Goal: Information Seeking & Learning: Find specific fact

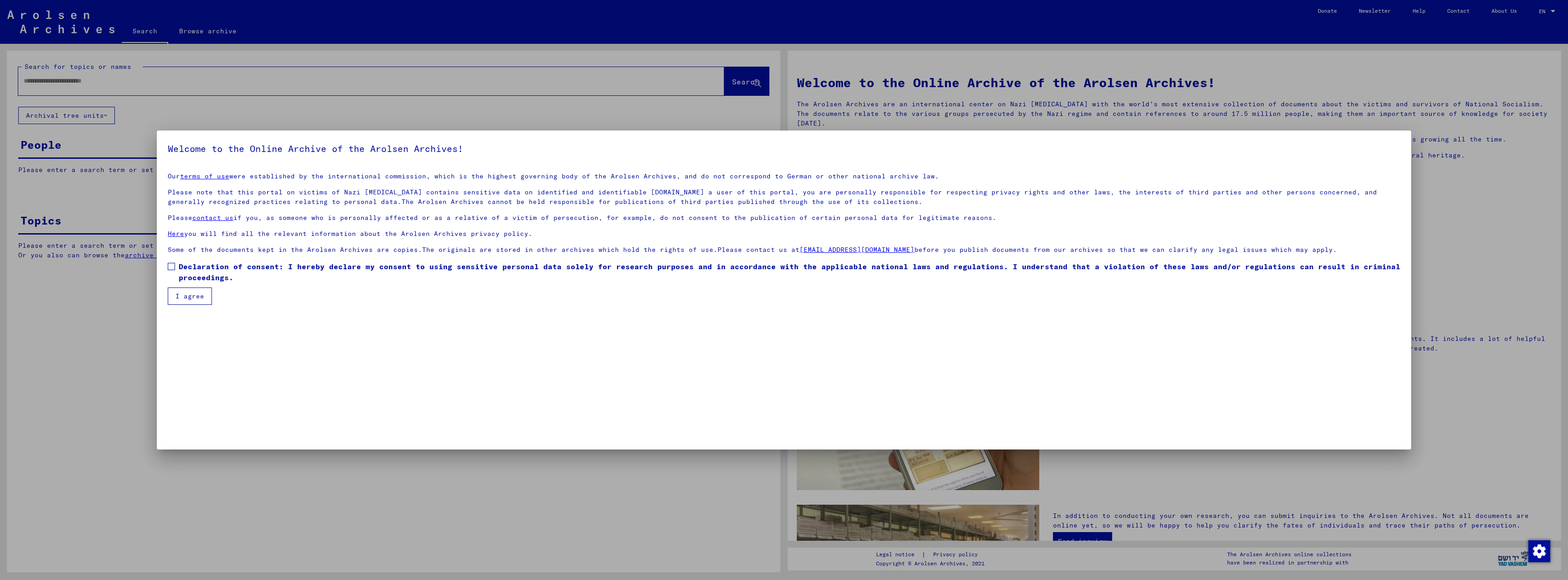
click at [170, 267] on span at bounding box center [171, 266] width 7 height 7
click at [189, 296] on button "I agree" at bounding box center [190, 296] width 45 height 17
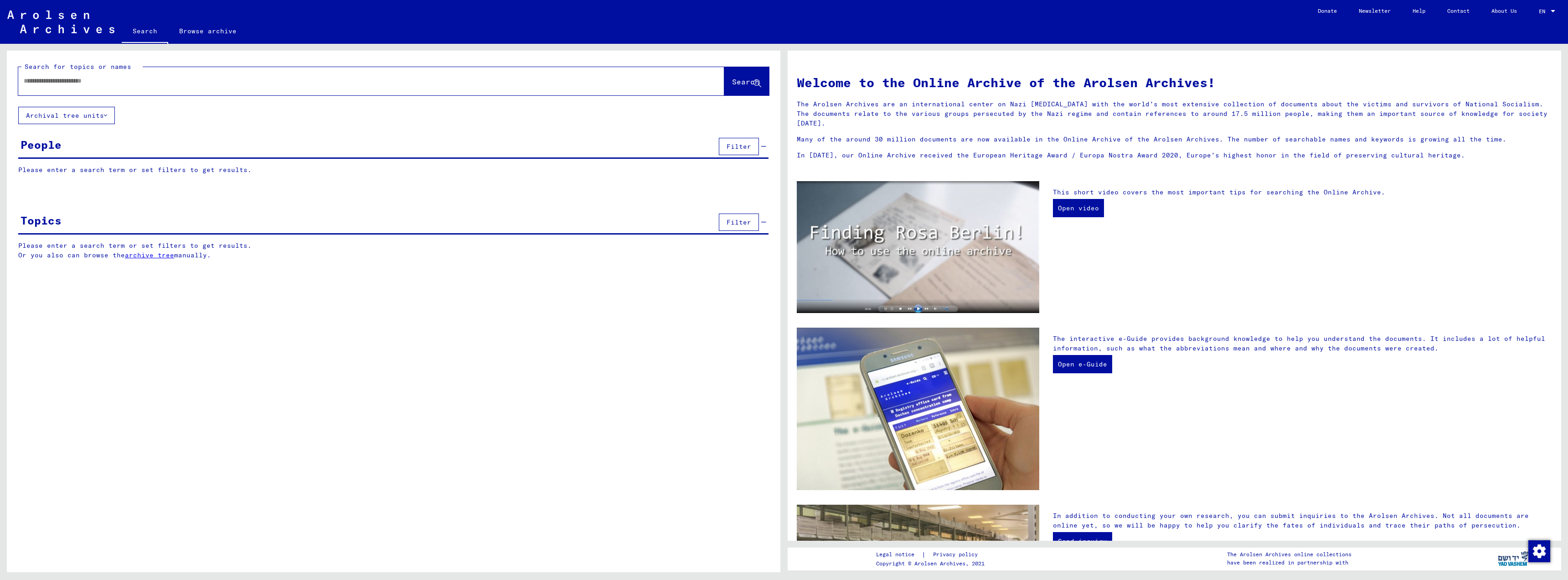
click at [36, 84] on input "text" at bounding box center [361, 80] width 673 height 10
type input "**********"
click at [732, 80] on span "Search" at bounding box center [746, 81] width 28 height 9
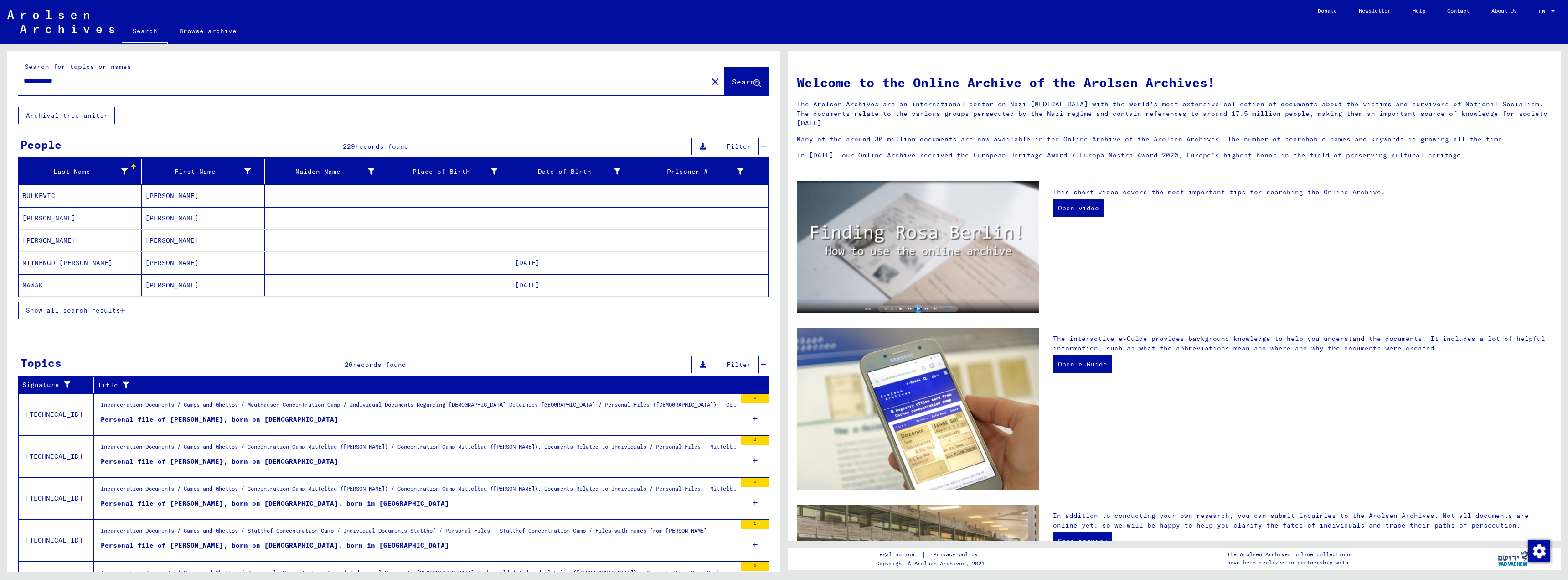
click at [119, 309] on span "Show all search results" at bounding box center [73, 310] width 95 height 8
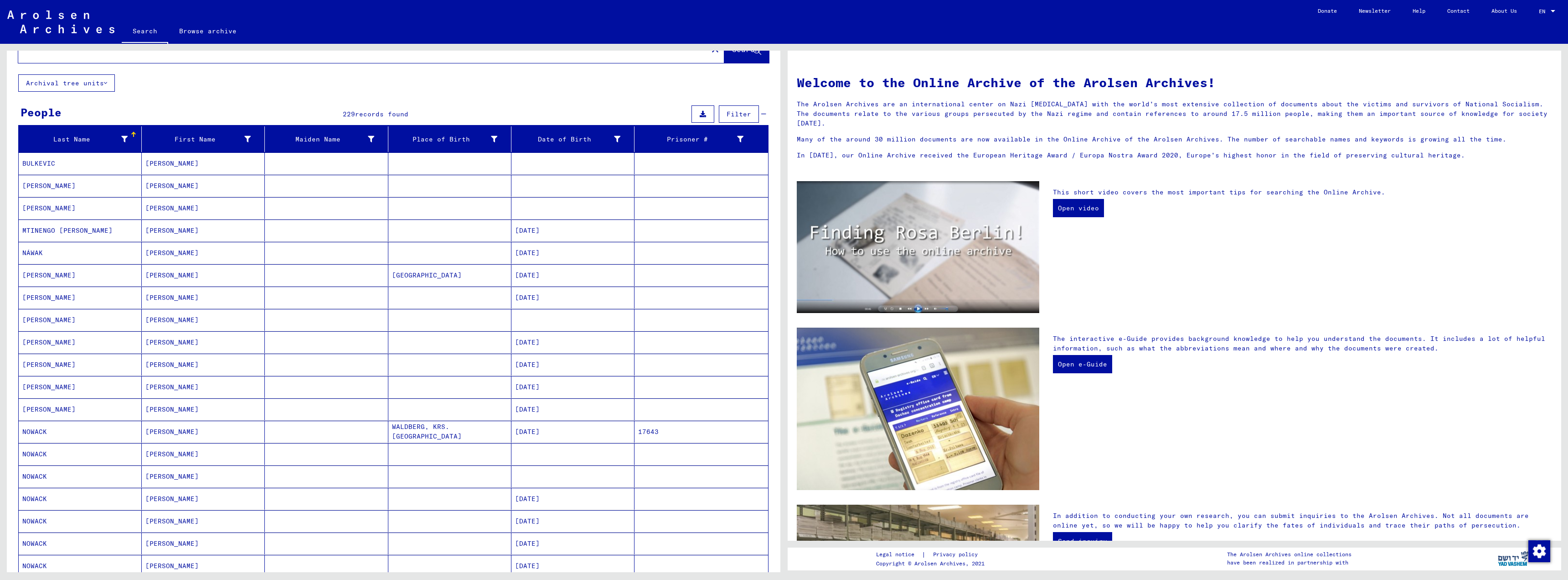
scroll to position [91, 0]
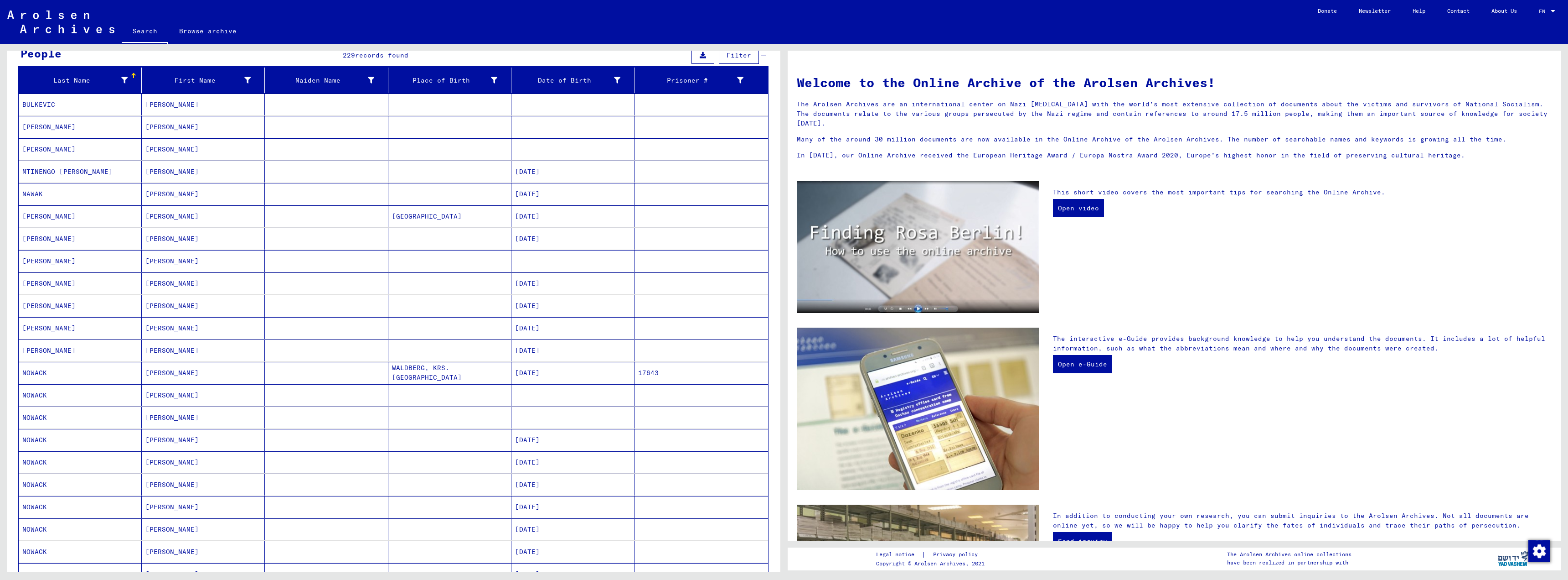
click at [540, 374] on mat-cell "[DATE]" at bounding box center [573, 373] width 123 height 22
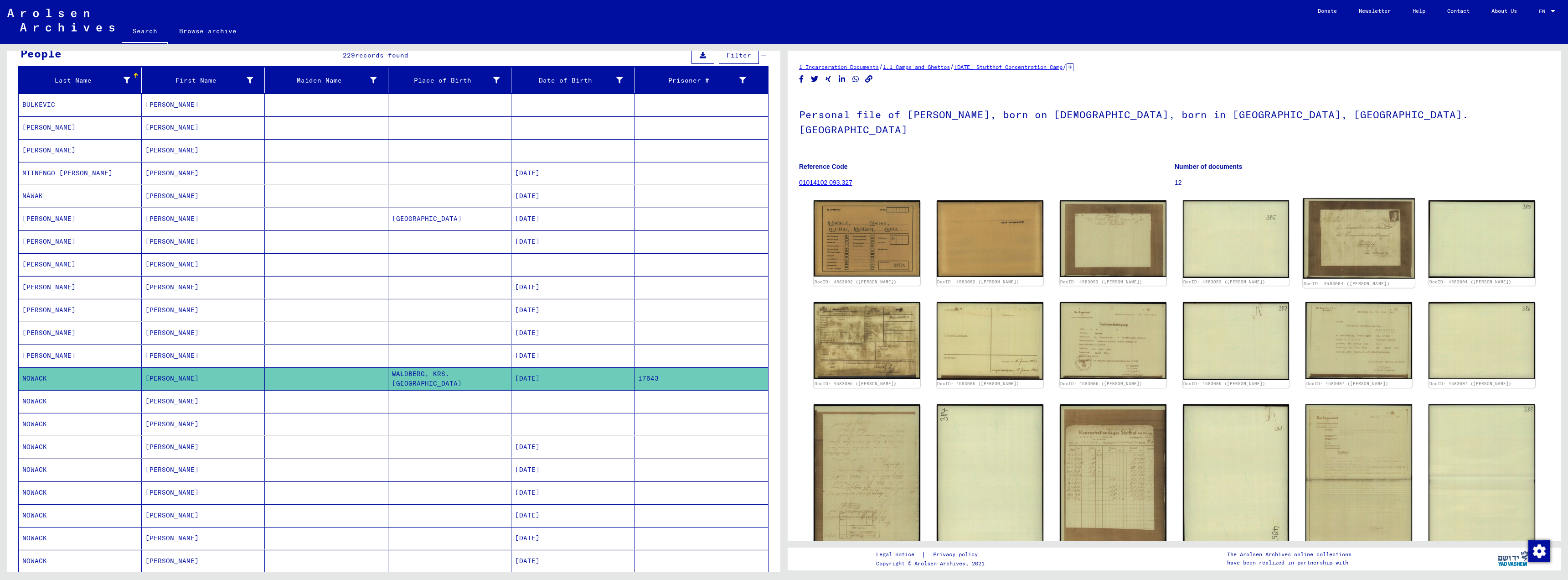
click at [1355, 225] on img at bounding box center [1359, 239] width 113 height 80
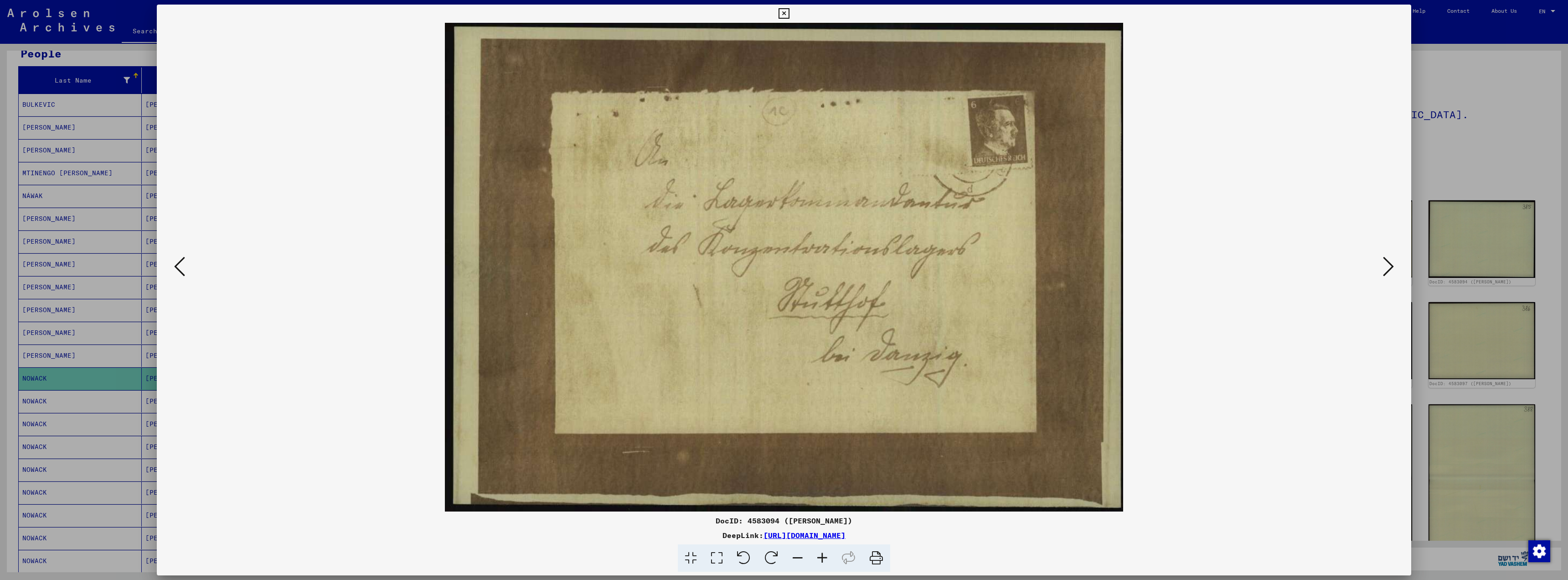
click at [1393, 267] on icon at bounding box center [1389, 266] width 11 height 22
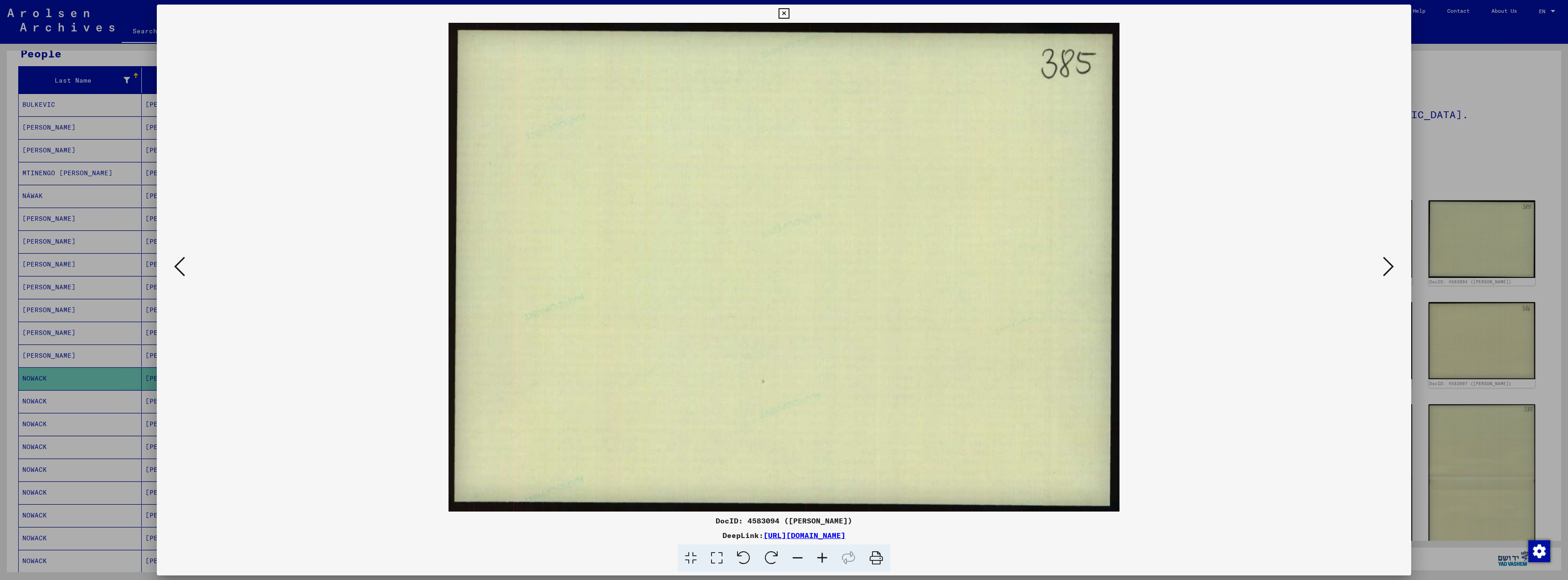
click at [1393, 267] on icon at bounding box center [1389, 266] width 11 height 22
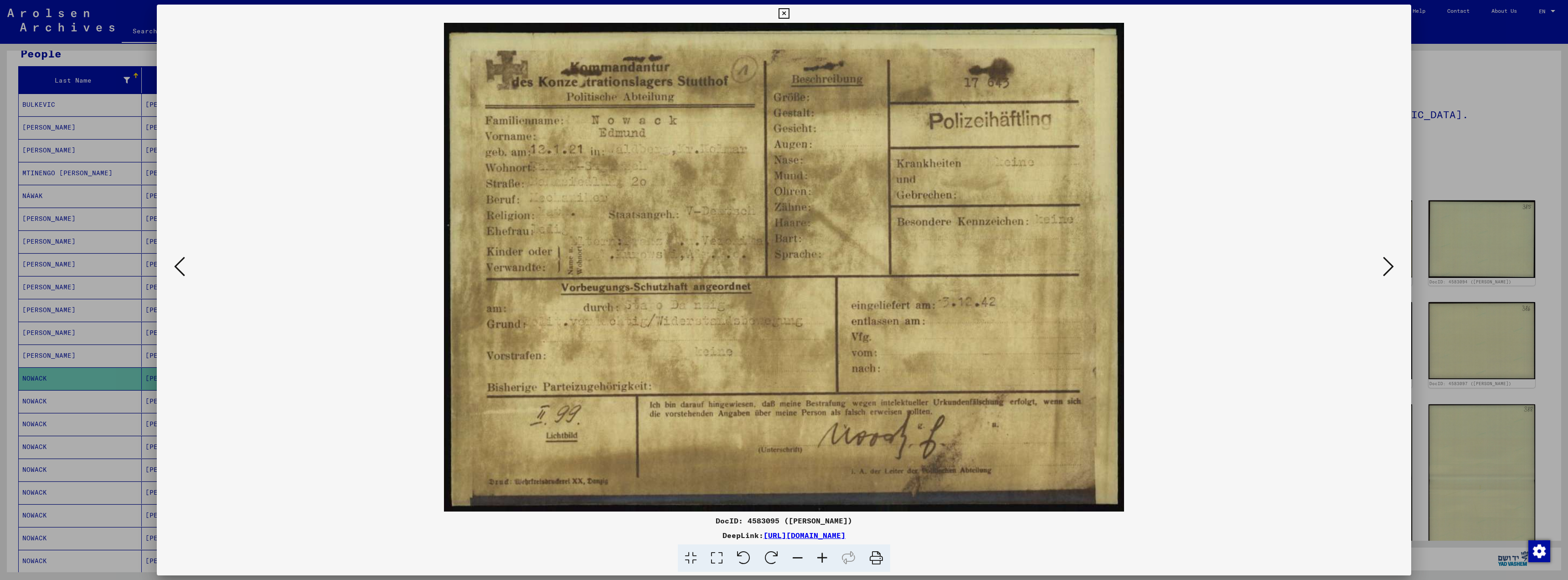
click at [446, 23] on img at bounding box center [784, 267] width 1193 height 489
click at [446, 21] on div "DocID: 4583095 ([PERSON_NAME]) DeepLink: [URL][DOMAIN_NAME]" at bounding box center [784, 288] width 1255 height 567
click at [1386, 267] on icon at bounding box center [1389, 266] width 11 height 22
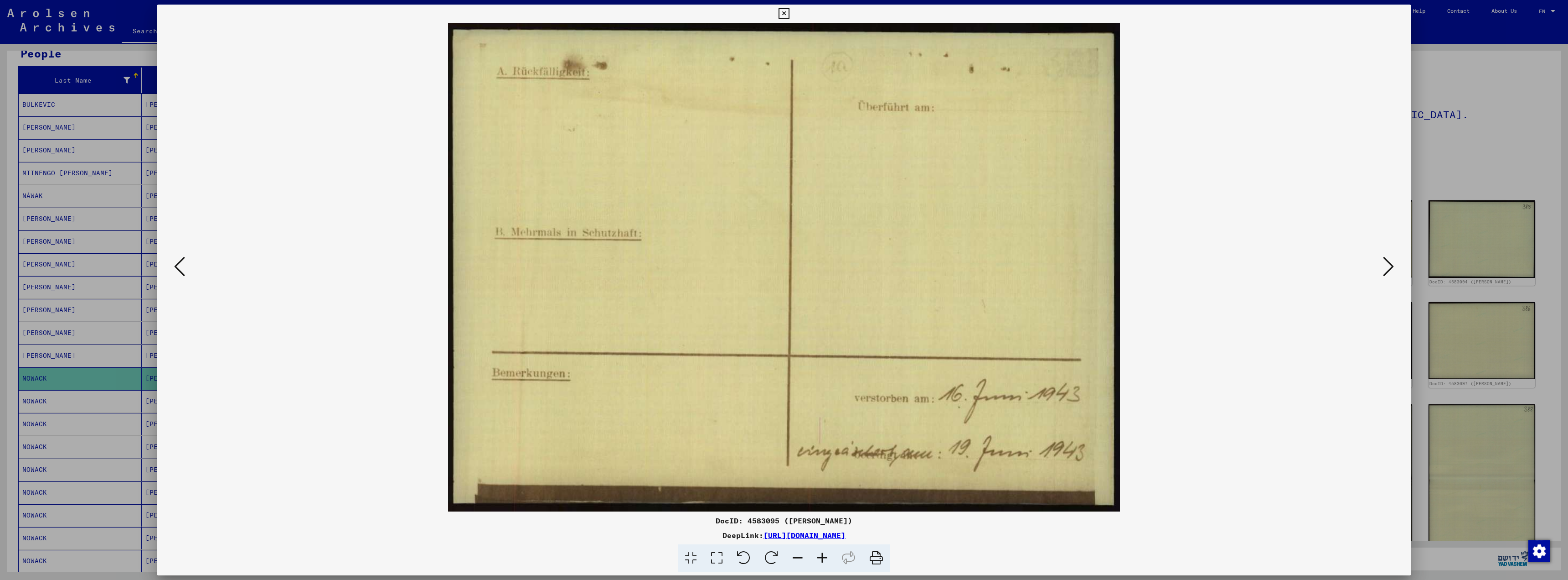
click at [1386, 267] on icon at bounding box center [1389, 266] width 11 height 22
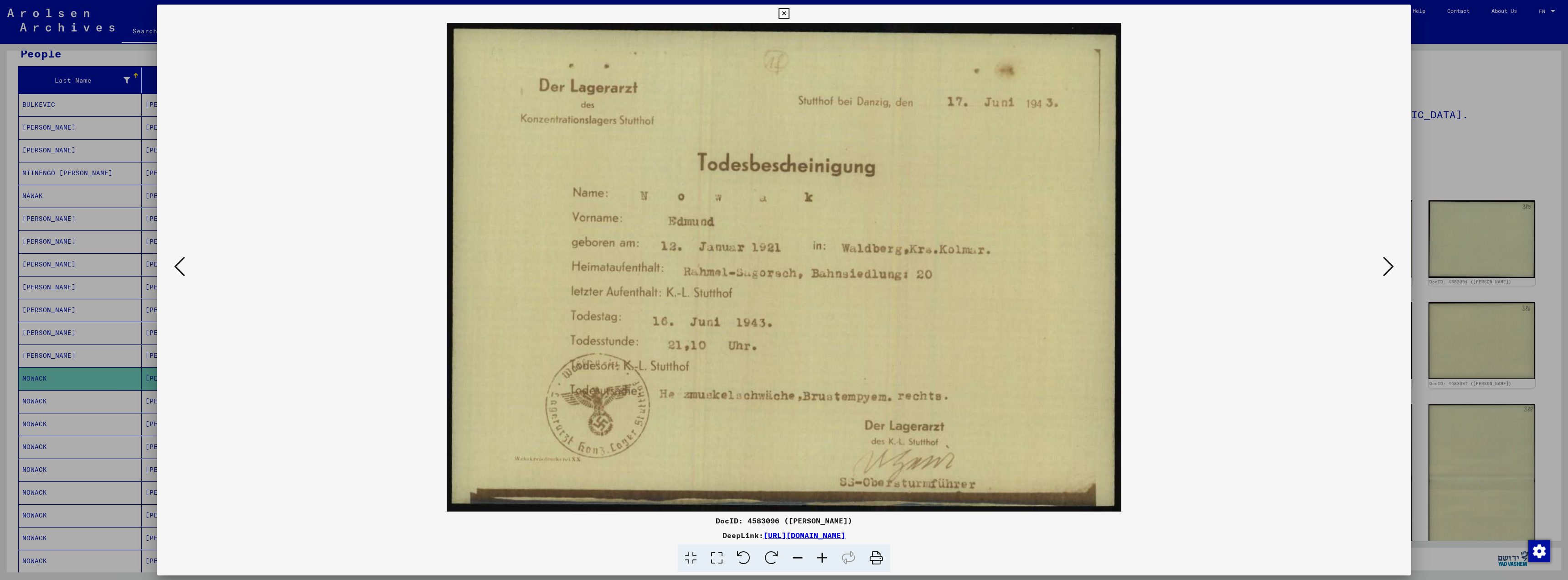
click at [1386, 267] on icon at bounding box center [1389, 266] width 11 height 22
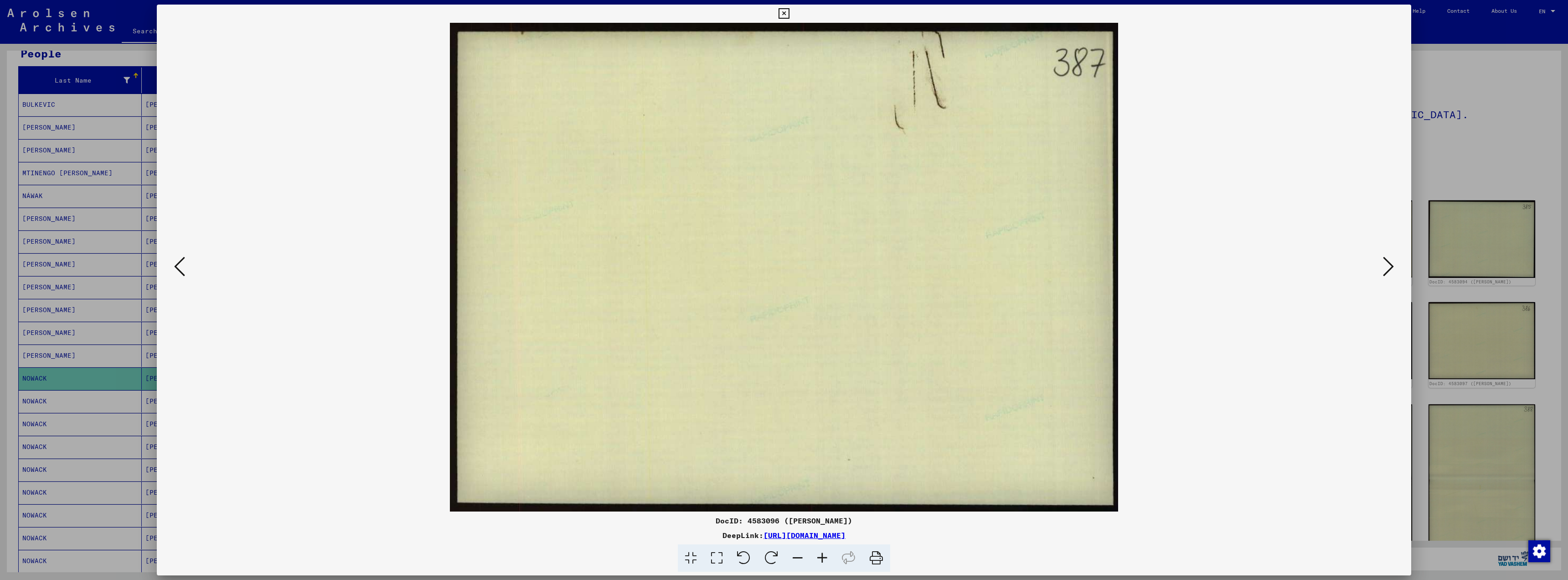
click at [1386, 267] on icon at bounding box center [1389, 266] width 11 height 22
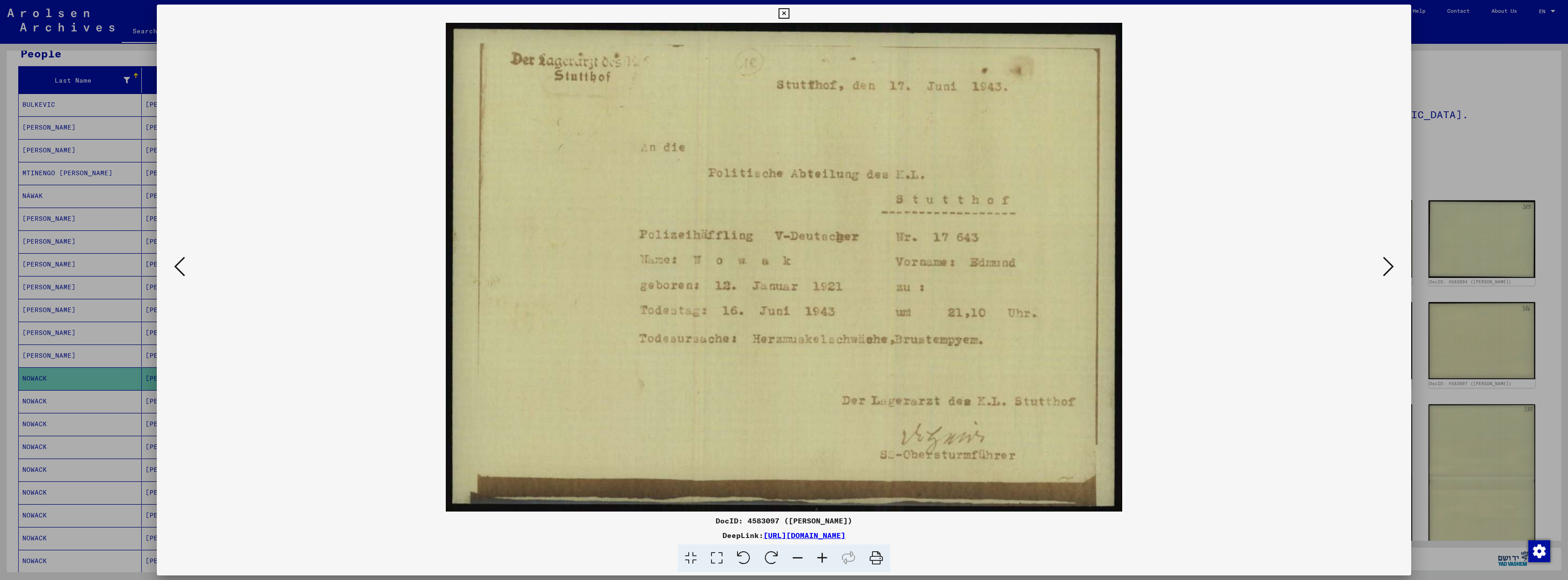
click at [1386, 267] on icon at bounding box center [1389, 266] width 11 height 22
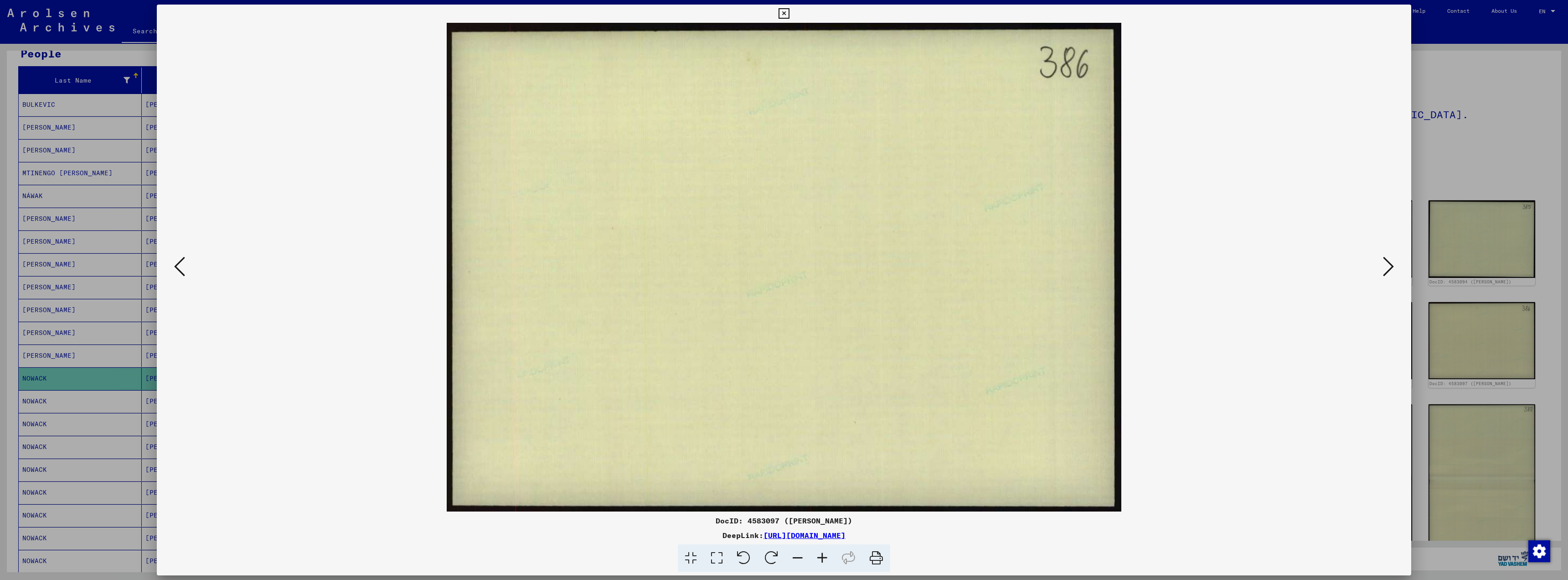
click at [1386, 267] on icon at bounding box center [1389, 266] width 11 height 22
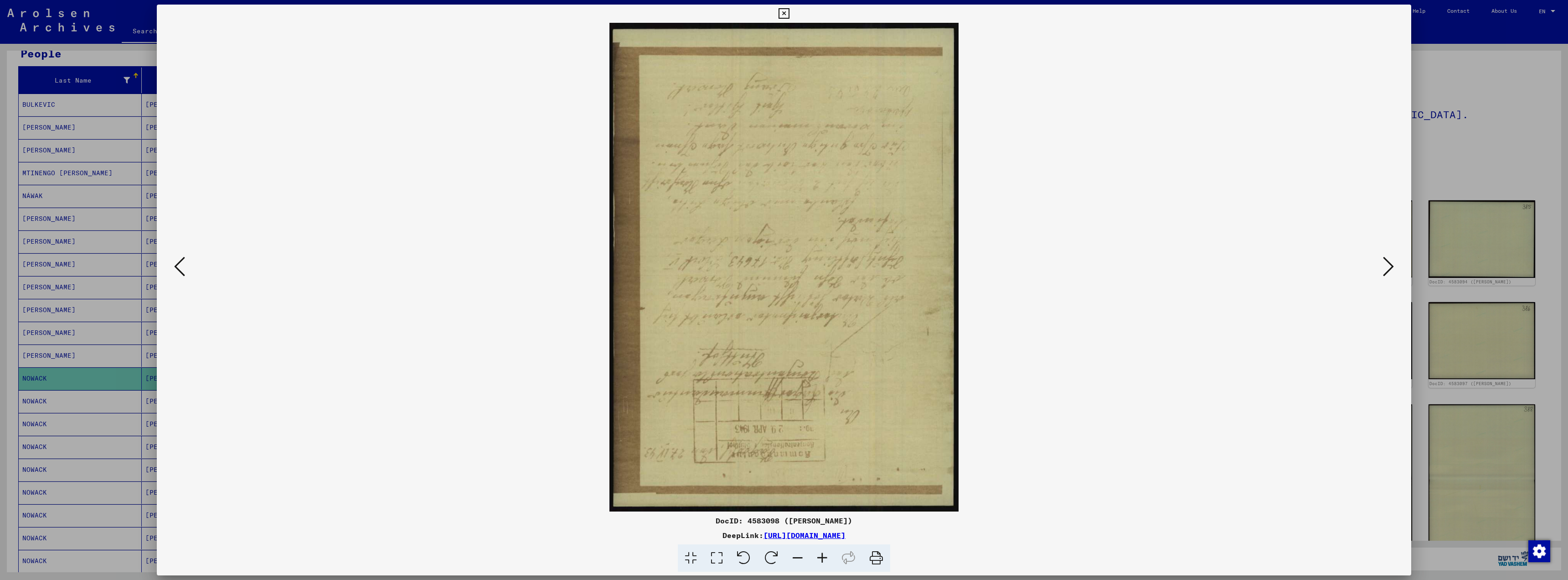
click at [1386, 267] on icon at bounding box center [1389, 266] width 11 height 22
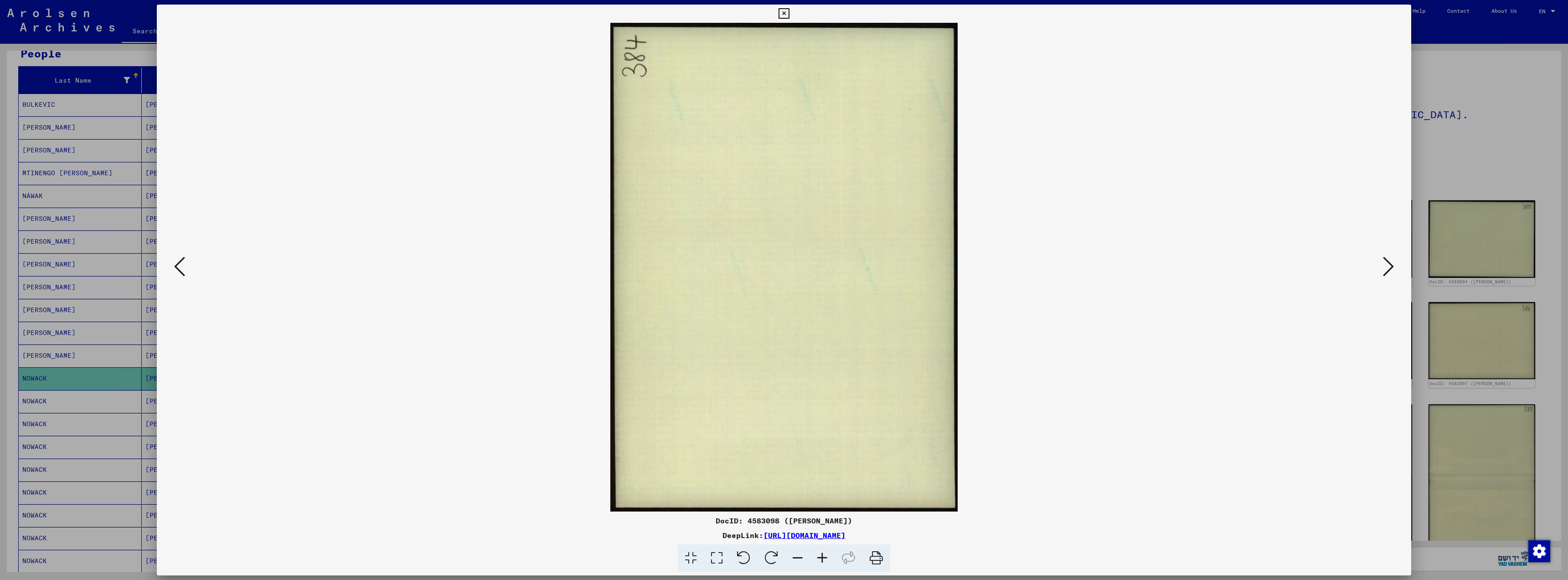
click at [1386, 267] on icon at bounding box center [1389, 266] width 11 height 22
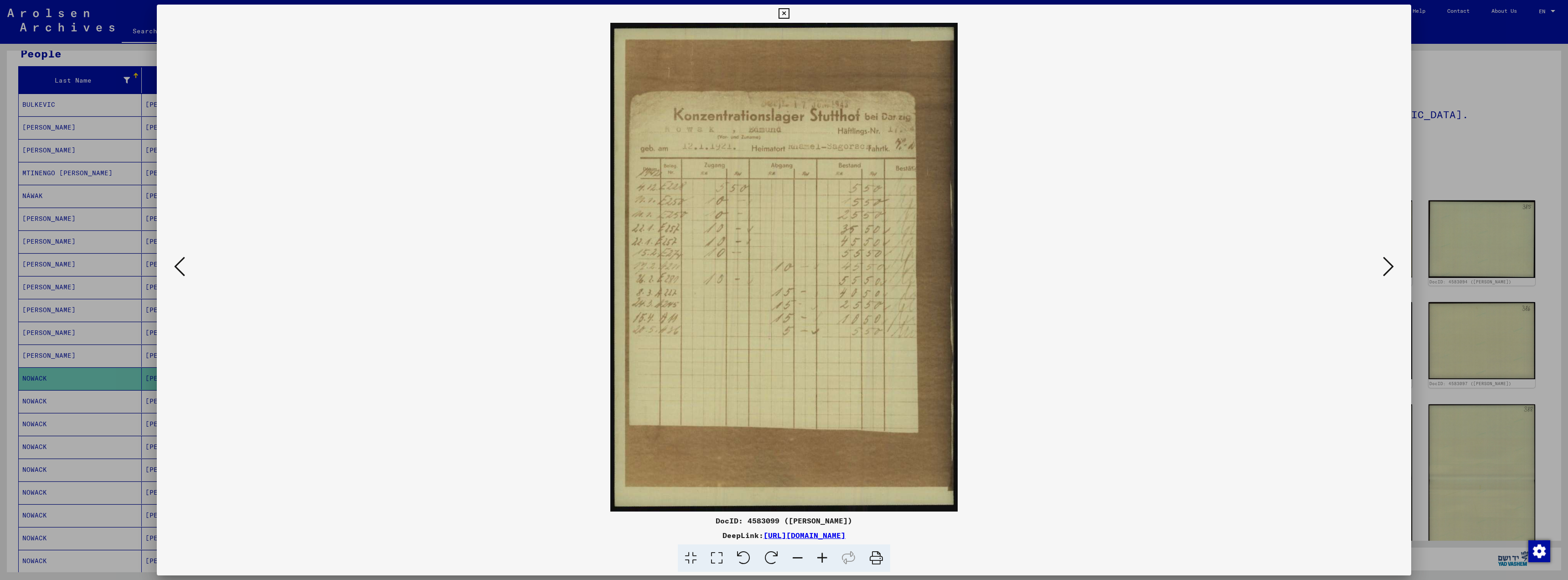
click at [1386, 267] on icon at bounding box center [1389, 266] width 11 height 22
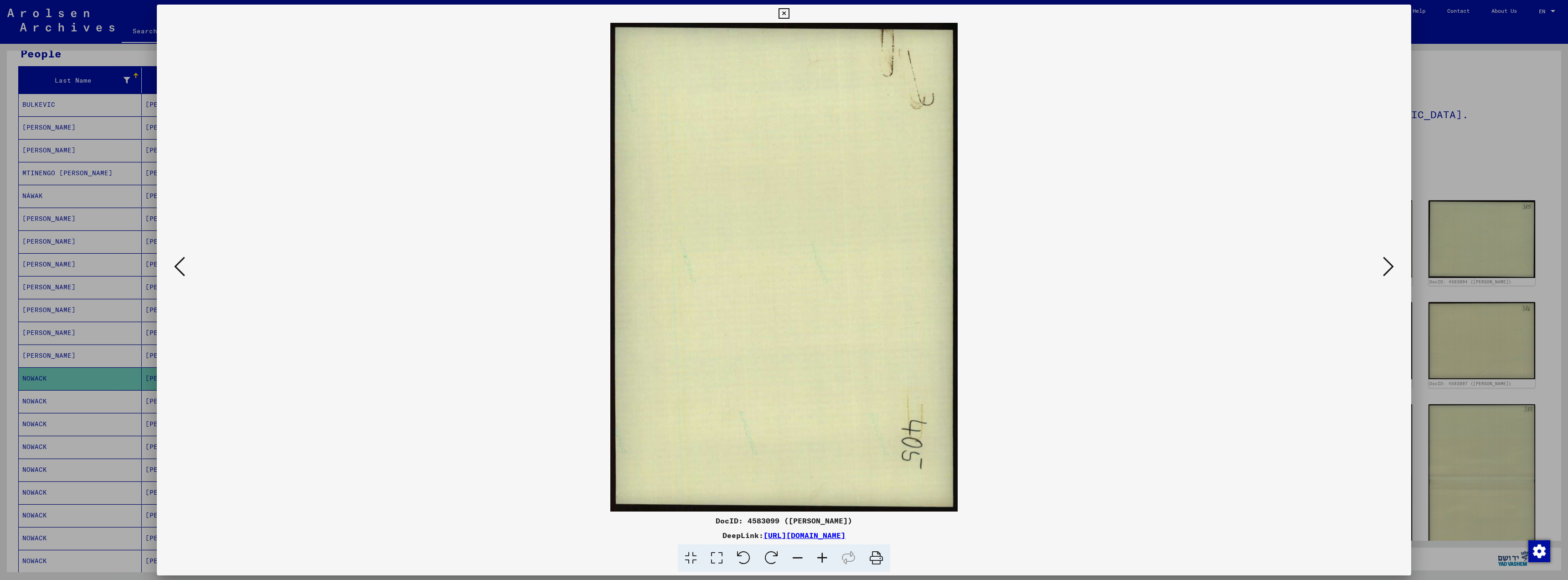
click at [1386, 267] on icon at bounding box center [1389, 266] width 11 height 22
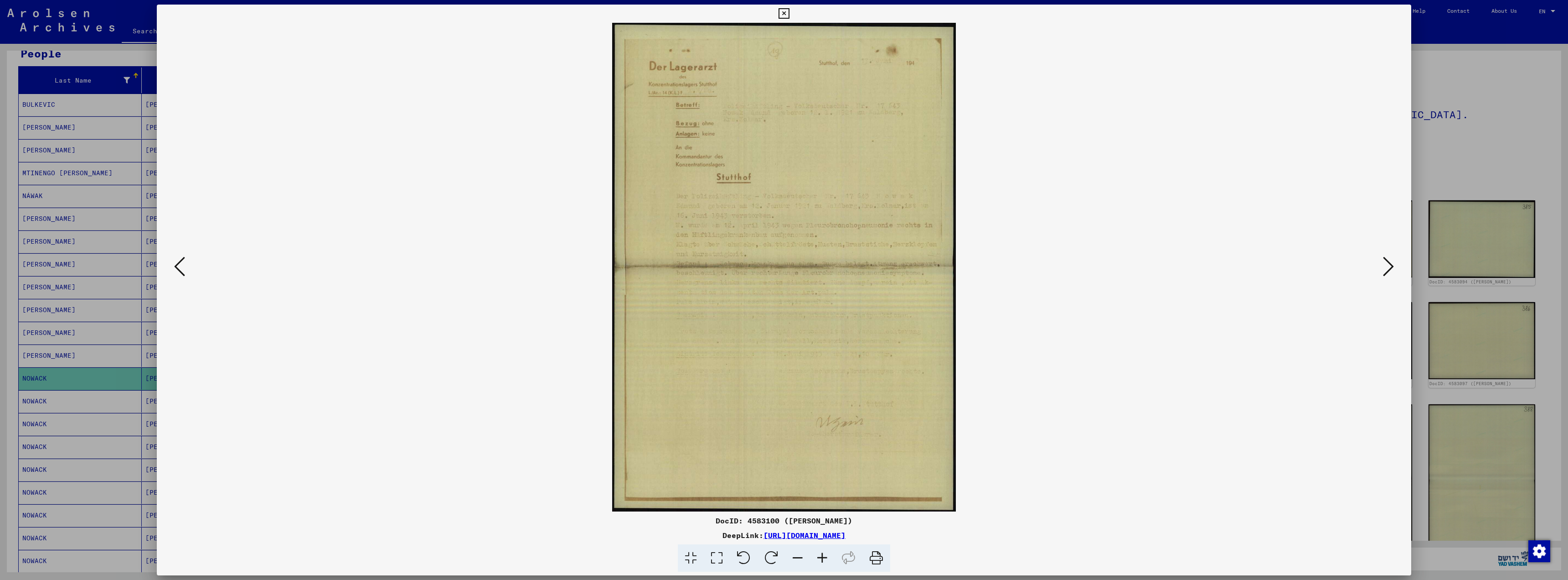
click at [1386, 267] on icon at bounding box center [1389, 266] width 11 height 22
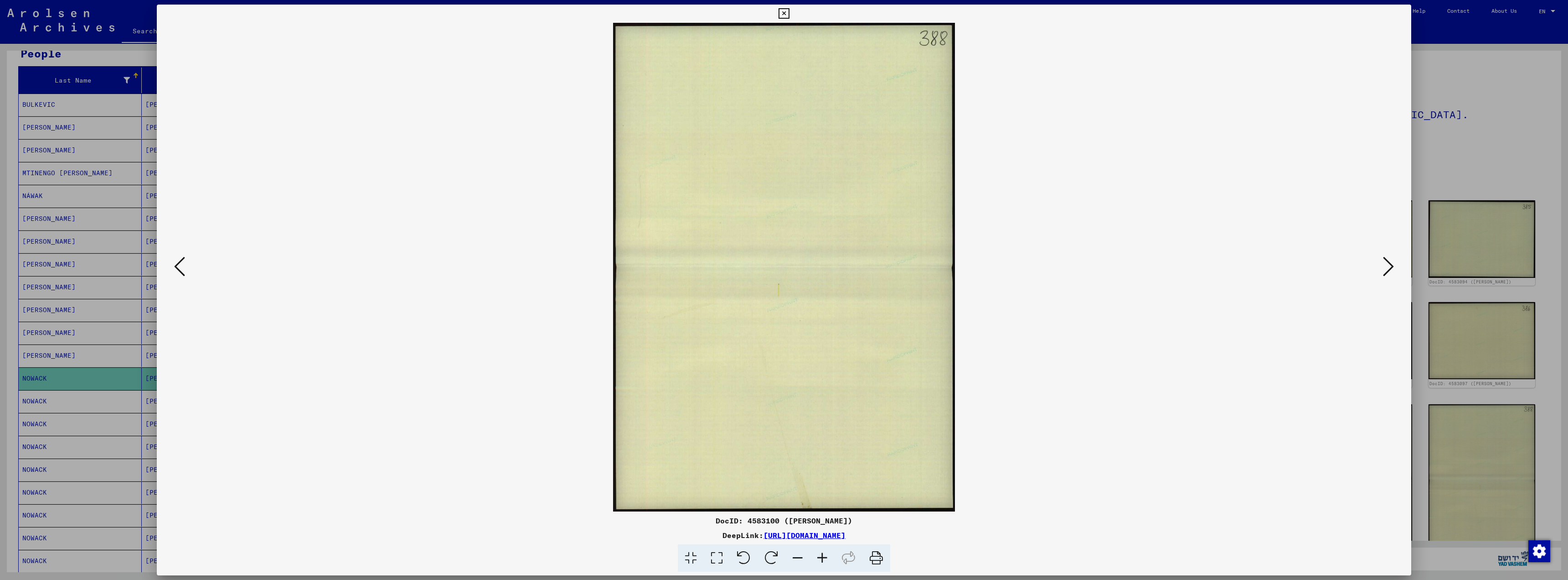
click at [1386, 267] on icon at bounding box center [1389, 266] width 11 height 22
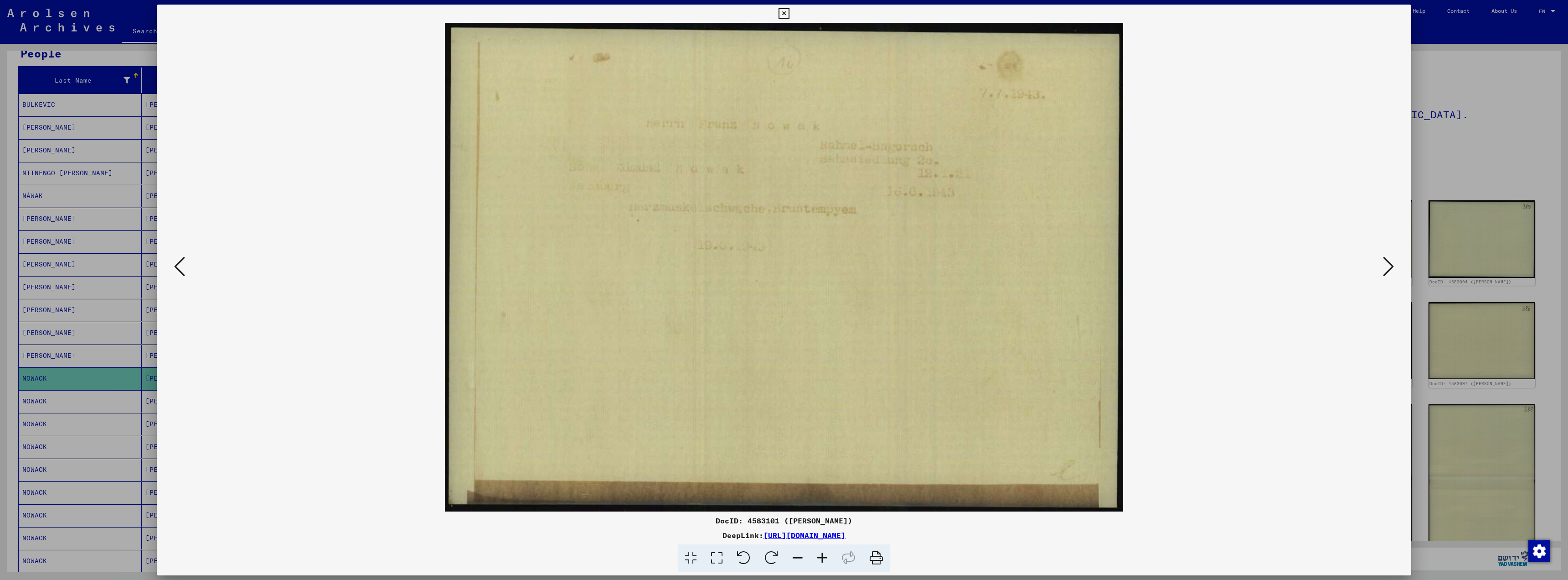
click at [1386, 267] on icon at bounding box center [1389, 266] width 11 height 22
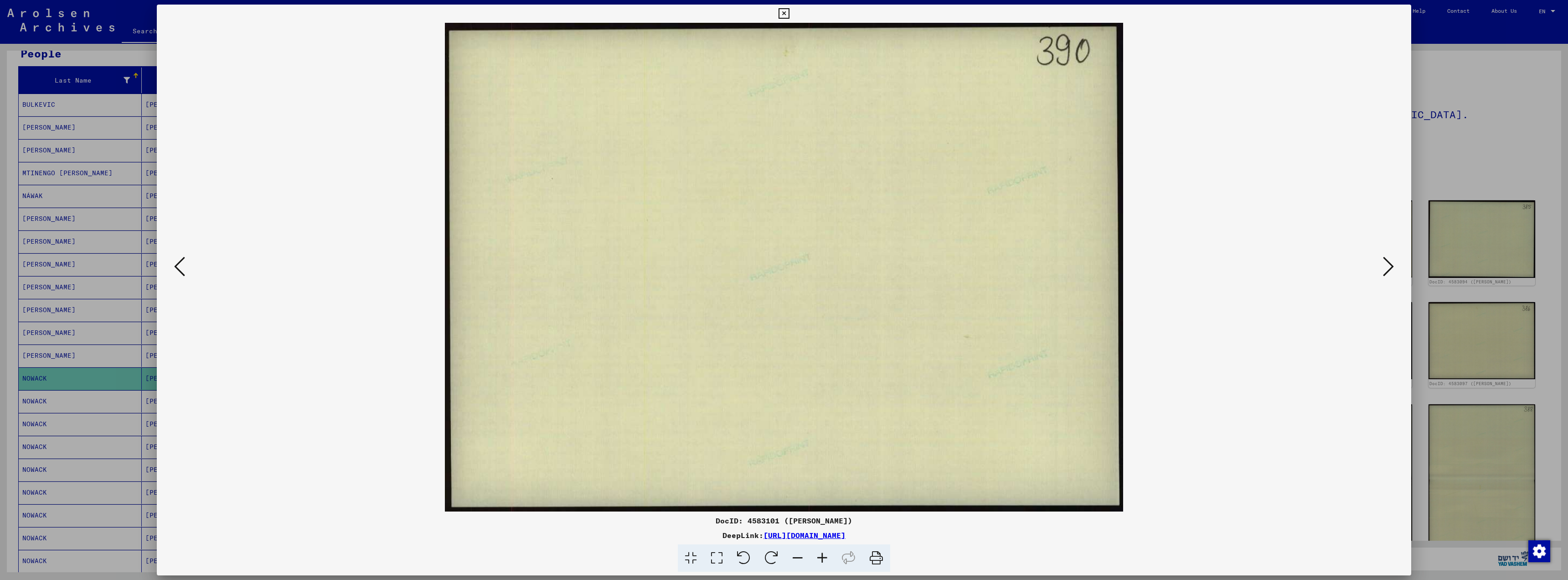
click at [1386, 267] on icon at bounding box center [1389, 266] width 11 height 22
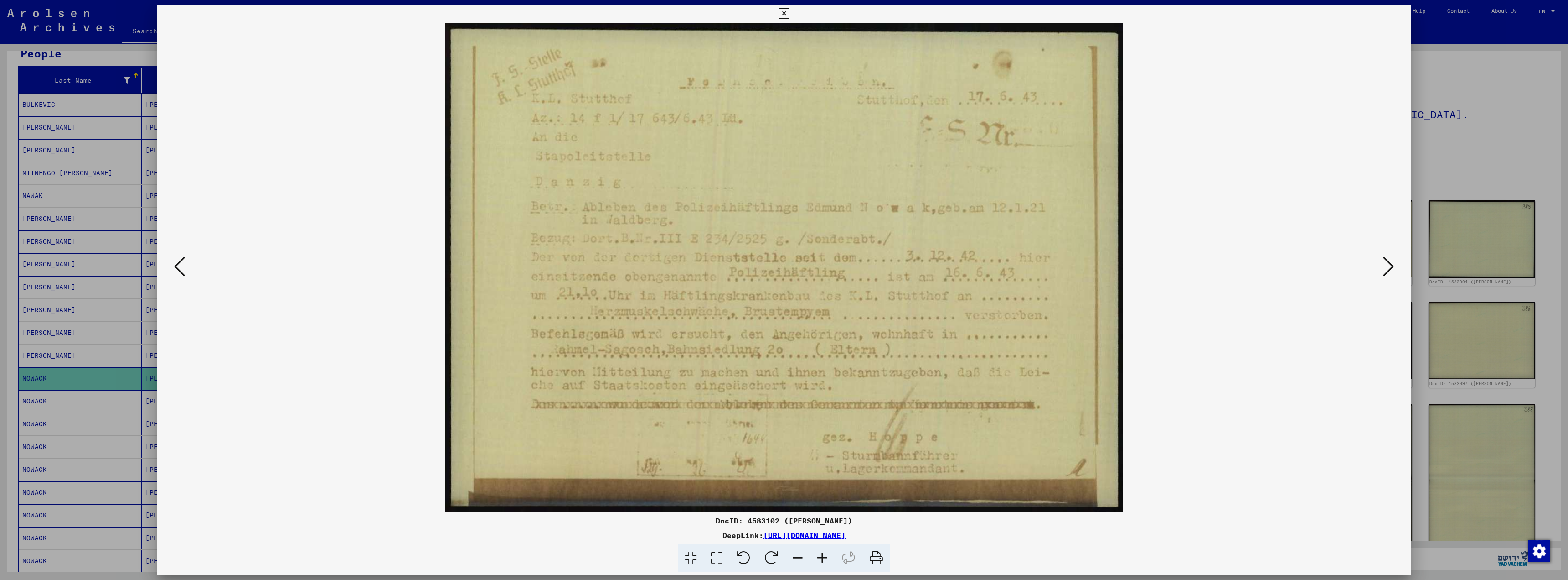
click at [1389, 266] on icon at bounding box center [1389, 266] width 11 height 22
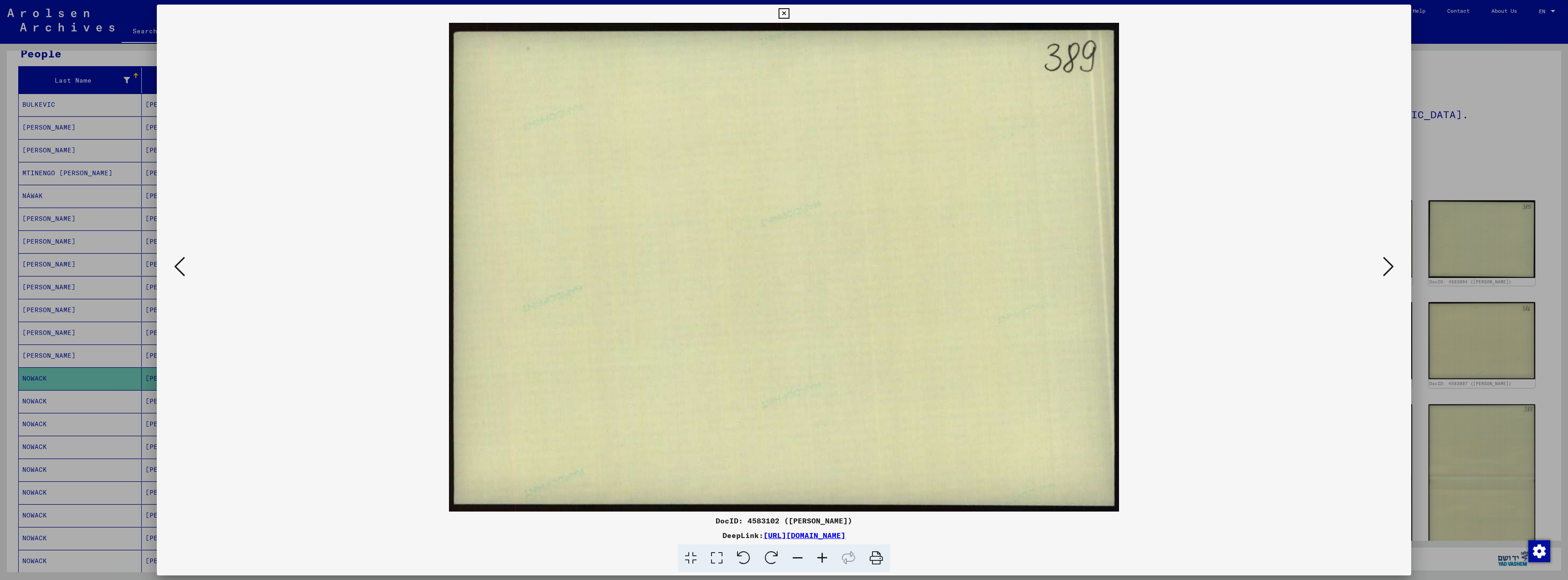
click at [1389, 265] on icon at bounding box center [1389, 266] width 11 height 22
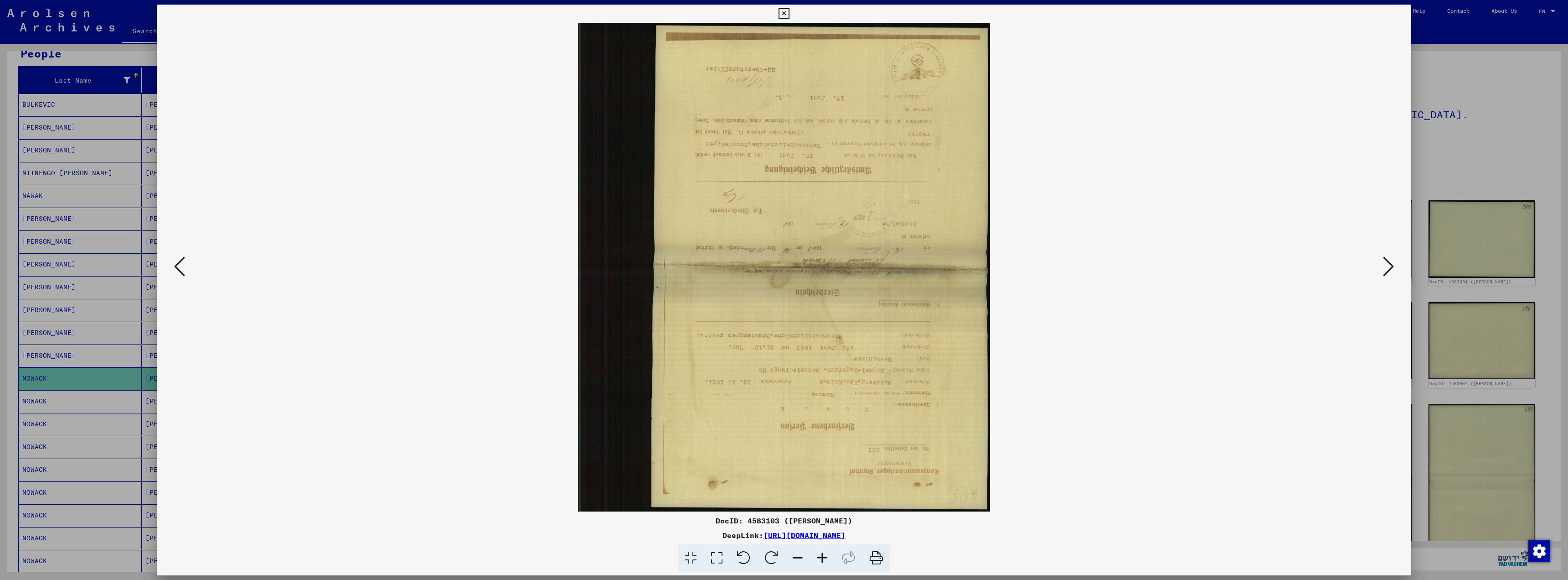
click at [739, 557] on icon at bounding box center [743, 558] width 28 height 28
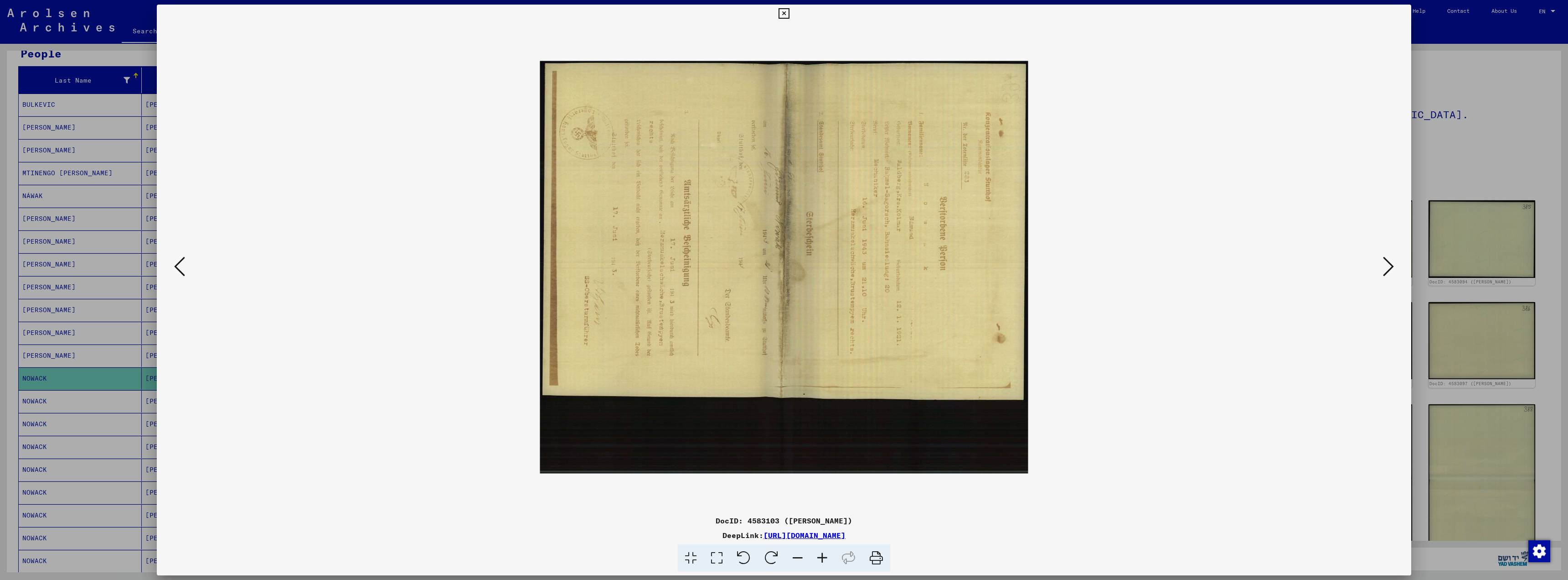
click at [739, 556] on icon at bounding box center [743, 558] width 28 height 28
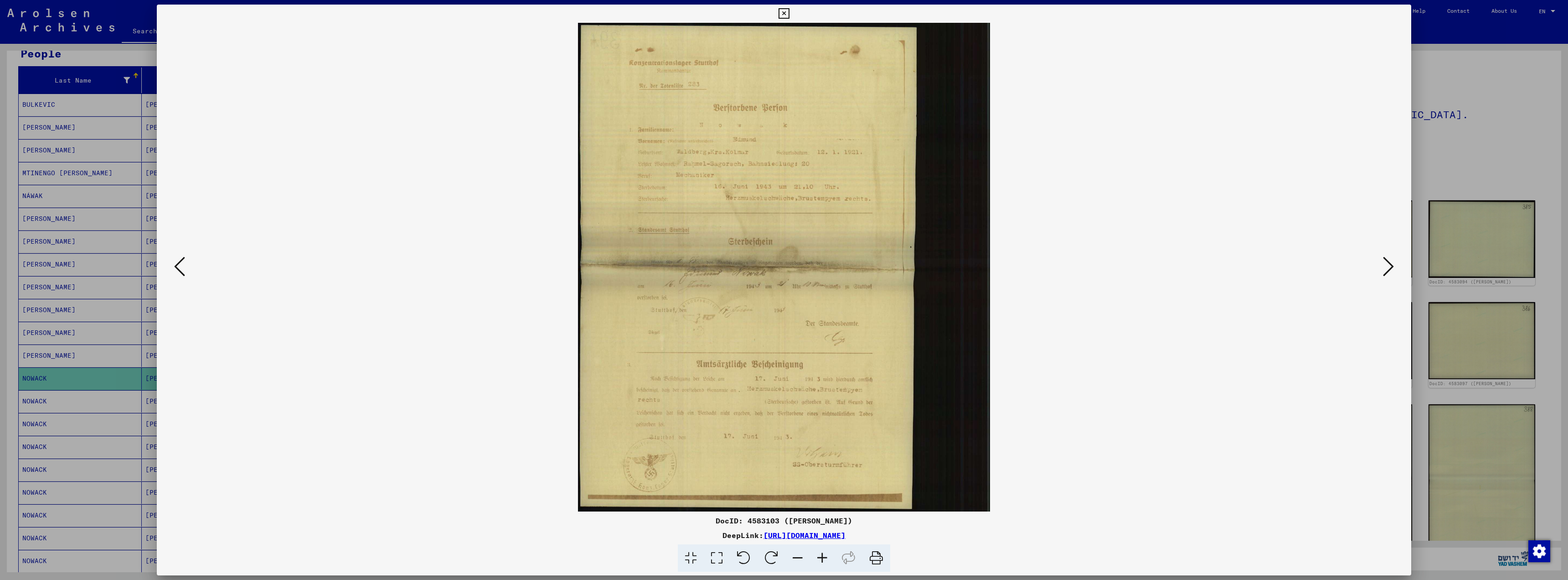
click at [1391, 267] on icon at bounding box center [1389, 266] width 11 height 22
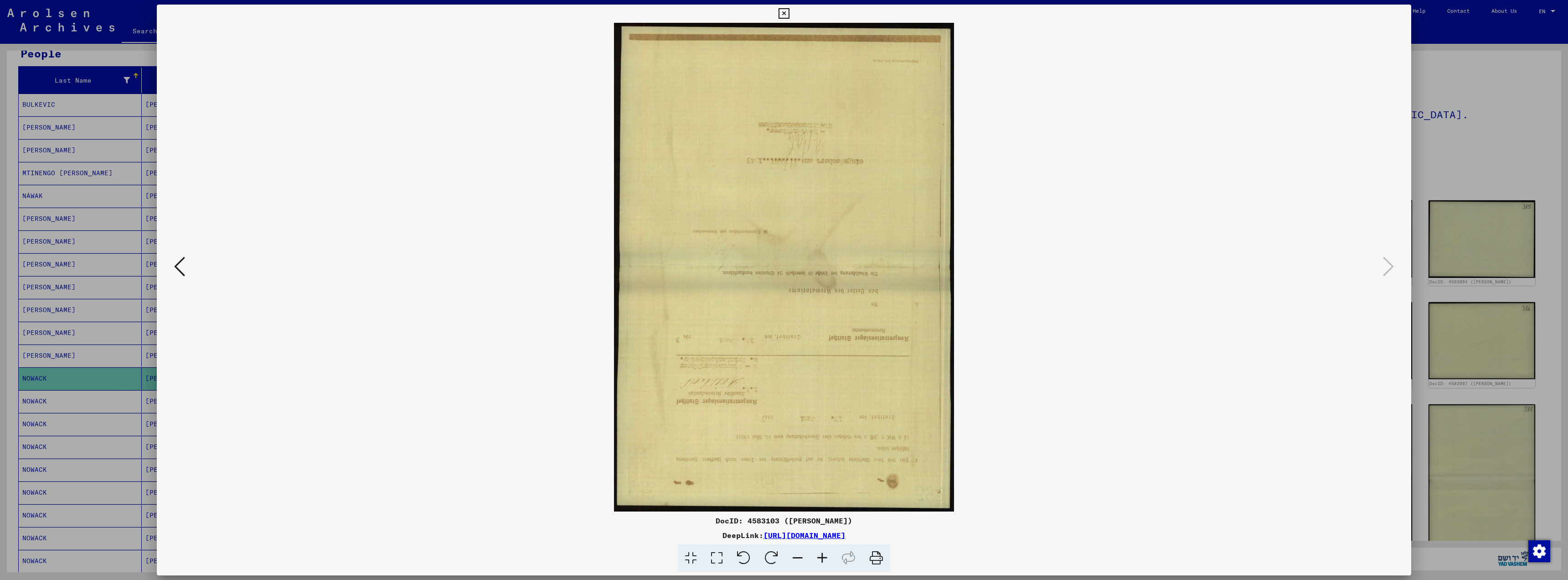
click at [742, 554] on icon at bounding box center [743, 558] width 28 height 28
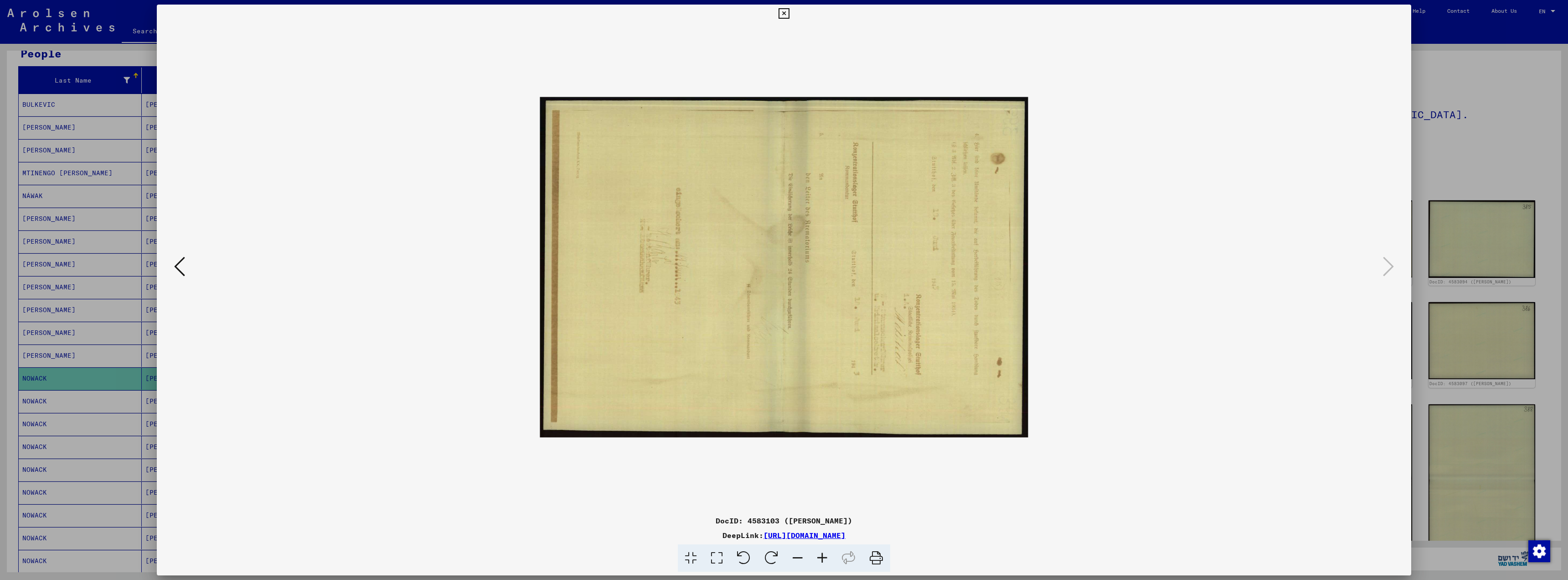
click at [743, 554] on icon at bounding box center [743, 558] width 28 height 28
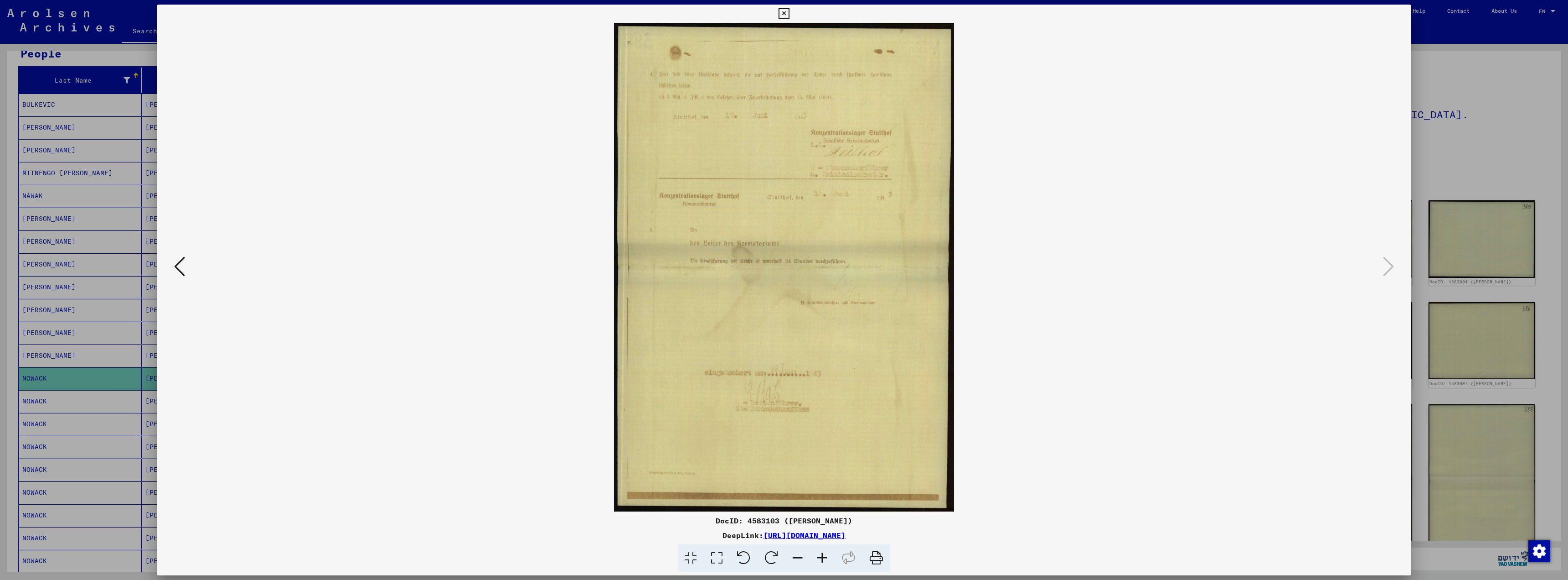
click at [177, 265] on icon at bounding box center [179, 266] width 11 height 22
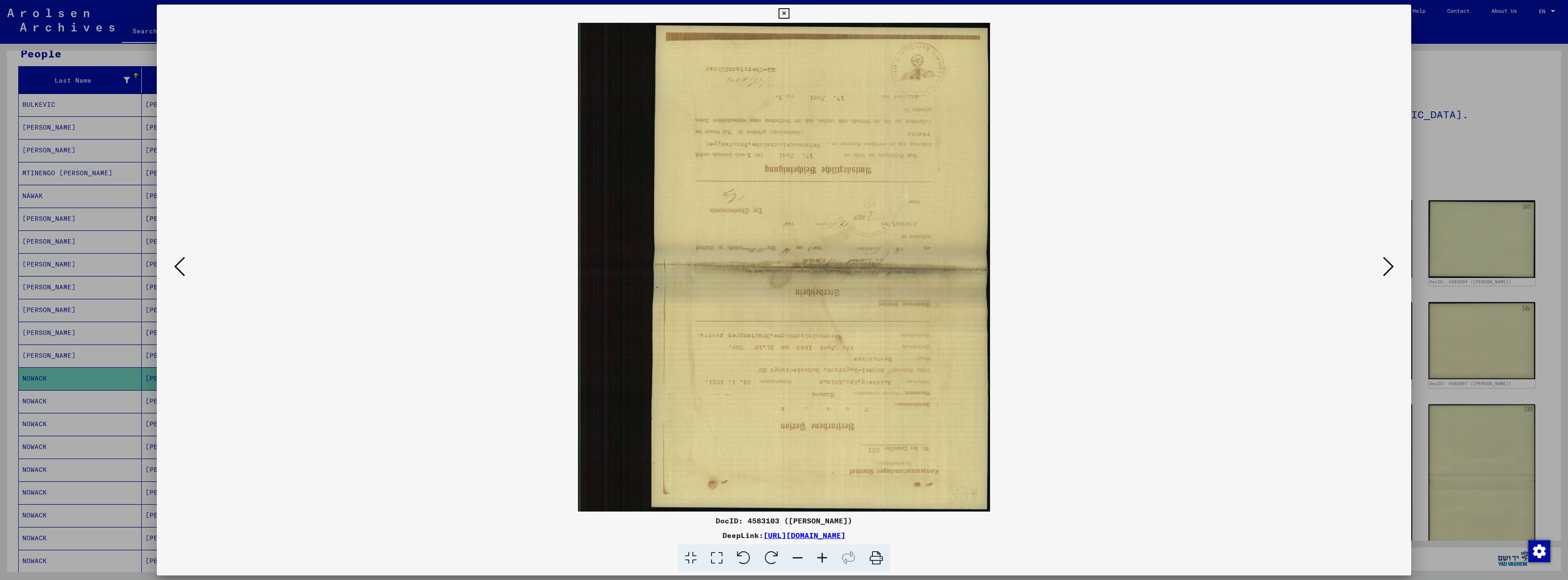
click at [774, 551] on icon at bounding box center [771, 558] width 28 height 28
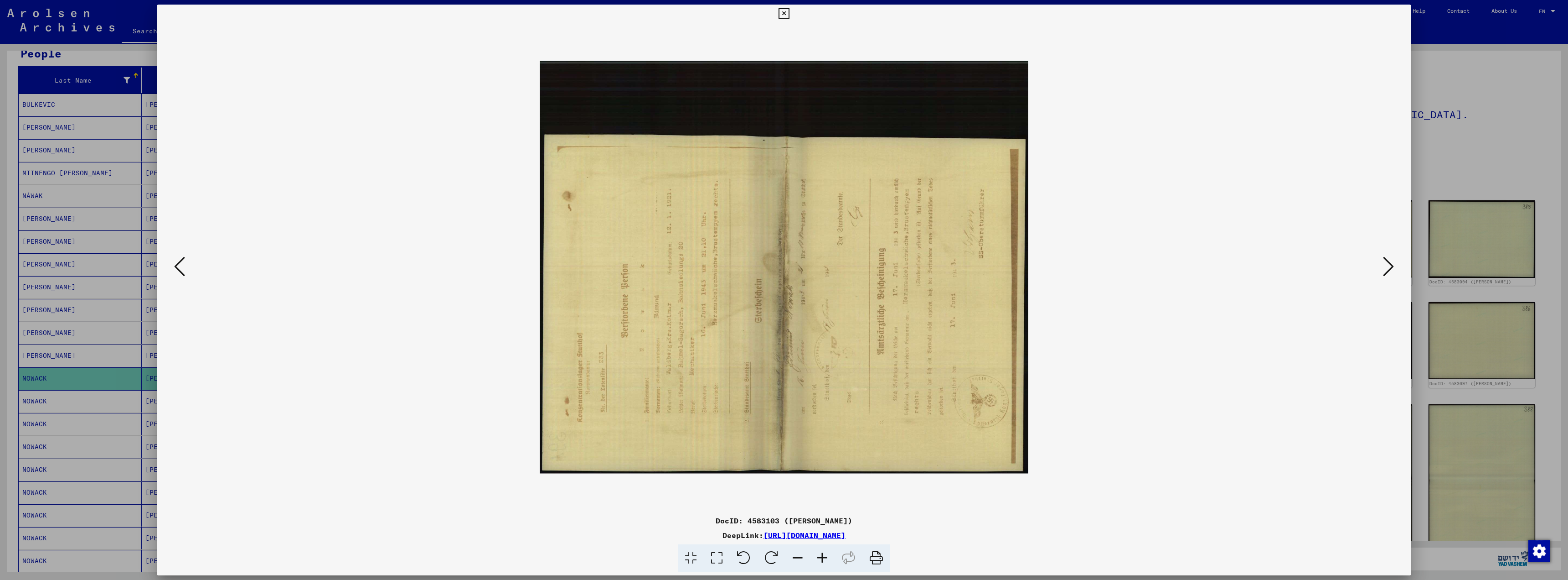
click at [777, 549] on icon at bounding box center [771, 558] width 28 height 28
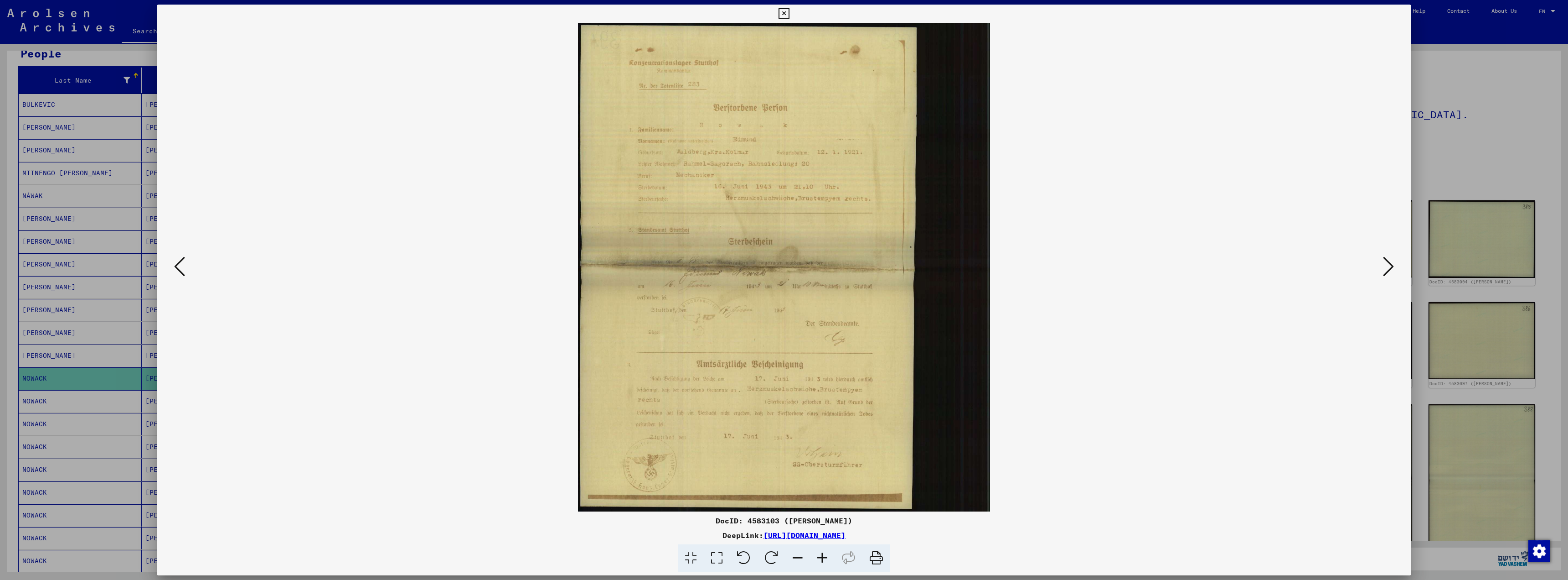
click at [177, 264] on icon at bounding box center [179, 266] width 11 height 22
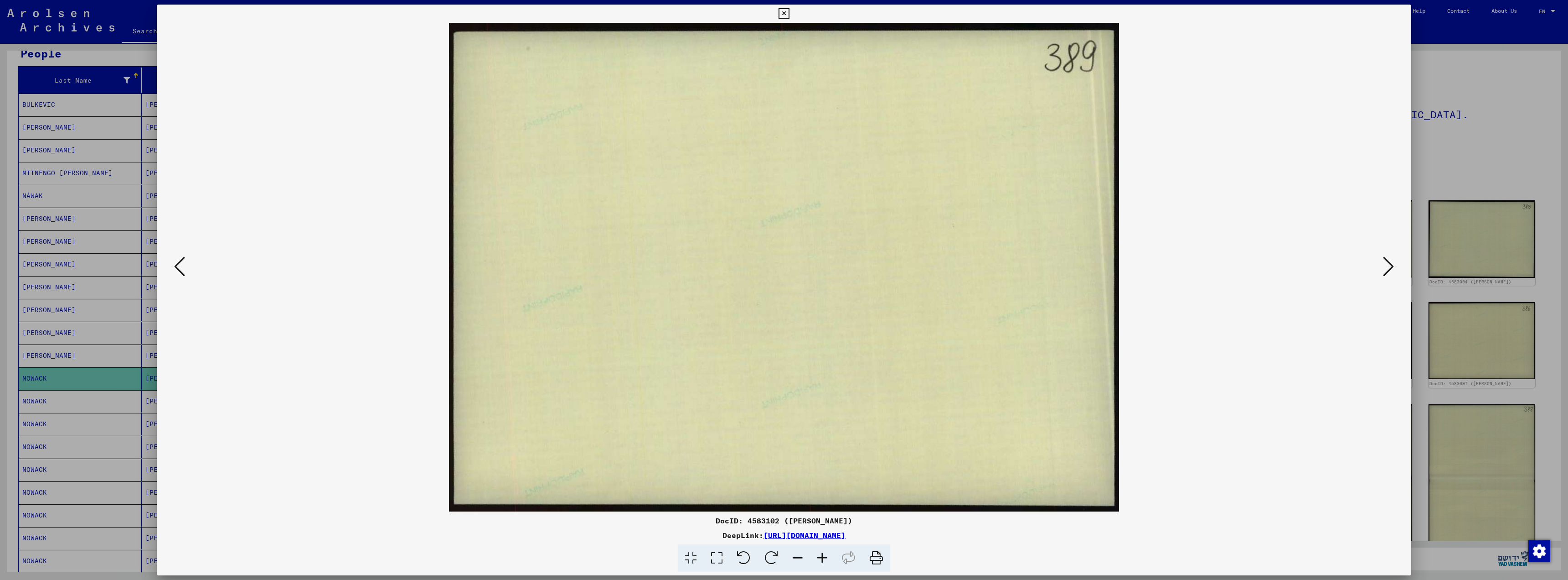
click at [178, 264] on icon at bounding box center [179, 266] width 11 height 22
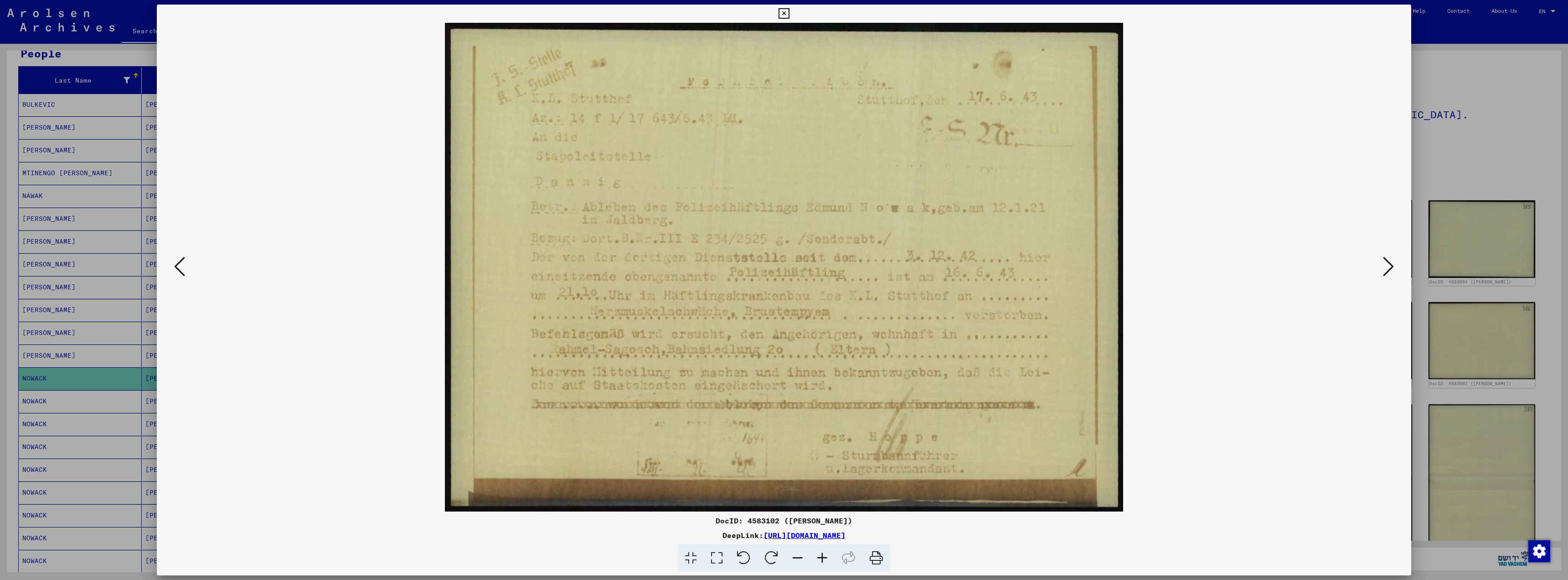
click at [181, 261] on icon at bounding box center [179, 266] width 11 height 22
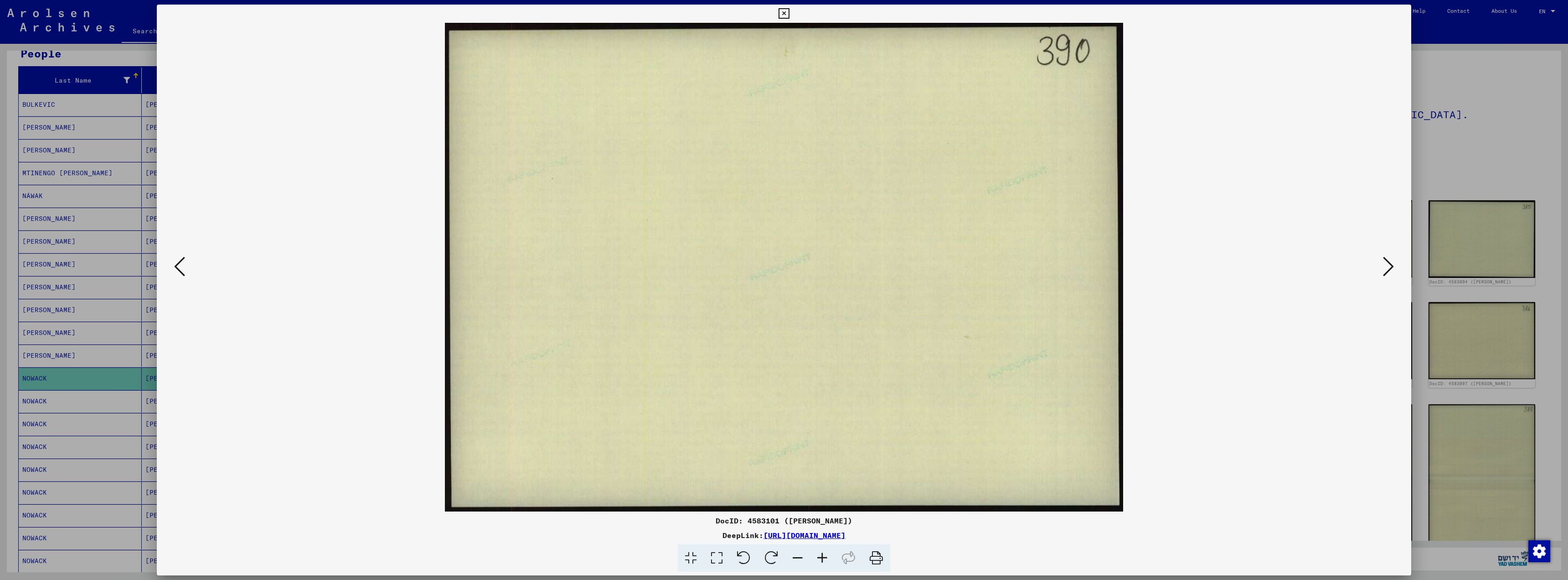
click at [181, 261] on icon at bounding box center [179, 266] width 11 height 22
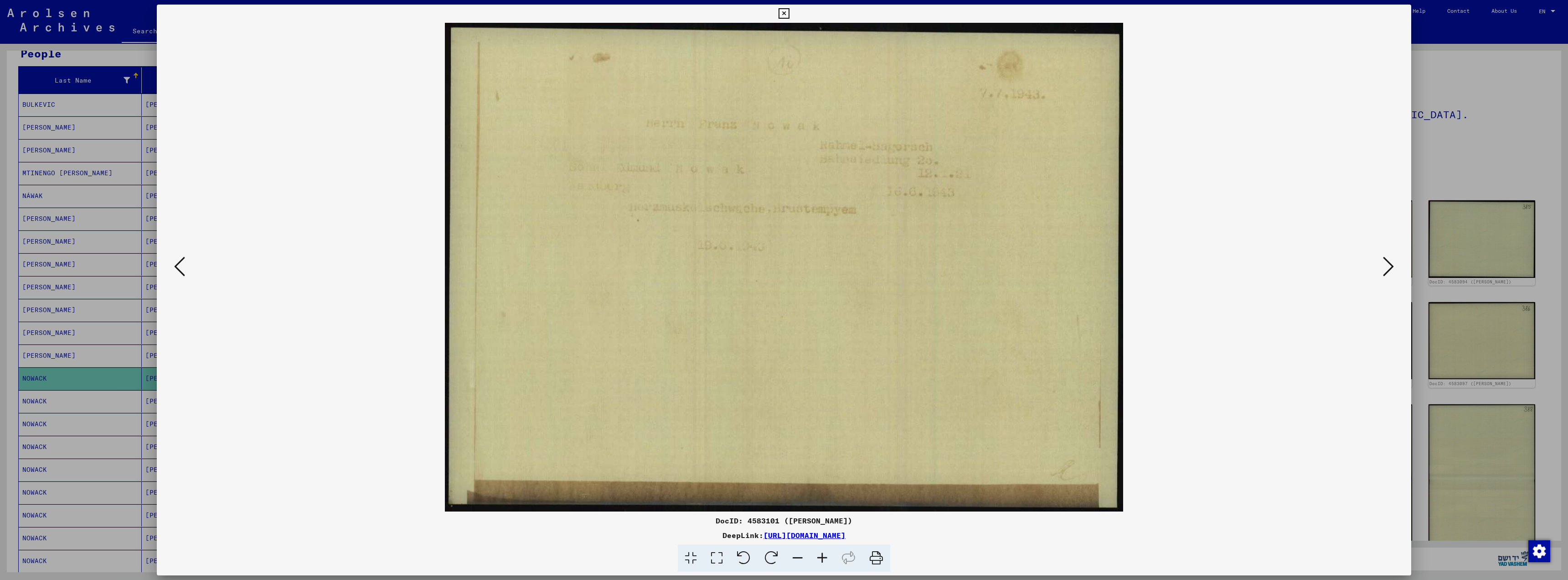
click at [181, 261] on icon at bounding box center [179, 266] width 11 height 22
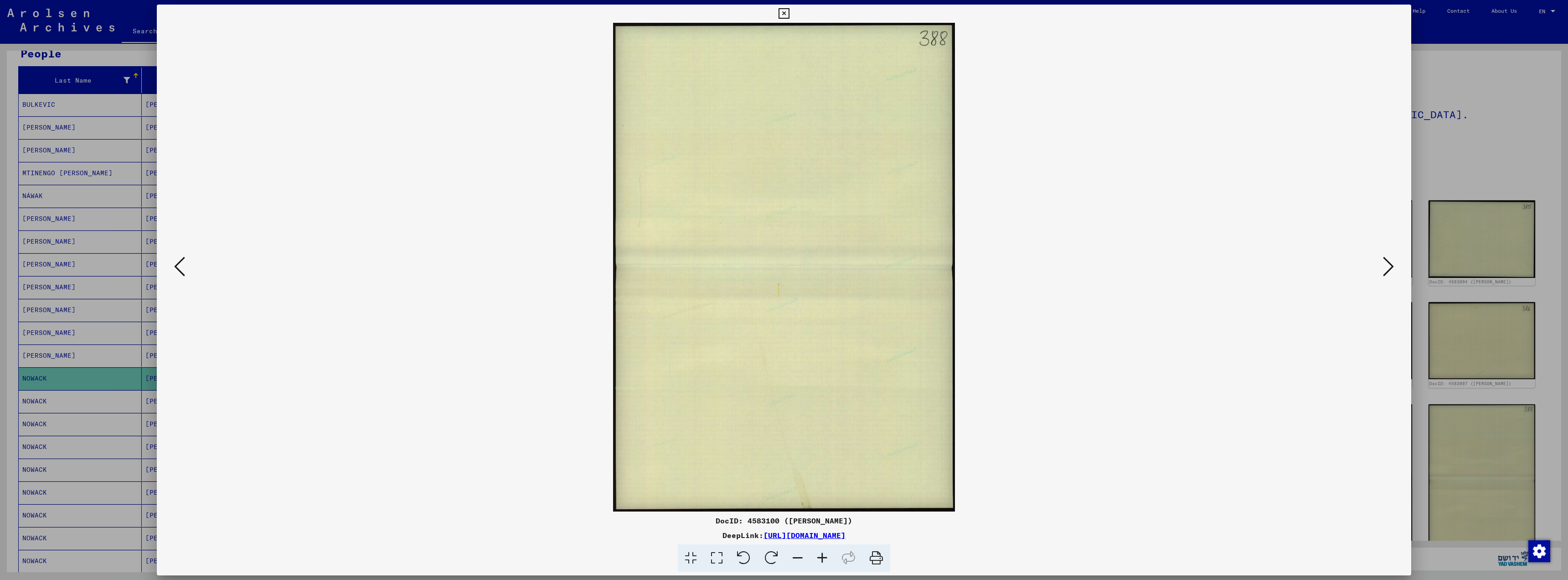
click at [181, 261] on icon at bounding box center [179, 266] width 11 height 22
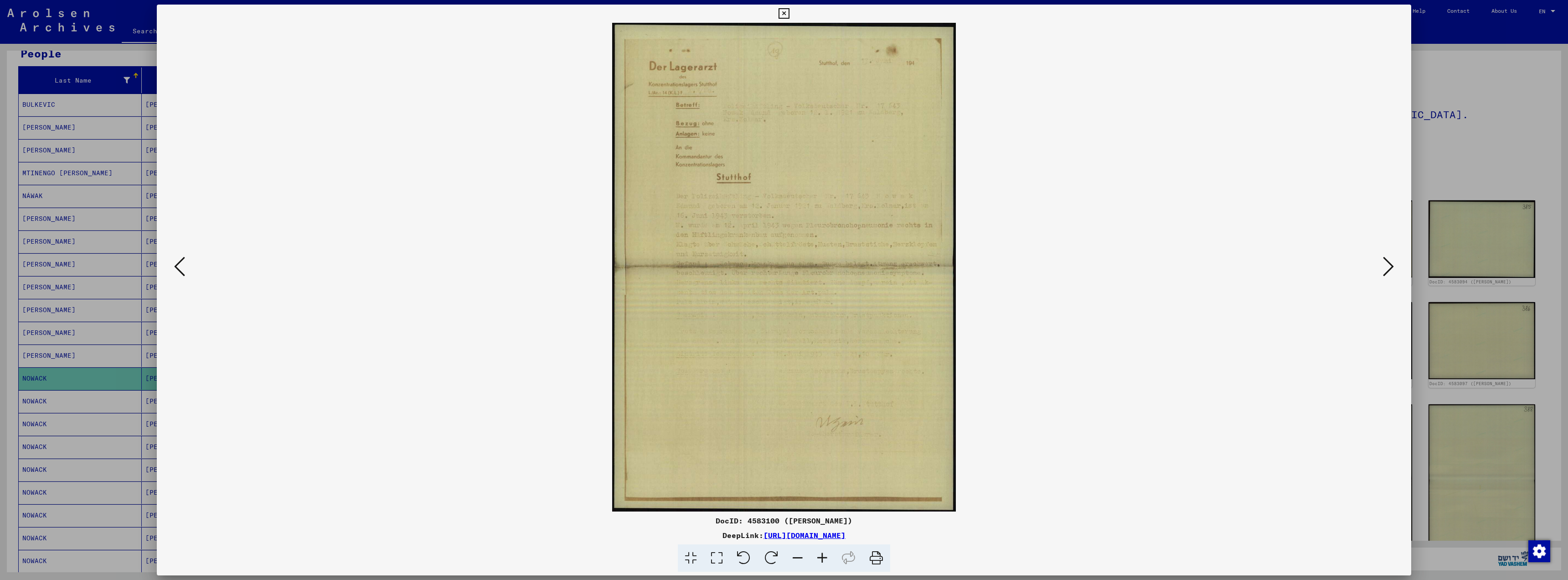
click at [176, 264] on icon at bounding box center [179, 266] width 11 height 22
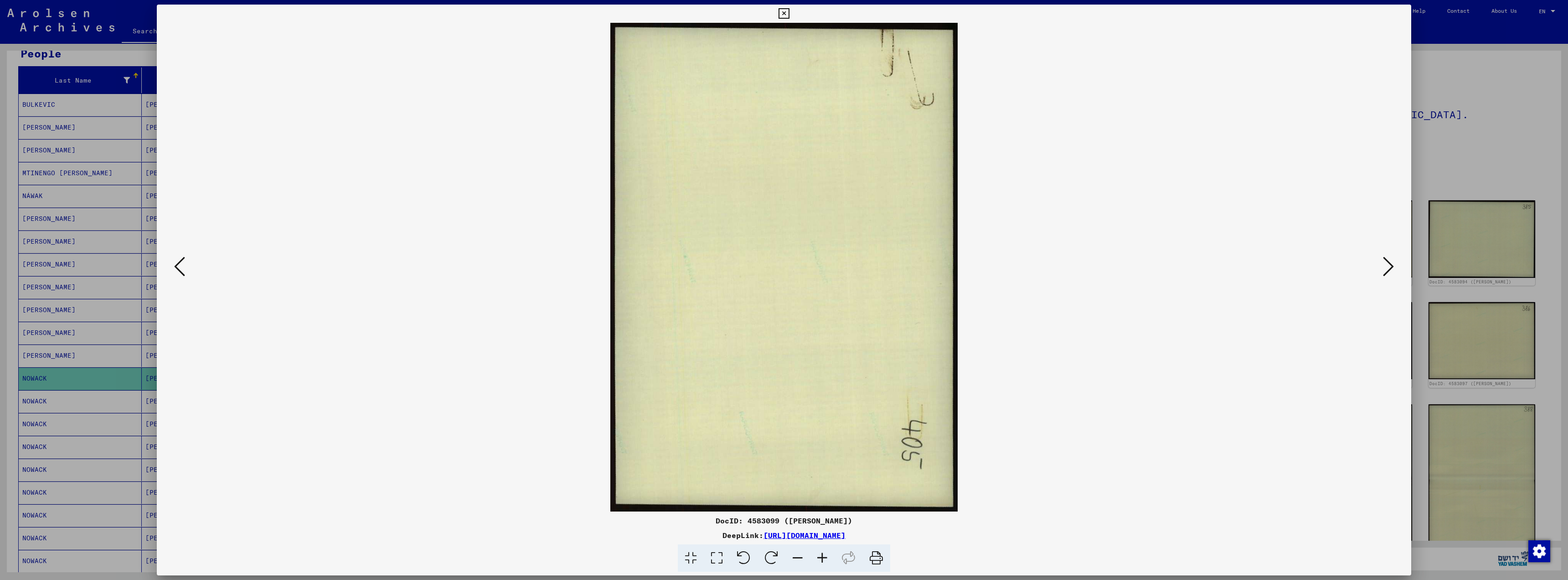
click at [176, 264] on icon at bounding box center [179, 266] width 11 height 22
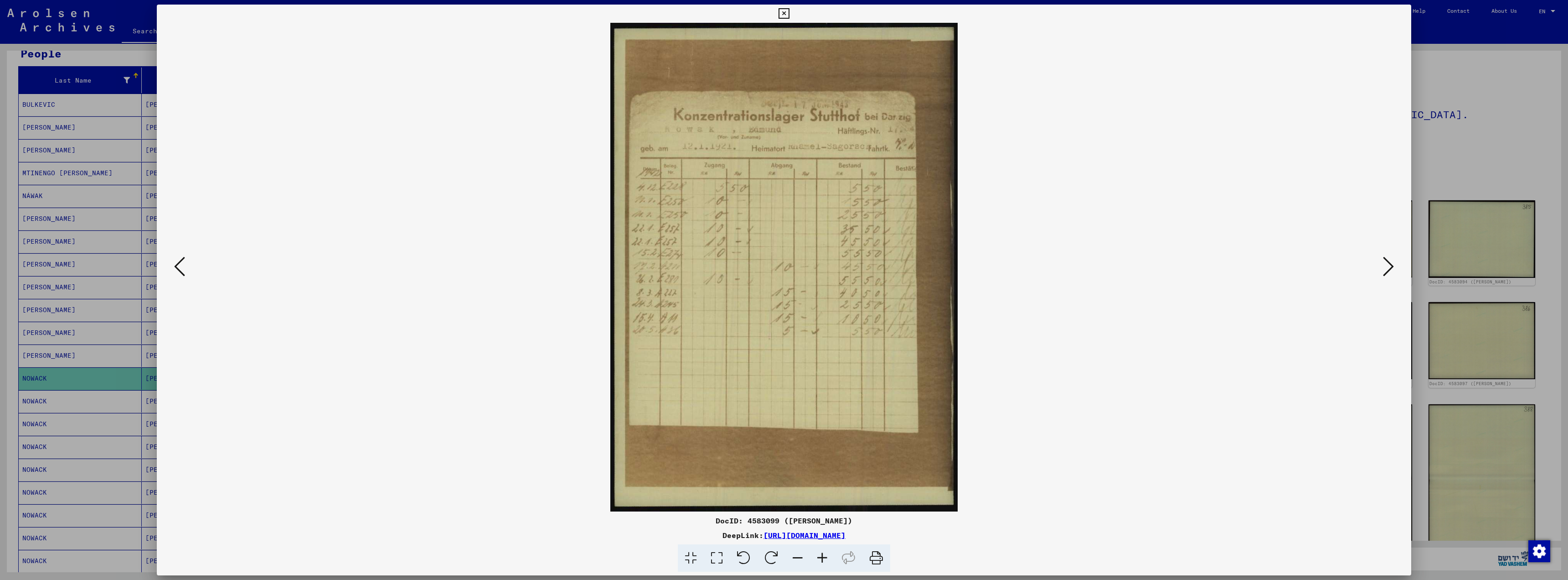
click at [176, 263] on icon at bounding box center [179, 266] width 11 height 22
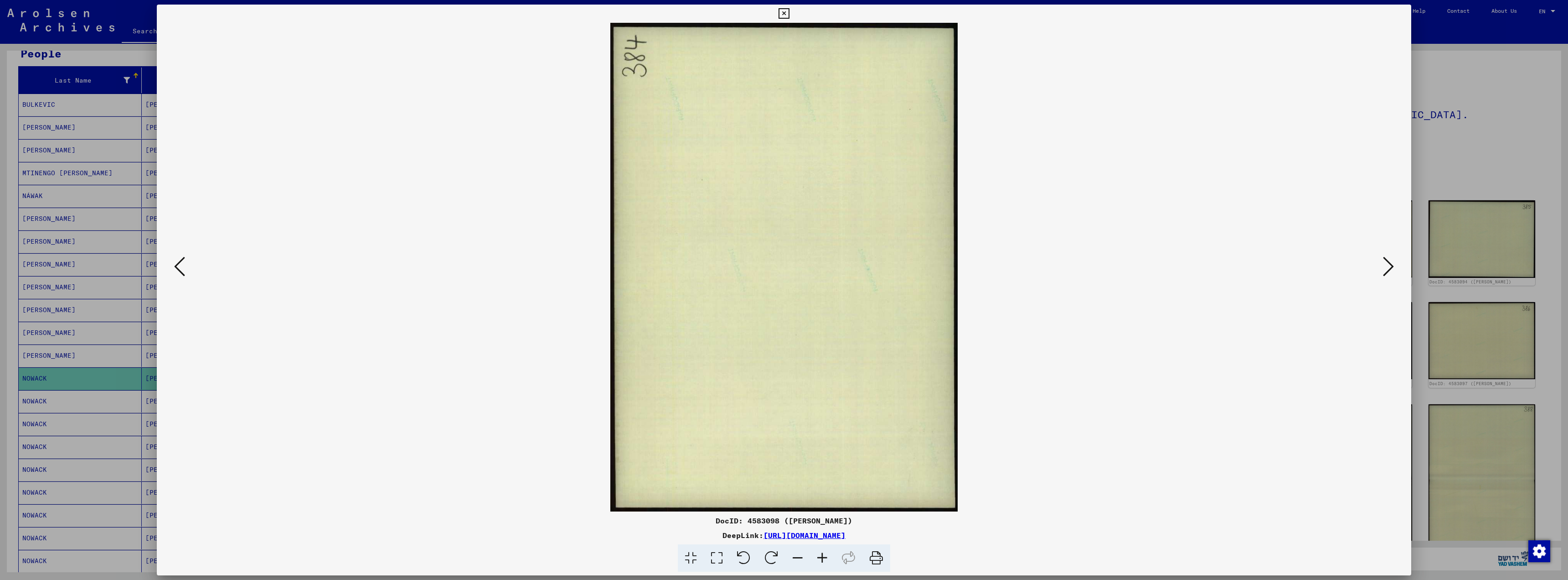
click at [176, 263] on icon at bounding box center [179, 266] width 11 height 22
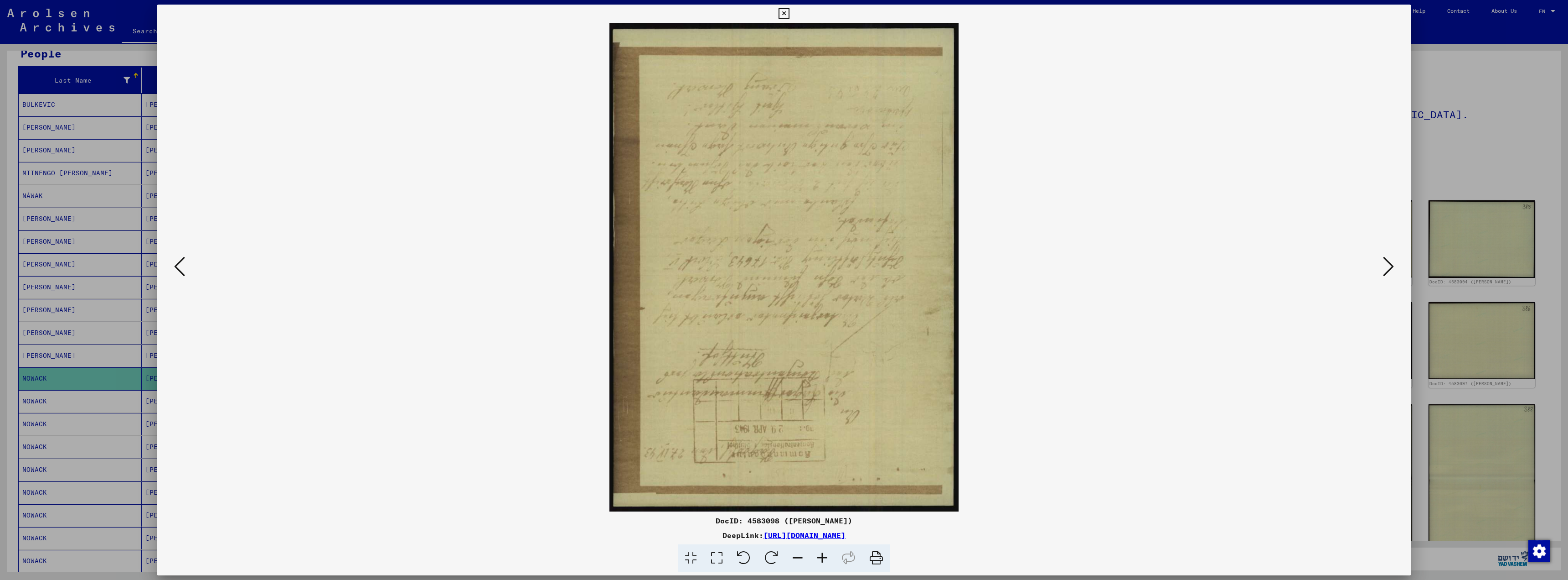
click at [776, 549] on icon at bounding box center [771, 558] width 28 height 28
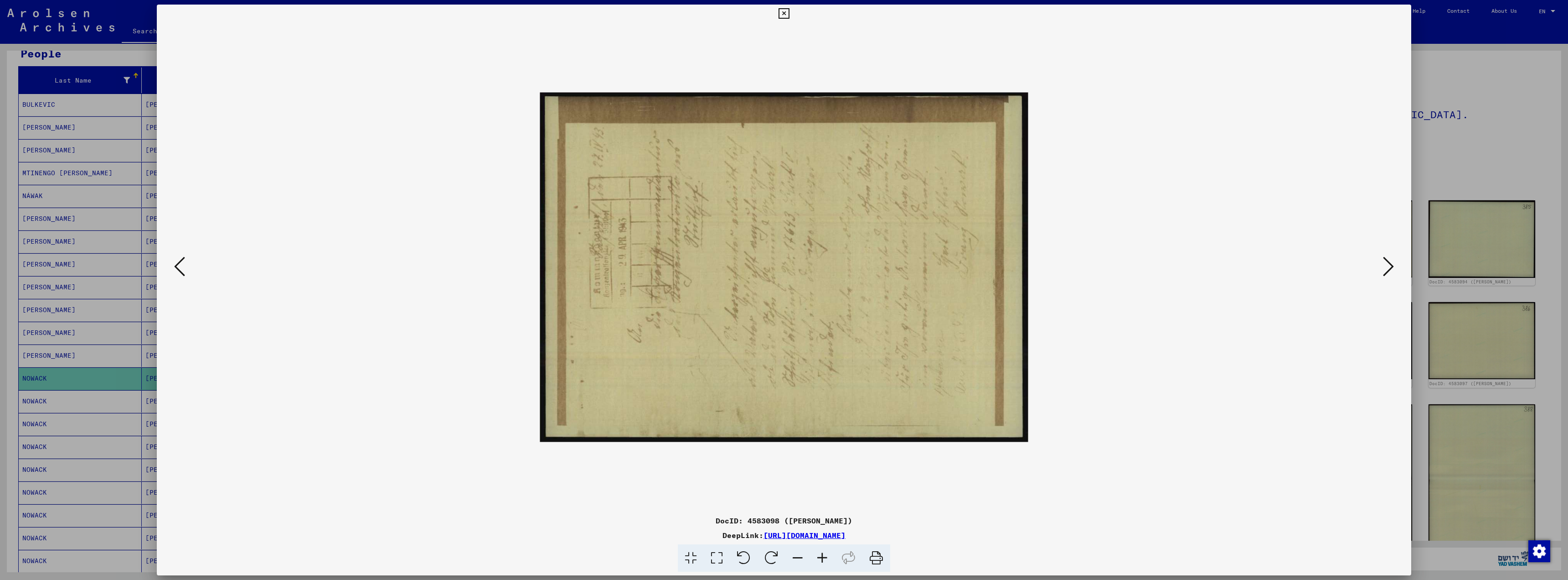
click at [776, 547] on icon at bounding box center [771, 558] width 28 height 28
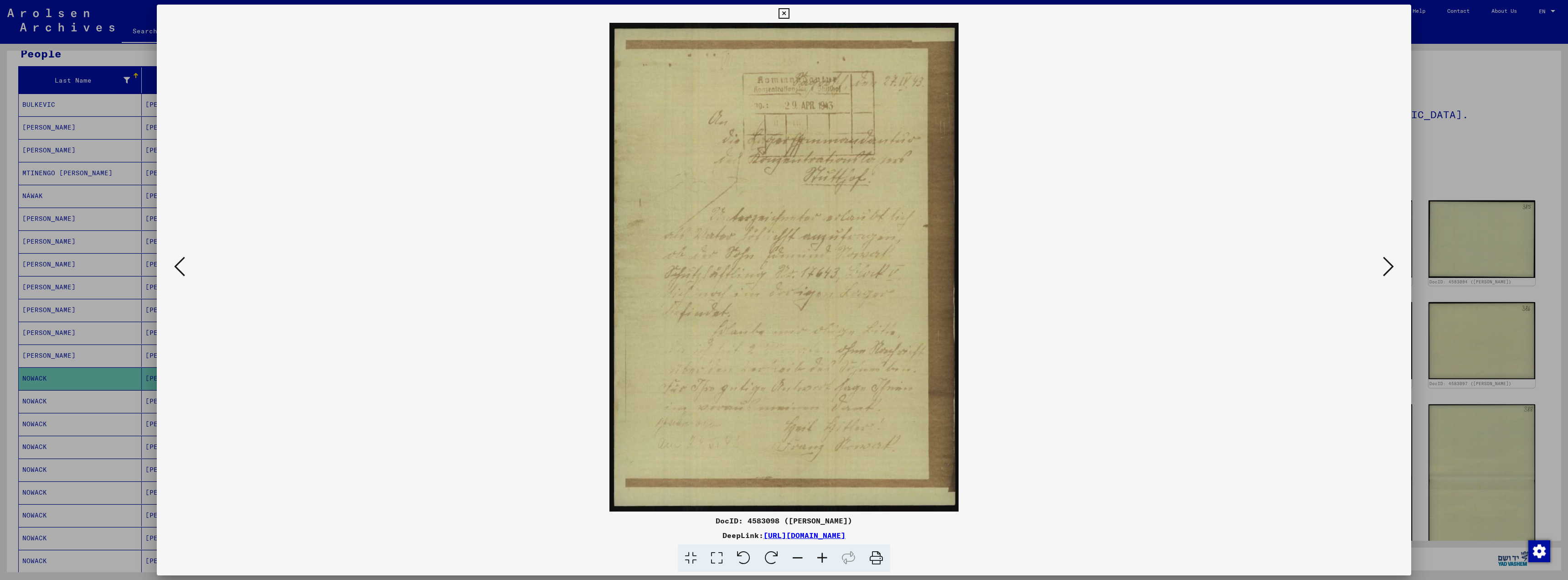
click at [179, 267] on icon at bounding box center [179, 266] width 11 height 22
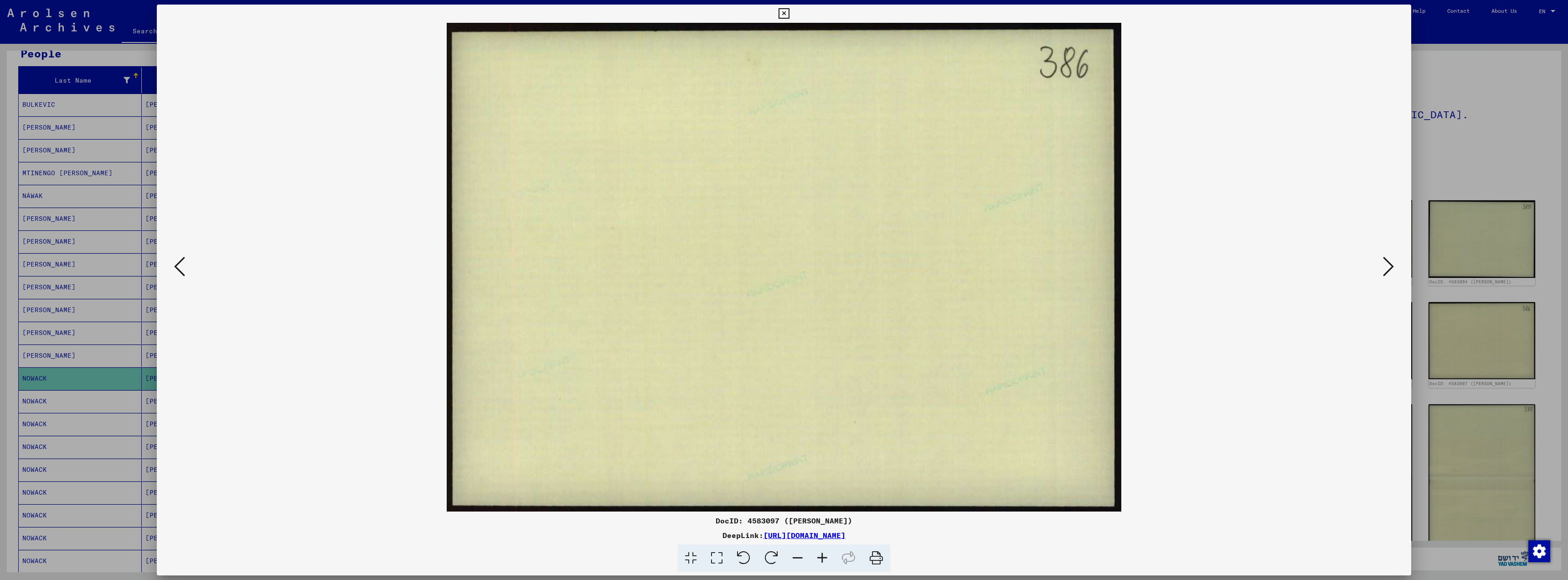
click at [179, 266] on icon at bounding box center [179, 266] width 11 height 22
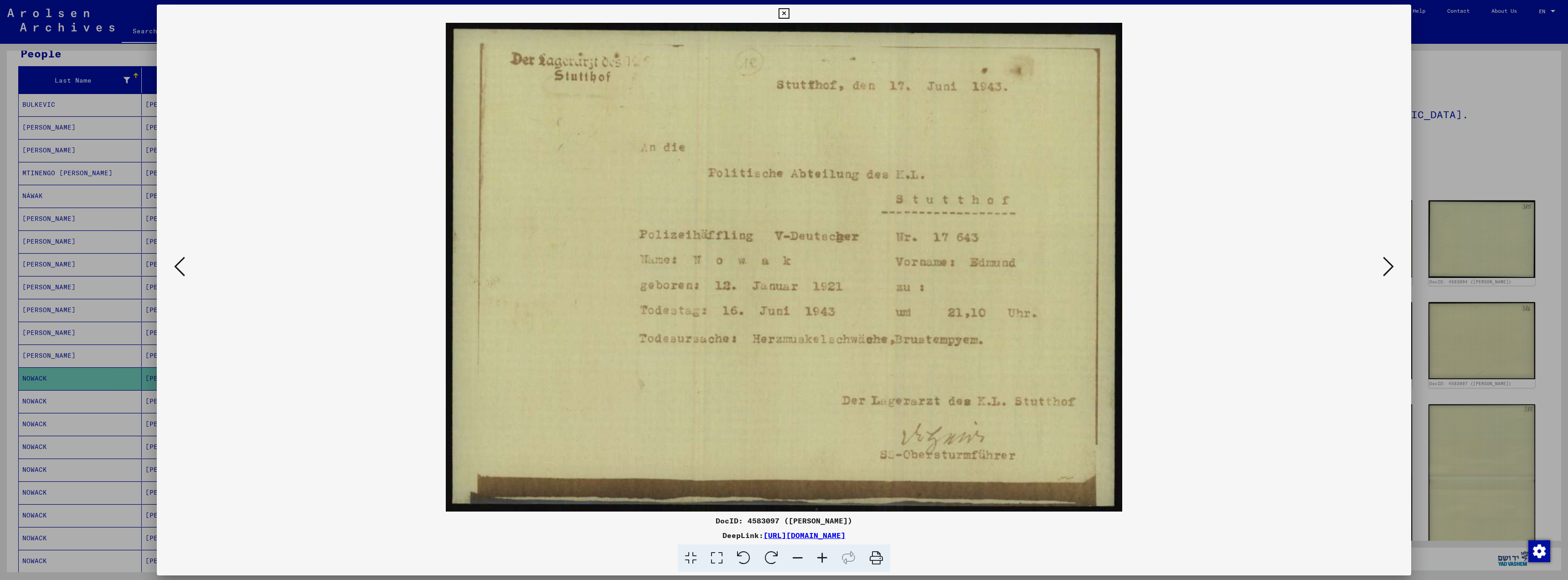
click at [183, 265] on icon at bounding box center [179, 266] width 11 height 22
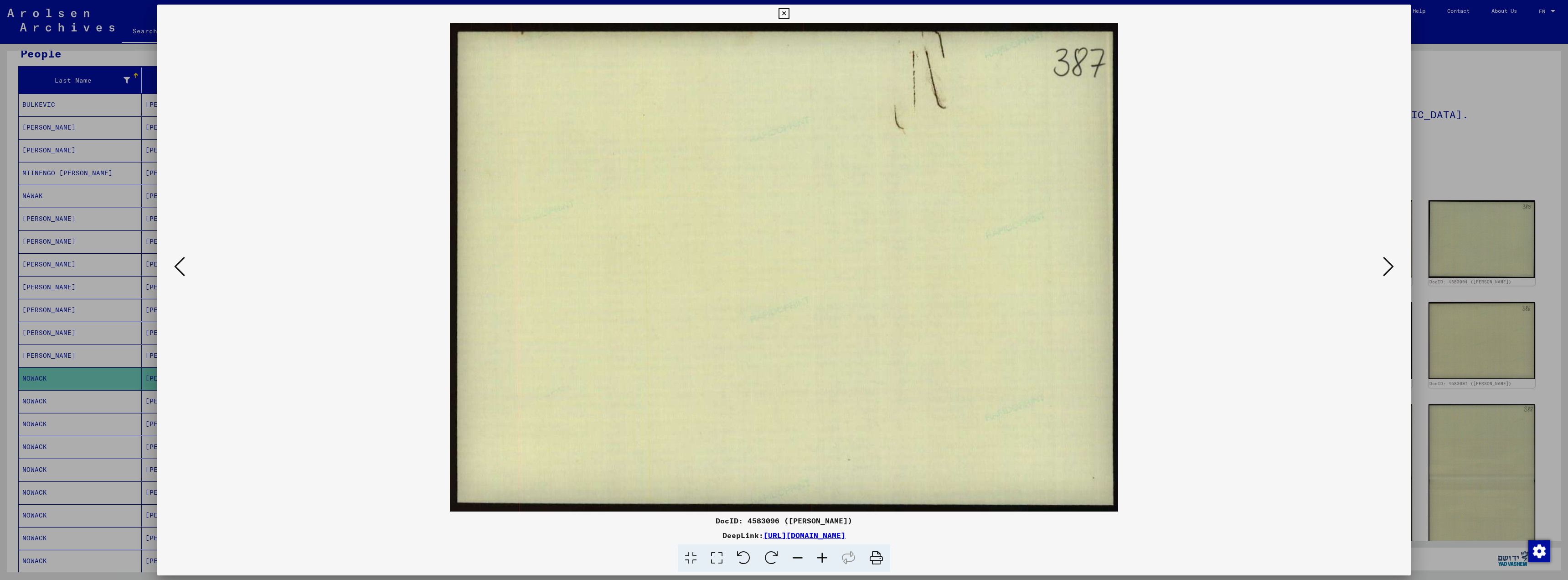
click at [185, 265] on button at bounding box center [179, 266] width 16 height 26
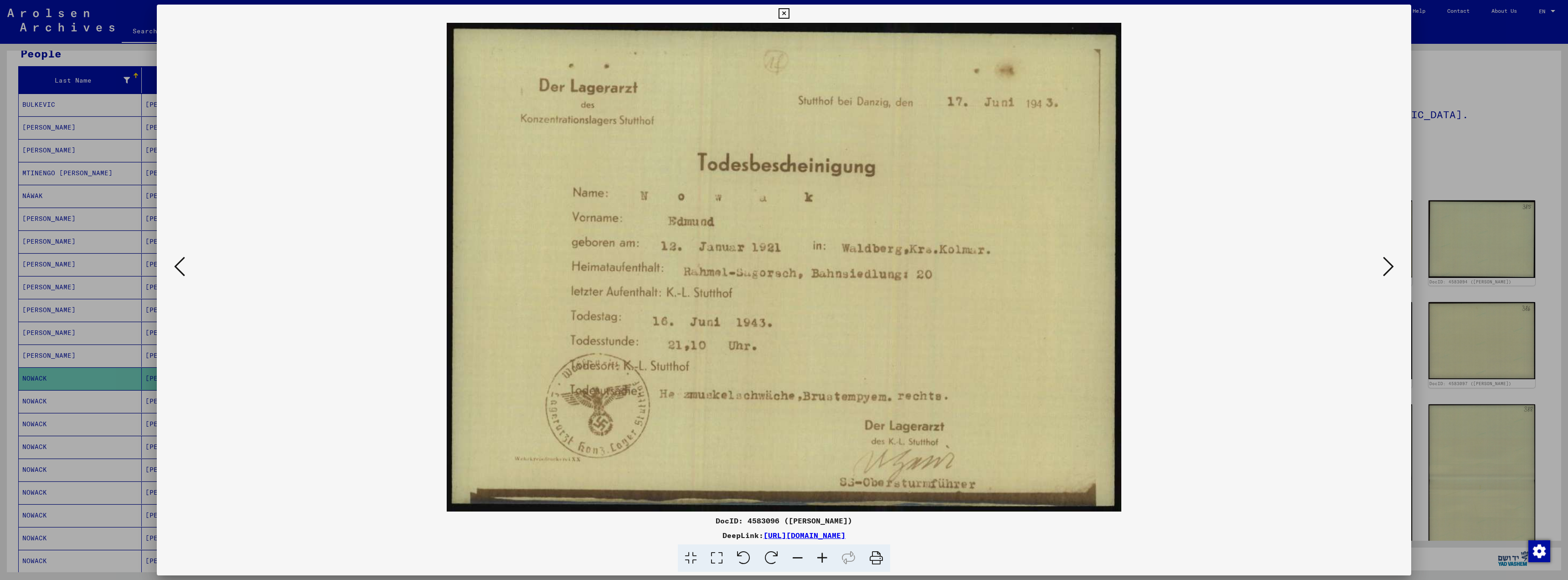
click at [175, 267] on icon at bounding box center [179, 266] width 11 height 22
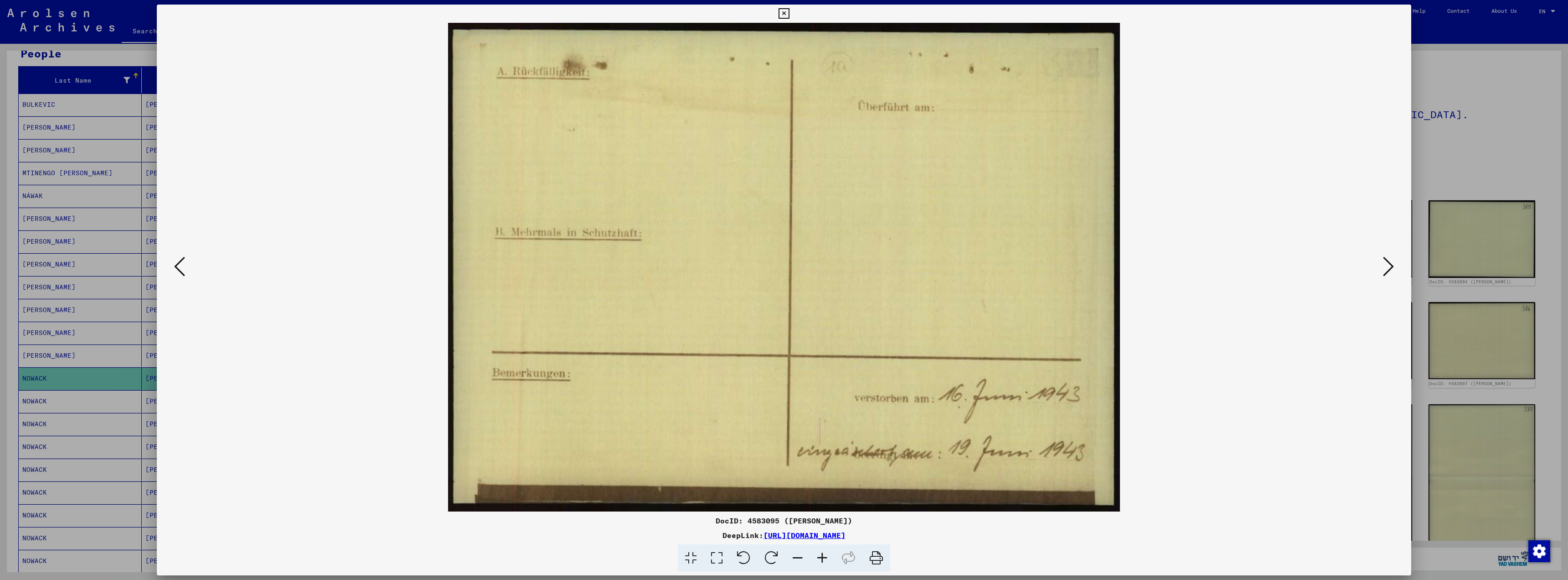
click at [175, 262] on icon at bounding box center [179, 266] width 11 height 22
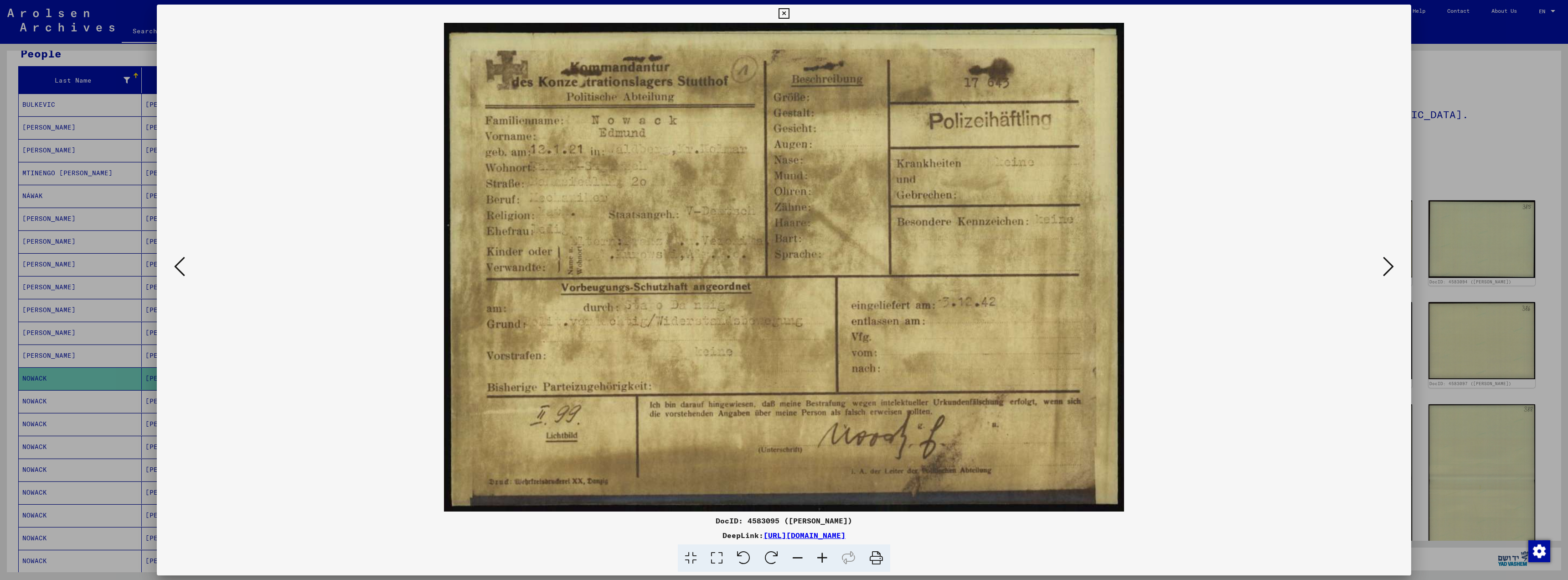
click at [180, 265] on icon at bounding box center [179, 266] width 11 height 22
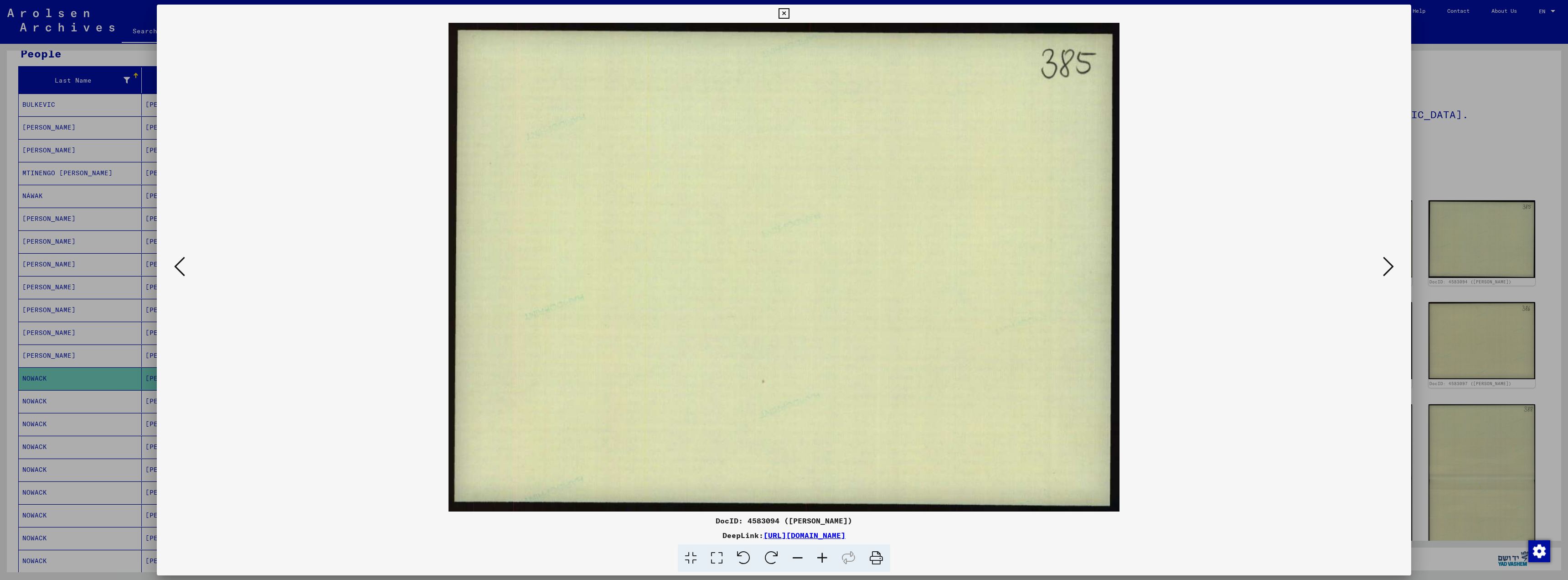
click at [182, 263] on icon at bounding box center [179, 266] width 11 height 22
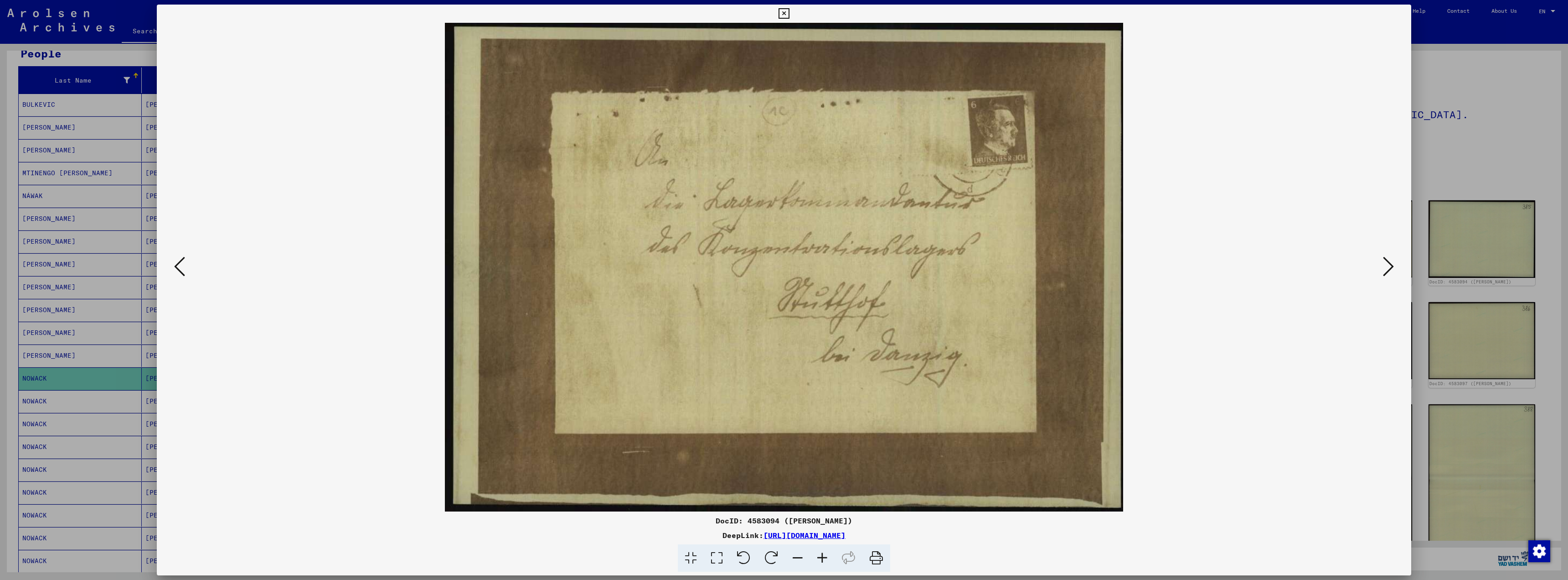
click at [177, 265] on icon at bounding box center [179, 266] width 11 height 22
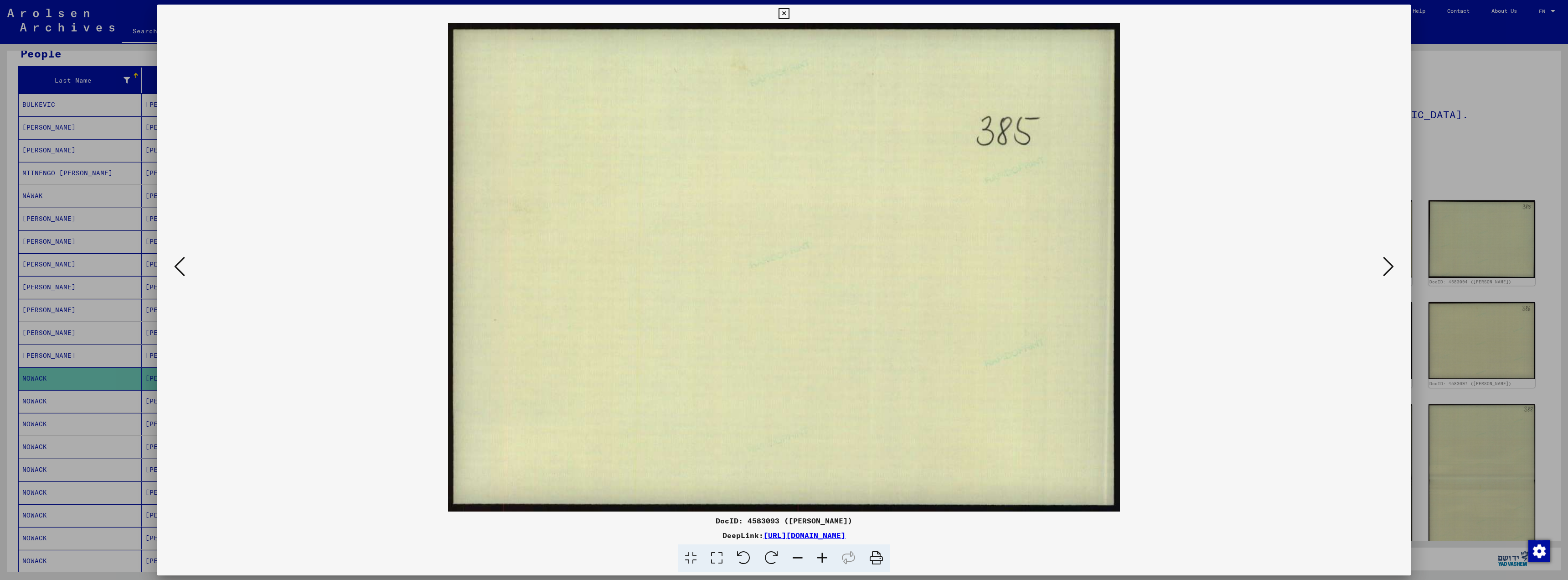
click at [1389, 267] on icon at bounding box center [1389, 266] width 11 height 22
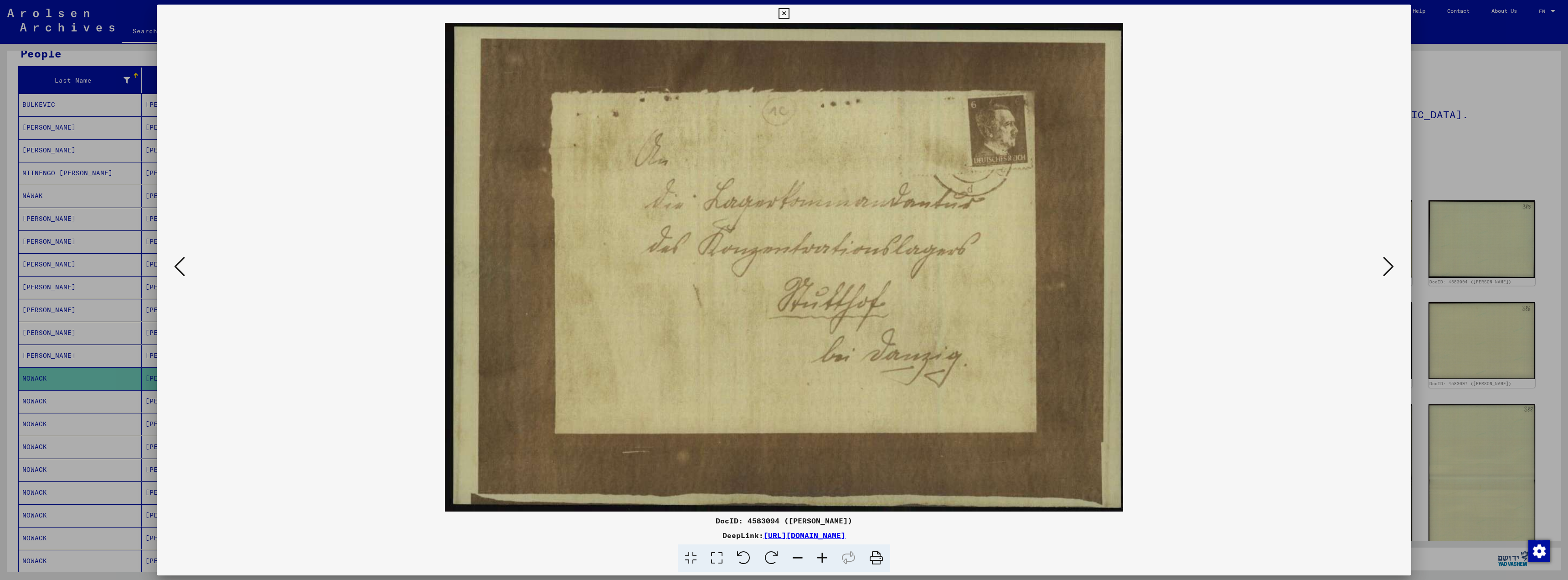
click at [1389, 266] on icon at bounding box center [1389, 266] width 11 height 22
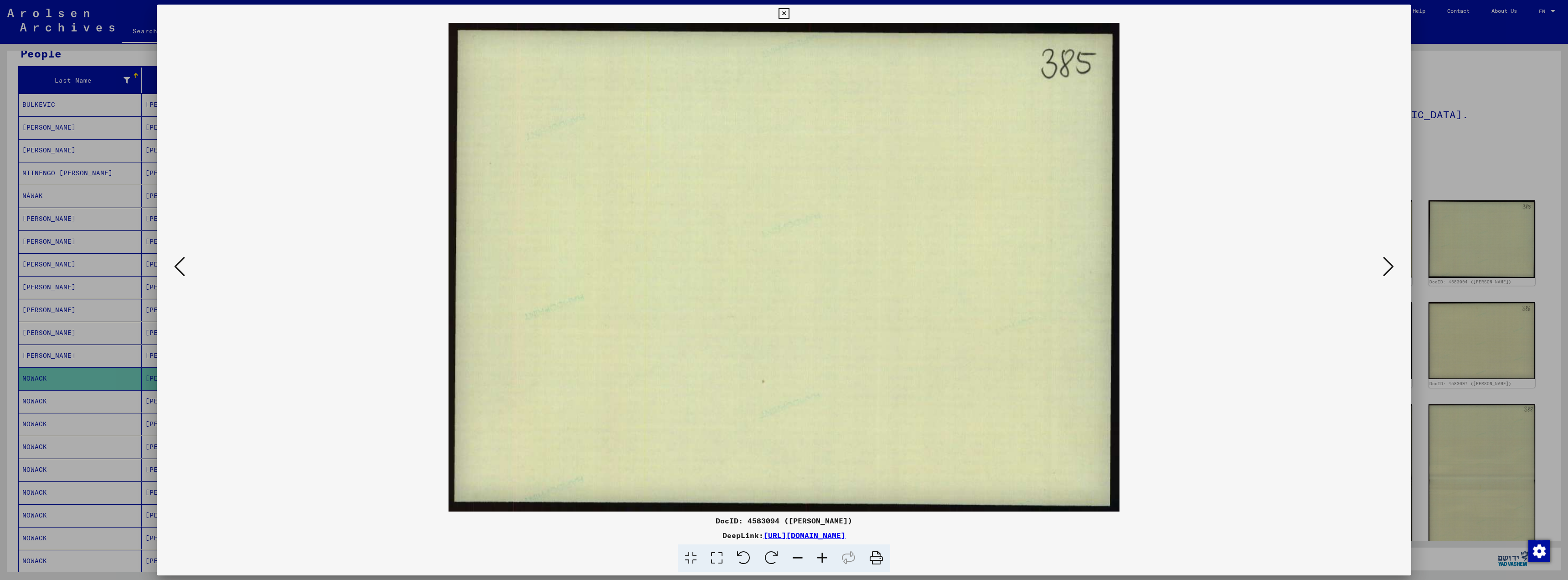
click at [1389, 266] on icon at bounding box center [1389, 266] width 11 height 22
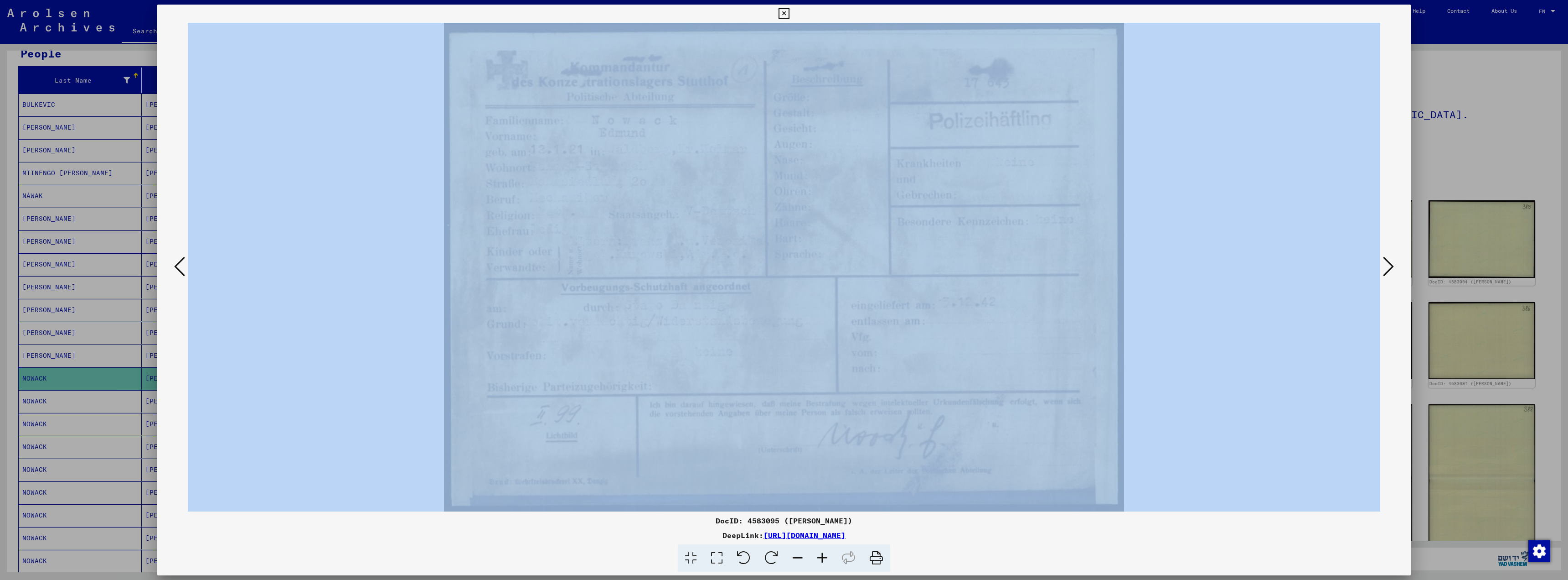
drag, startPoint x: 441, startPoint y: 18, endPoint x: 899, endPoint y: 386, distance: 587.5
click at [899, 386] on div "DocID: 4583095 ([PERSON_NAME]) DeepLink: [URL][DOMAIN_NAME]" at bounding box center [784, 288] width 1255 height 567
copy div
click at [1390, 361] on div at bounding box center [784, 267] width 1255 height 489
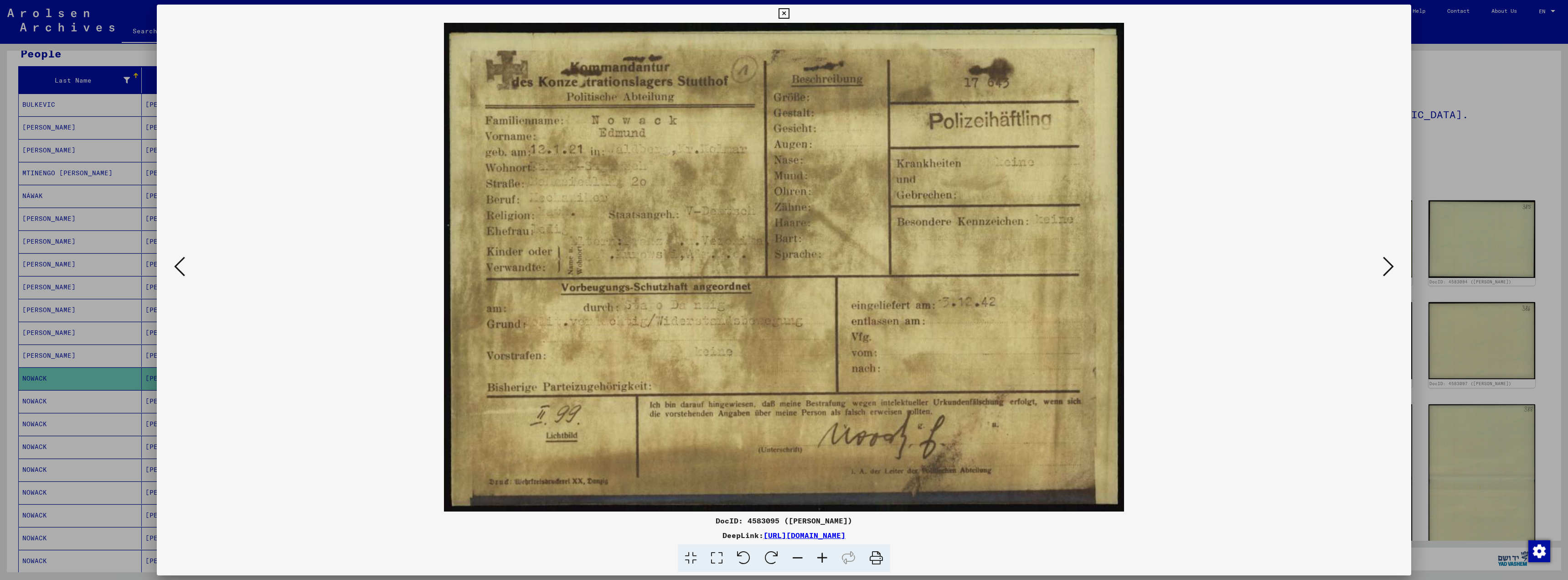
click at [1389, 269] on icon at bounding box center [1389, 266] width 11 height 22
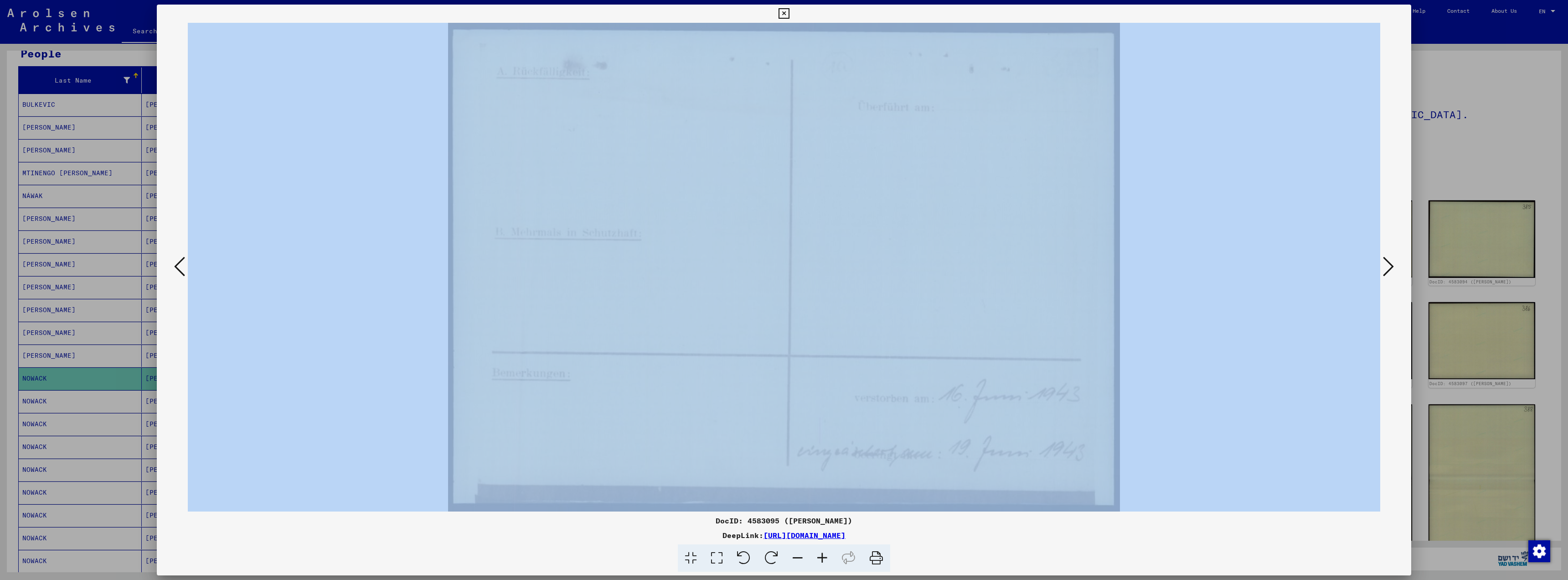
drag, startPoint x: 441, startPoint y: 20, endPoint x: 1020, endPoint y: 408, distance: 697.0
click at [1020, 408] on div "DocID: 4583095 ([PERSON_NAME]) DeepLink: [URL][DOMAIN_NAME]" at bounding box center [784, 288] width 1255 height 567
copy div
click at [1403, 369] on div at bounding box center [784, 267] width 1255 height 489
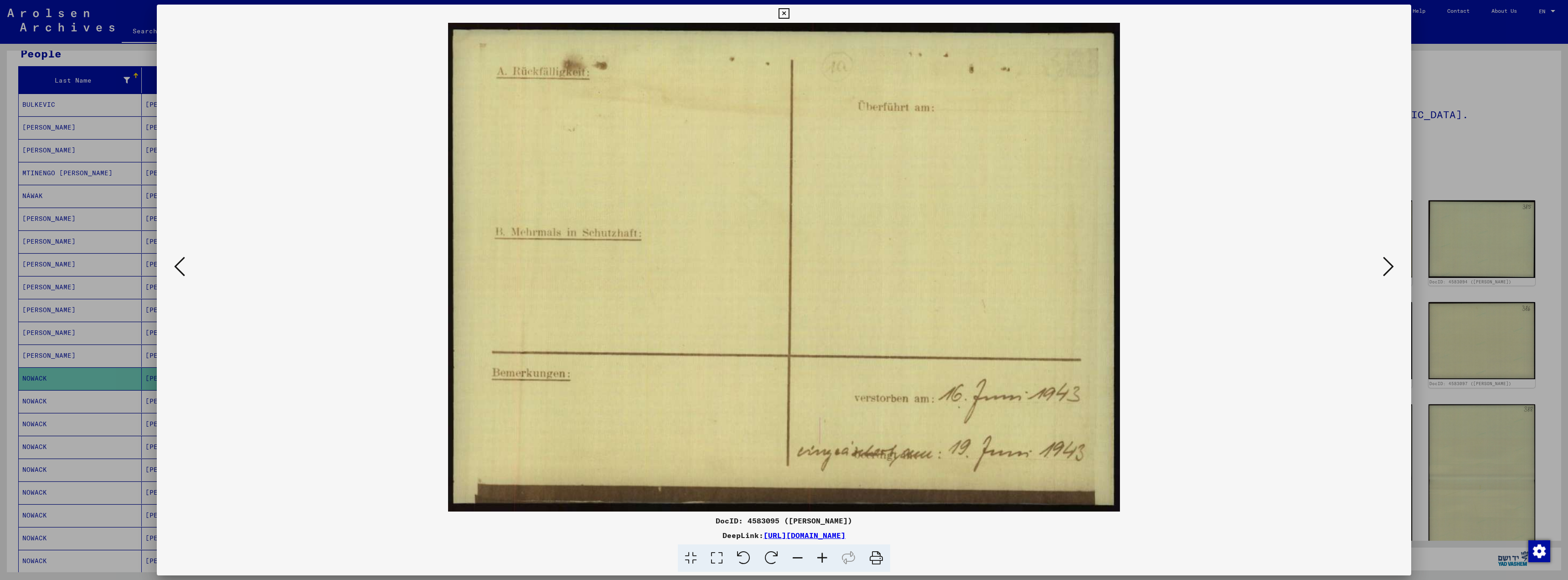
click at [1387, 265] on icon at bounding box center [1389, 266] width 11 height 22
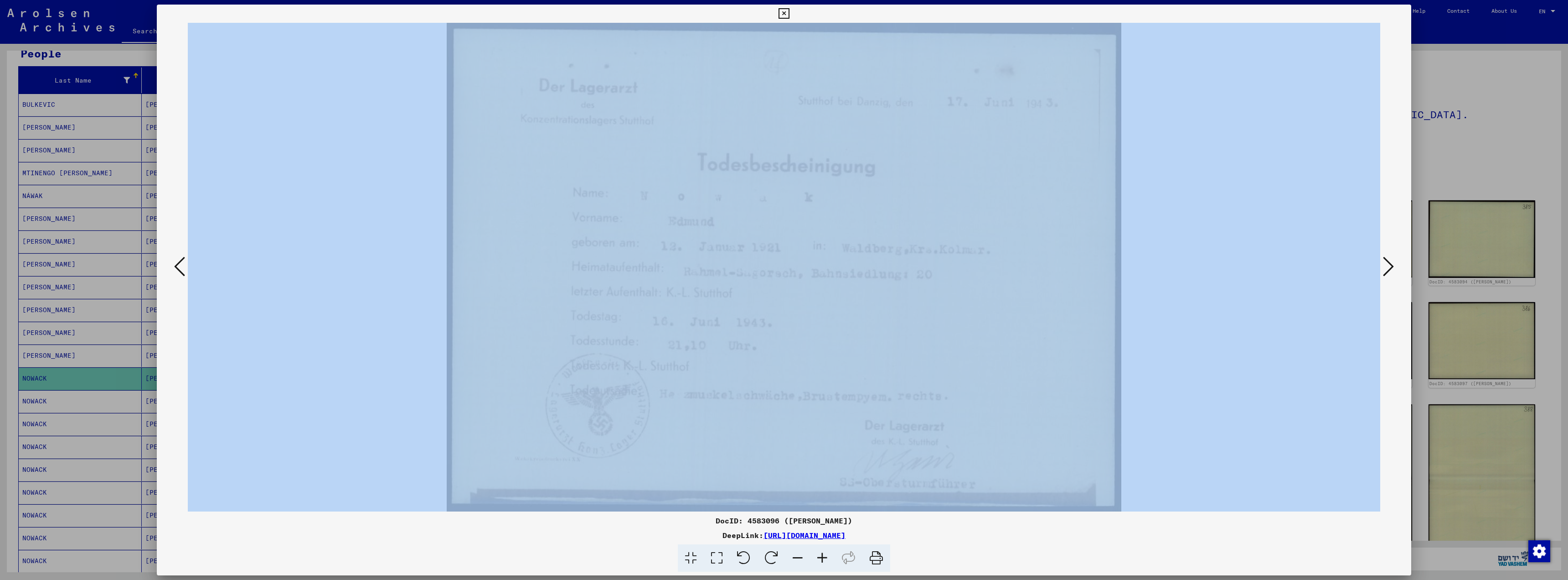
drag, startPoint x: 446, startPoint y: 20, endPoint x: 887, endPoint y: 332, distance: 540.2
click at [887, 332] on div "DocID: 4583096 ([PERSON_NAME]) DeepLink: [URL][DOMAIN_NAME]" at bounding box center [784, 288] width 1255 height 567
copy div
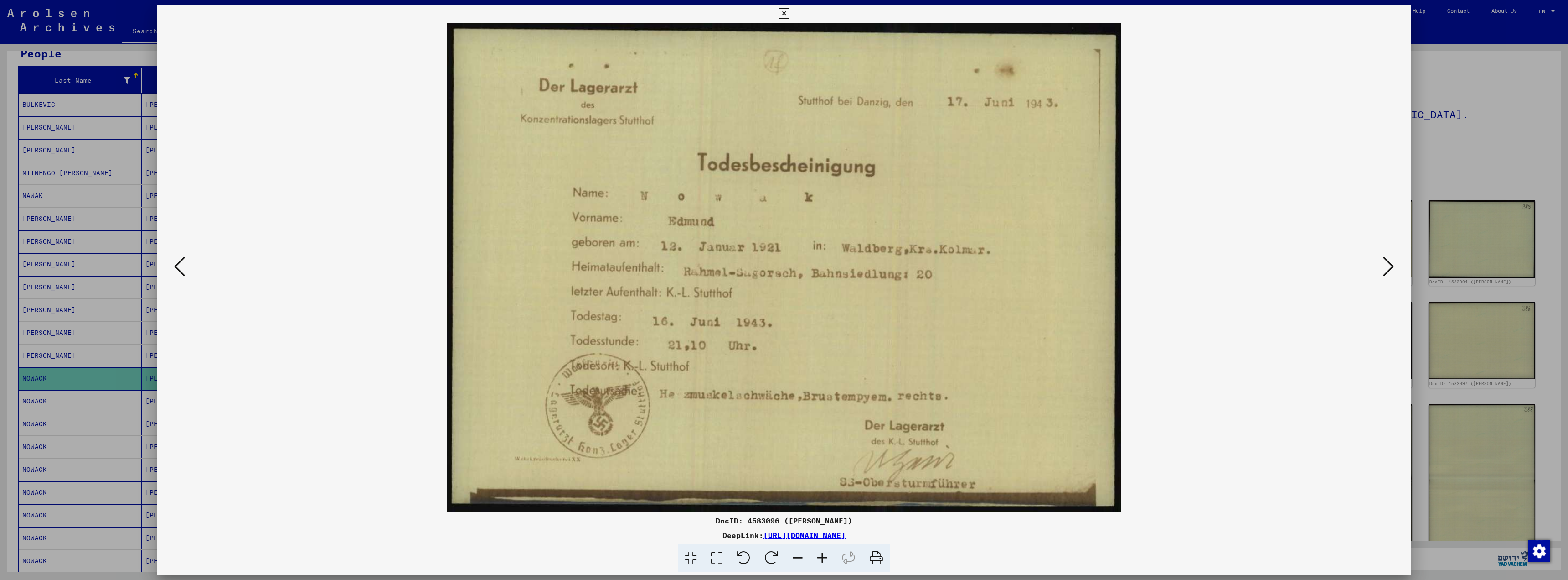
click at [1262, 548] on div at bounding box center [784, 558] width 1247 height 28
click at [1390, 273] on icon at bounding box center [1389, 266] width 11 height 22
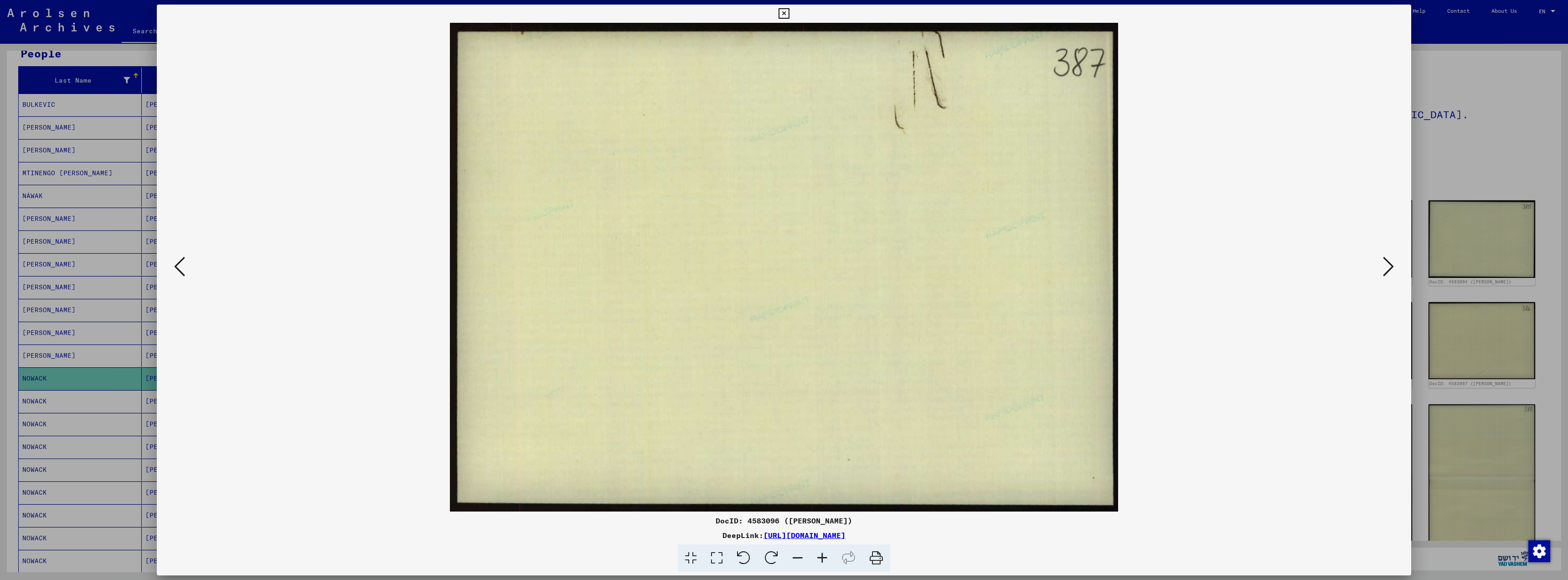
click at [1390, 272] on icon at bounding box center [1389, 266] width 11 height 22
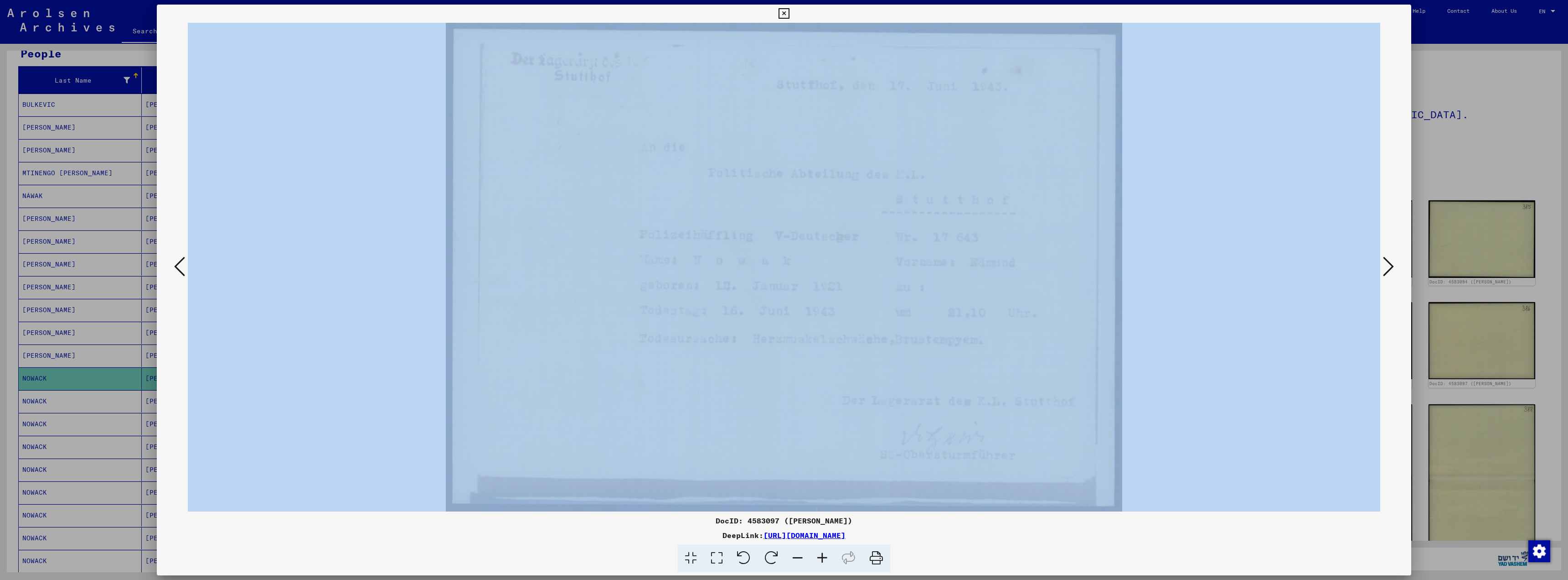
drag, startPoint x: 445, startPoint y: 18, endPoint x: 921, endPoint y: 259, distance: 533.5
click at [921, 259] on div "DocID: 4583097 ([PERSON_NAME]) DeepLink: [URL][DOMAIN_NAME]" at bounding box center [784, 288] width 1255 height 567
copy div
click at [1398, 459] on div at bounding box center [784, 267] width 1255 height 489
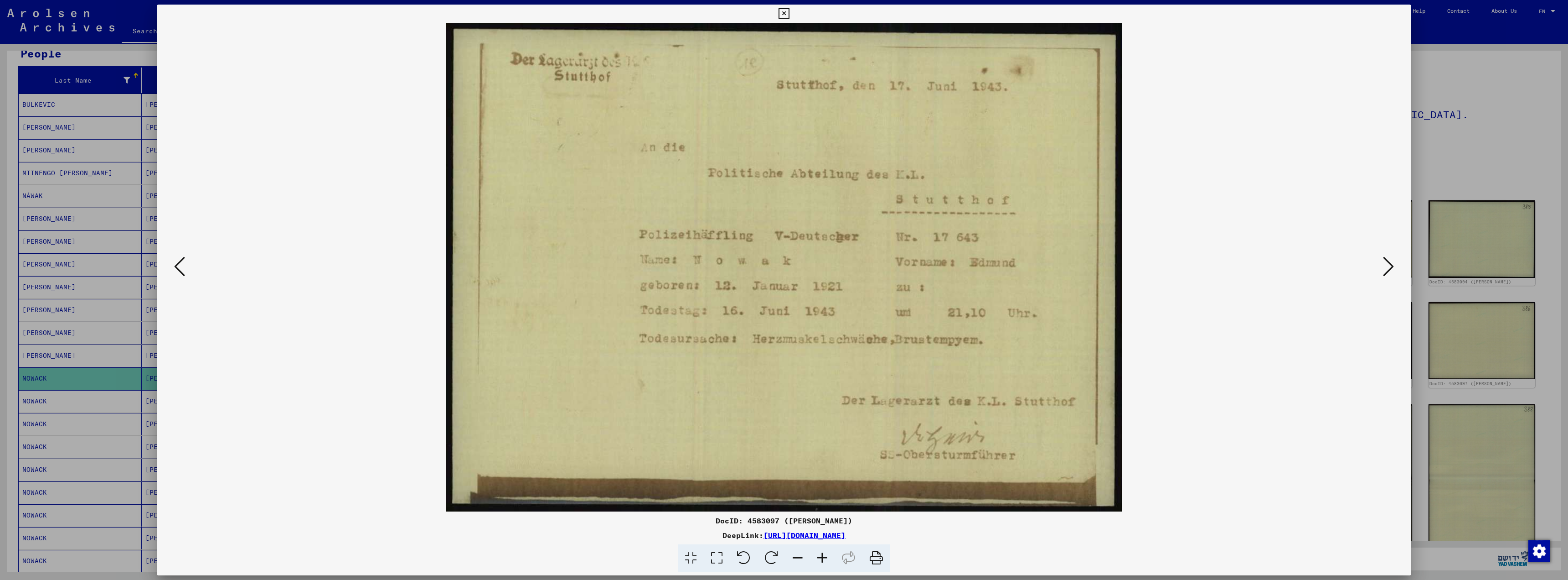
click at [1391, 265] on icon at bounding box center [1389, 266] width 11 height 22
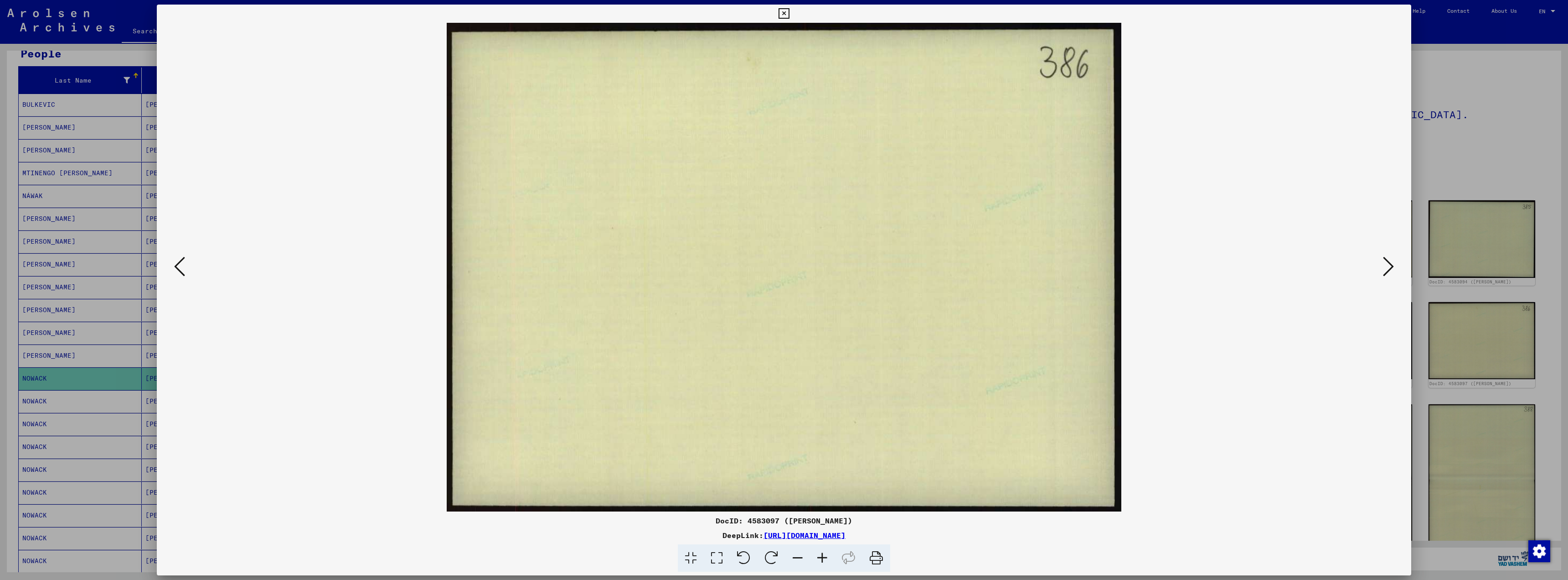
click at [1391, 265] on icon at bounding box center [1389, 266] width 11 height 22
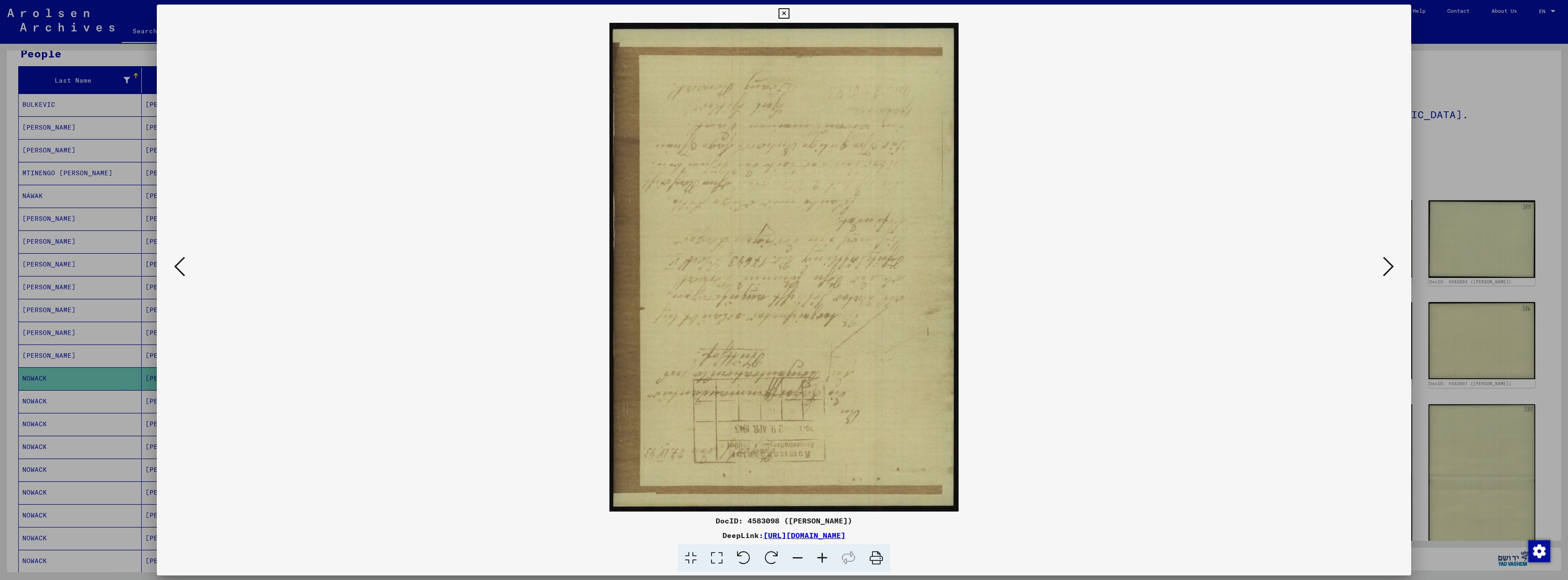
click at [1391, 265] on icon at bounding box center [1389, 266] width 11 height 22
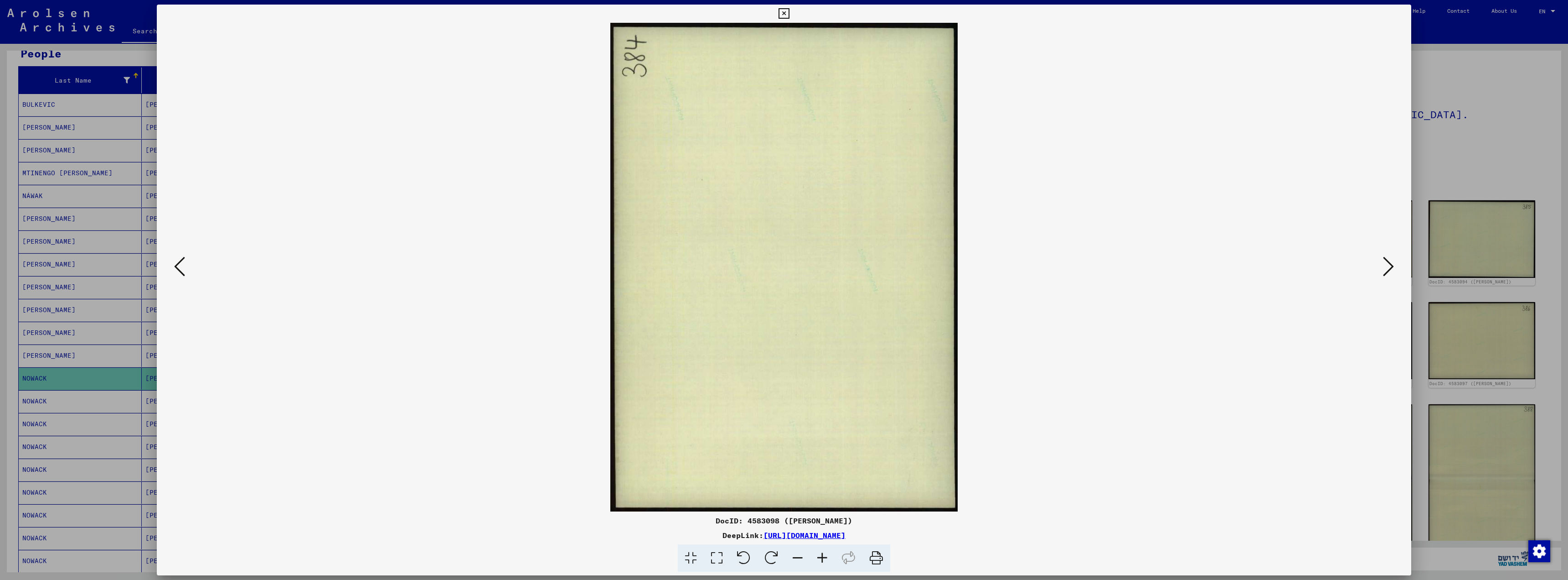
click at [1391, 265] on icon at bounding box center [1389, 266] width 11 height 22
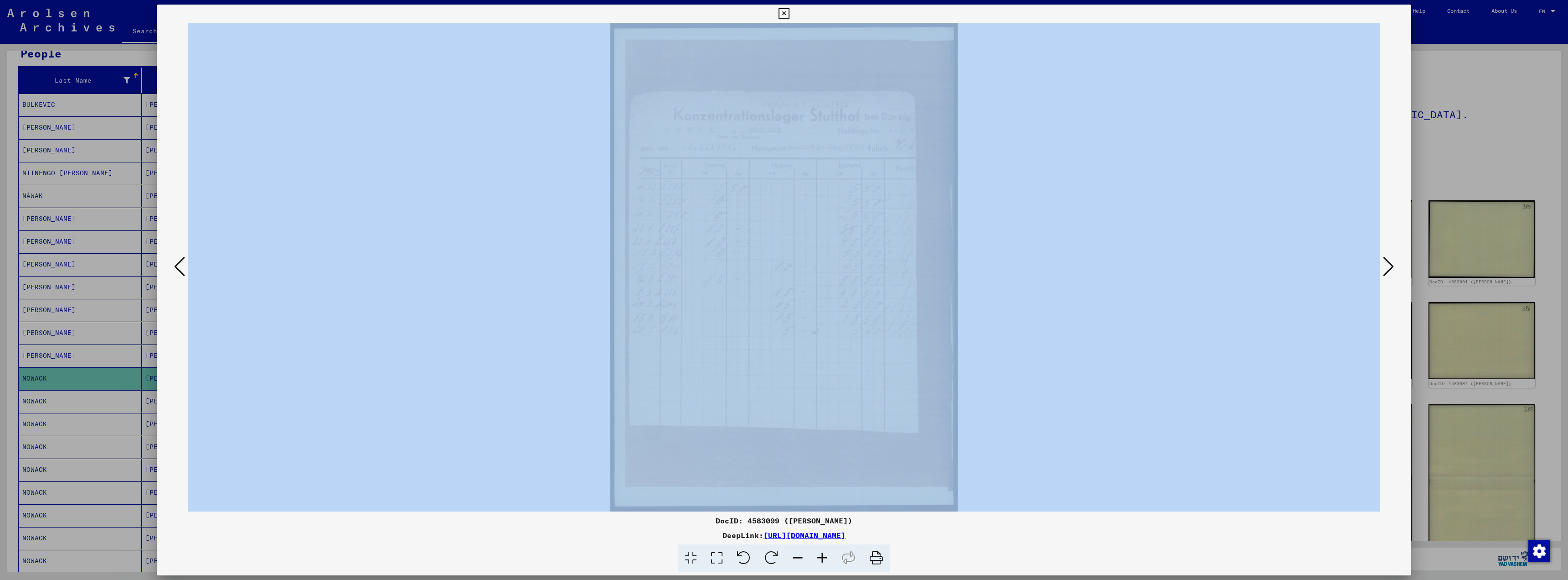
drag, startPoint x: 611, startPoint y: 19, endPoint x: 857, endPoint y: 384, distance: 440.2
click at [857, 384] on div "DocID: 4583099 ([PERSON_NAME]) DeepLink: [URL][DOMAIN_NAME]" at bounding box center [784, 288] width 1255 height 567
copy div
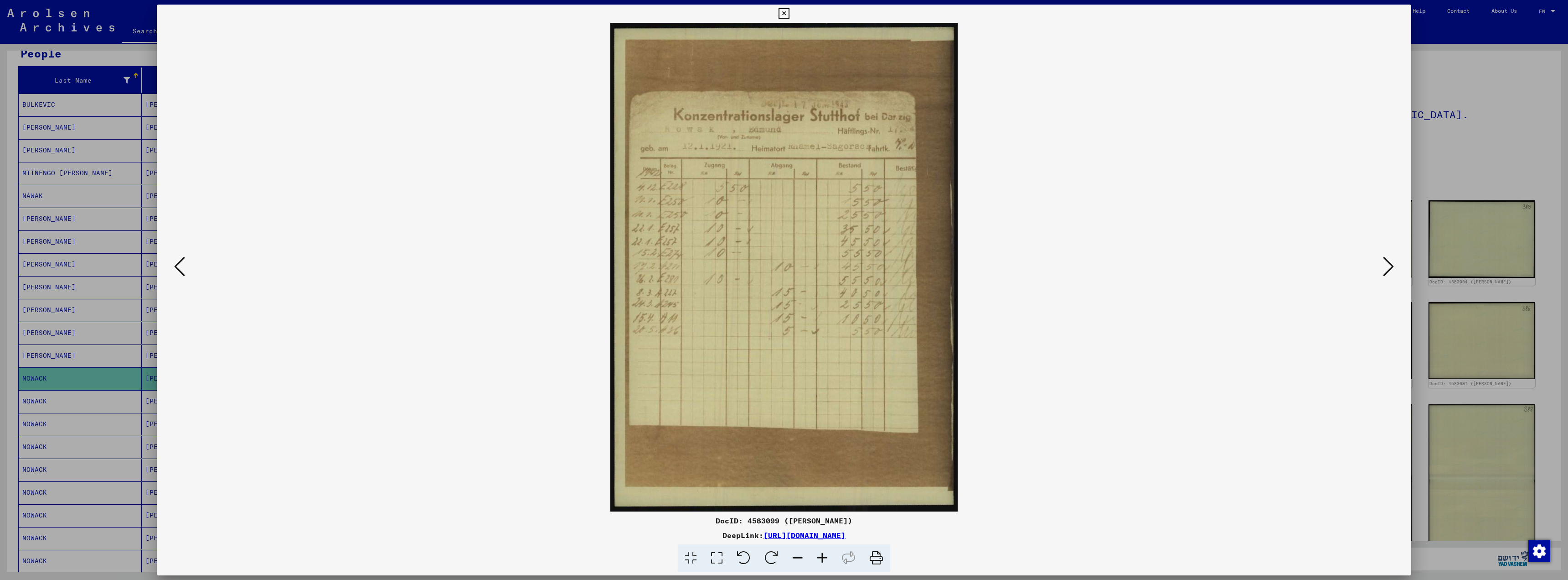
drag, startPoint x: 1230, startPoint y: 536, endPoint x: 1244, endPoint y: 521, distance: 20.5
click at [1230, 534] on div "DeepLink: [URL][DOMAIN_NAME]" at bounding box center [784, 535] width 1255 height 11
click at [1391, 265] on icon at bounding box center [1389, 266] width 11 height 22
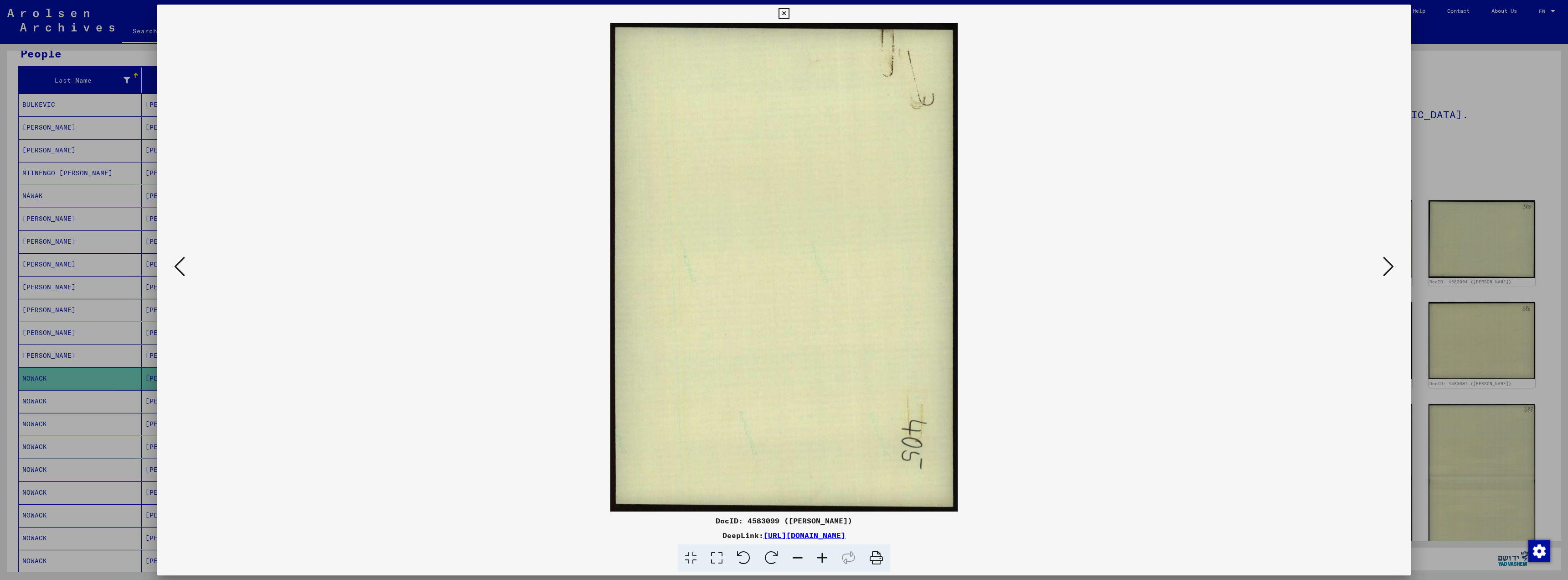
click at [1389, 265] on icon at bounding box center [1389, 266] width 11 height 22
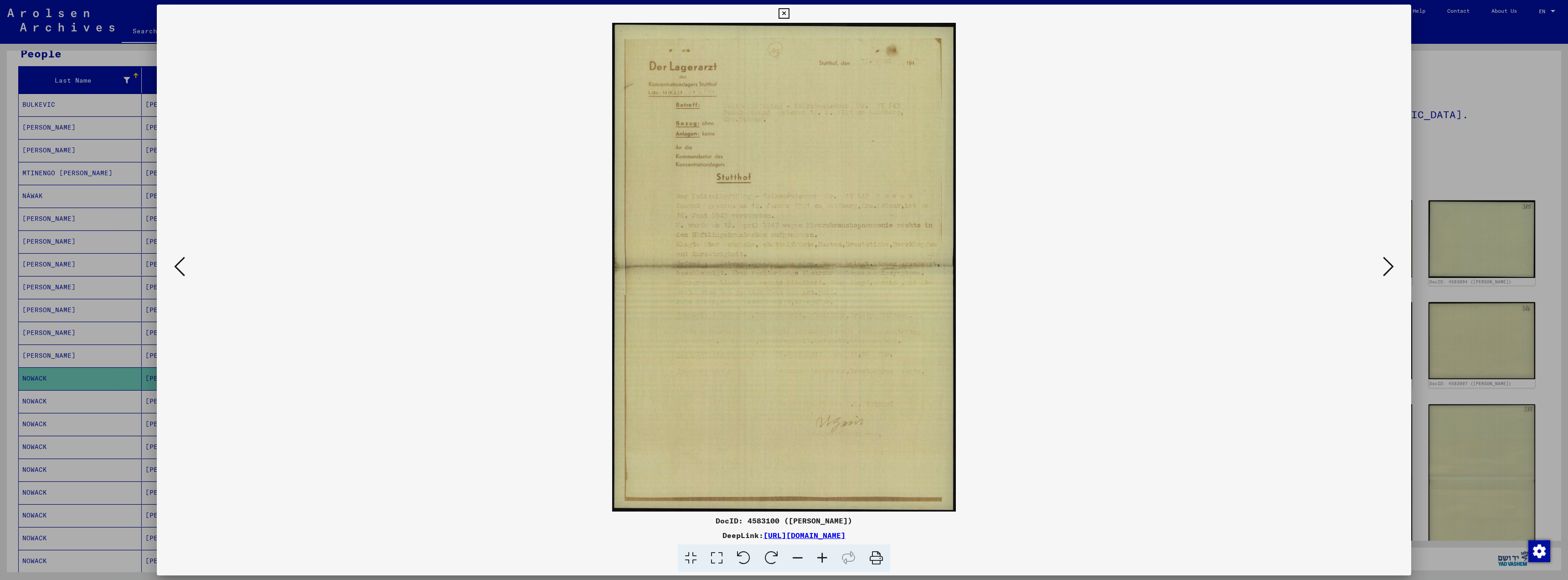
click at [1389, 265] on icon at bounding box center [1389, 266] width 11 height 22
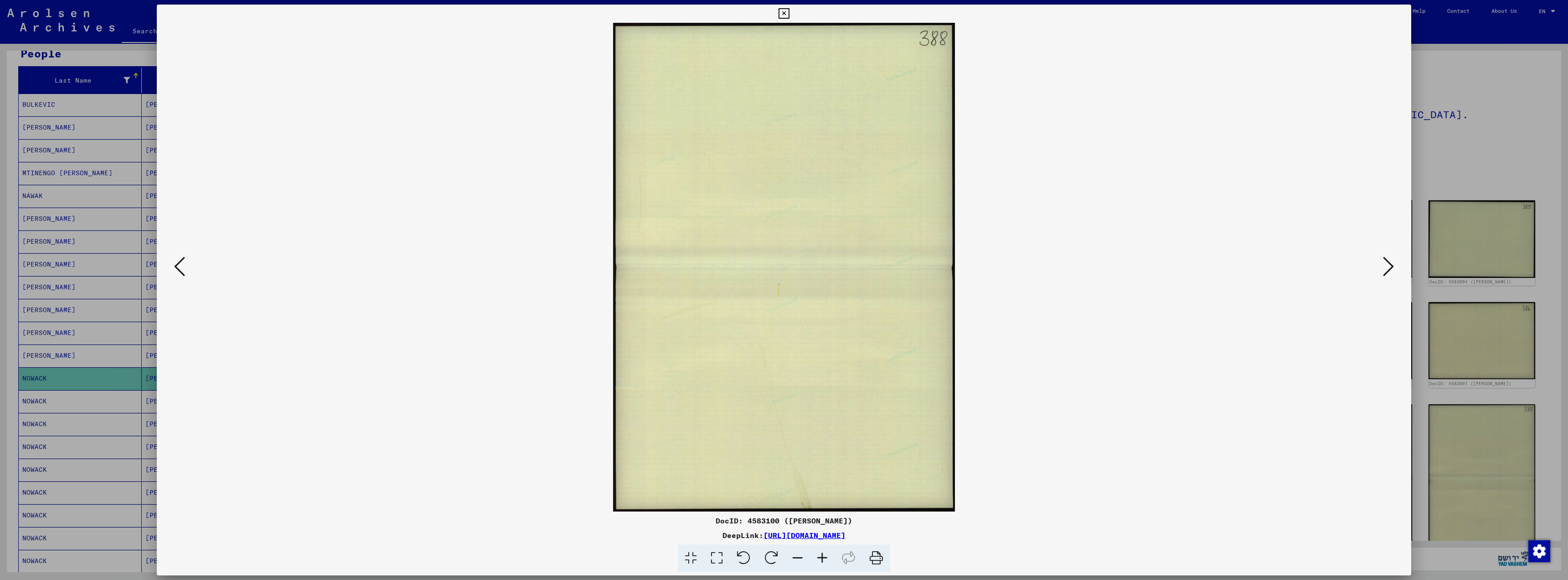
click at [1389, 265] on icon at bounding box center [1389, 266] width 11 height 22
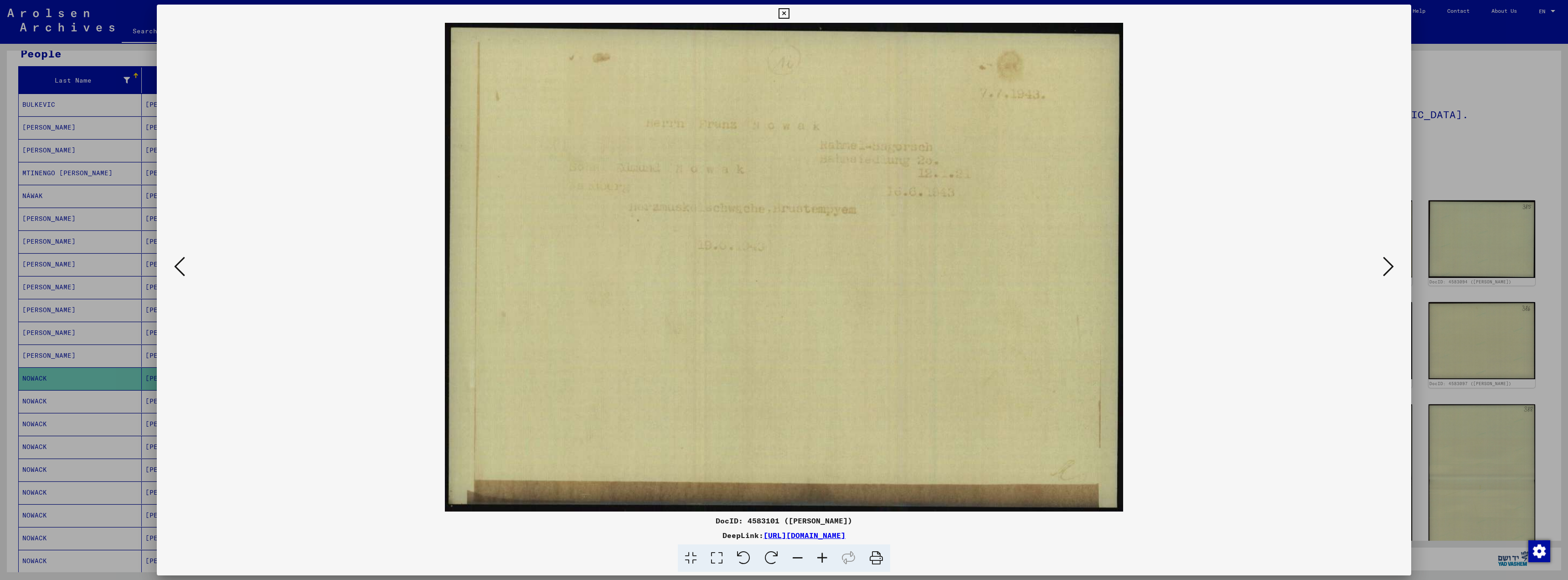
click at [1389, 265] on icon at bounding box center [1389, 266] width 11 height 22
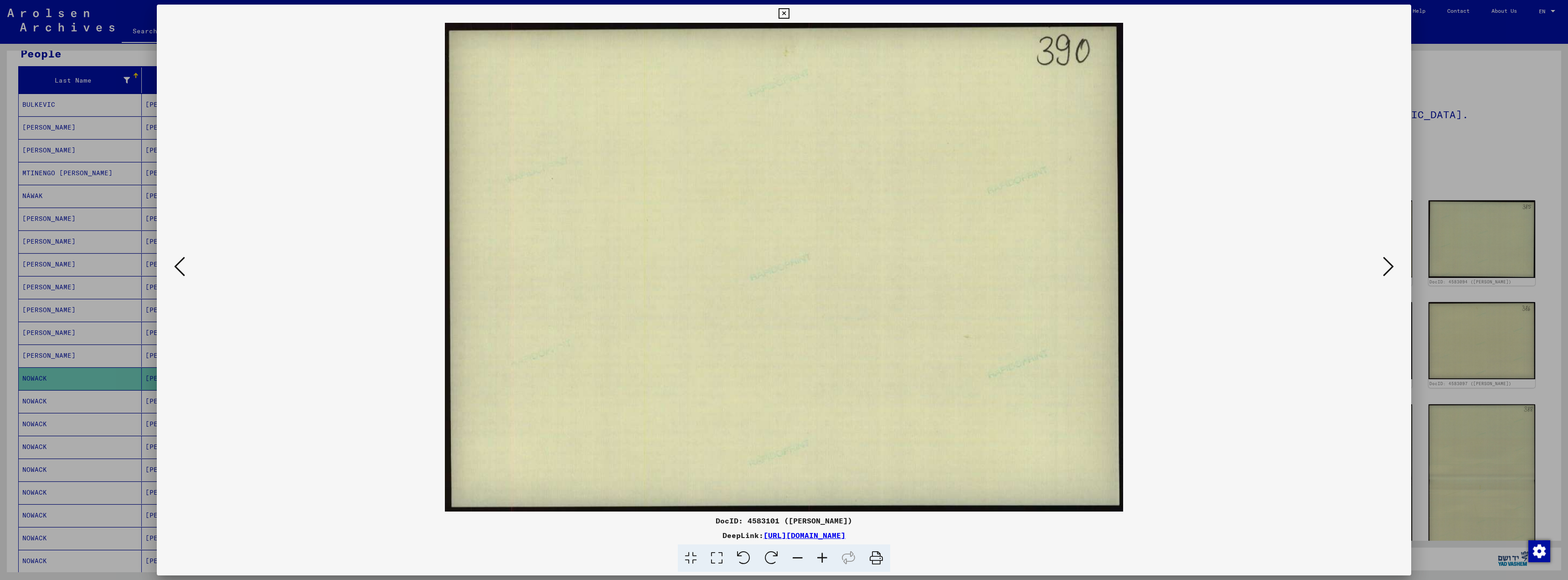
click at [1389, 265] on icon at bounding box center [1389, 266] width 11 height 22
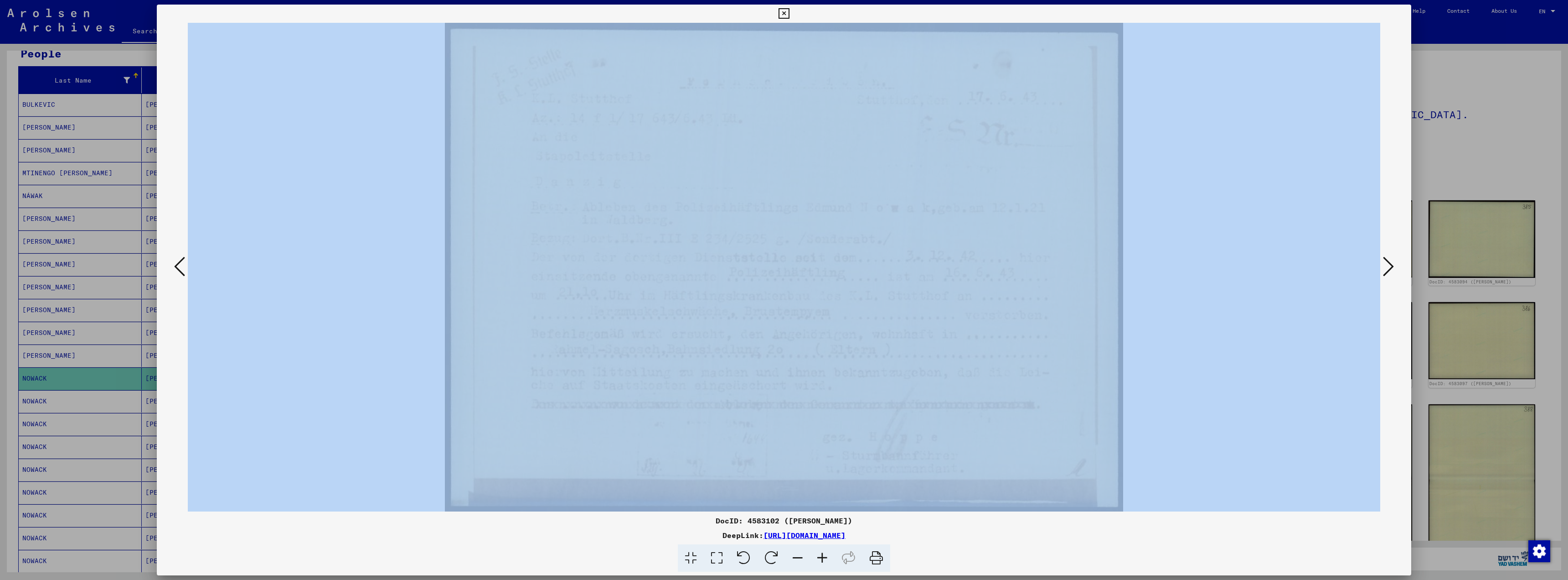
drag, startPoint x: 443, startPoint y: 16, endPoint x: 975, endPoint y: 310, distance: 607.8
click at [975, 310] on div "DocID: 4583102 ([PERSON_NAME]) DeepLink: [URL][DOMAIN_NAME]" at bounding box center [784, 288] width 1255 height 567
copy div
click at [1222, 538] on div "DocID: 4583102 ([PERSON_NAME]) DeepLink: [URL][DOMAIN_NAME]" at bounding box center [784, 543] width 1255 height 57
click at [1393, 265] on icon at bounding box center [1389, 266] width 11 height 22
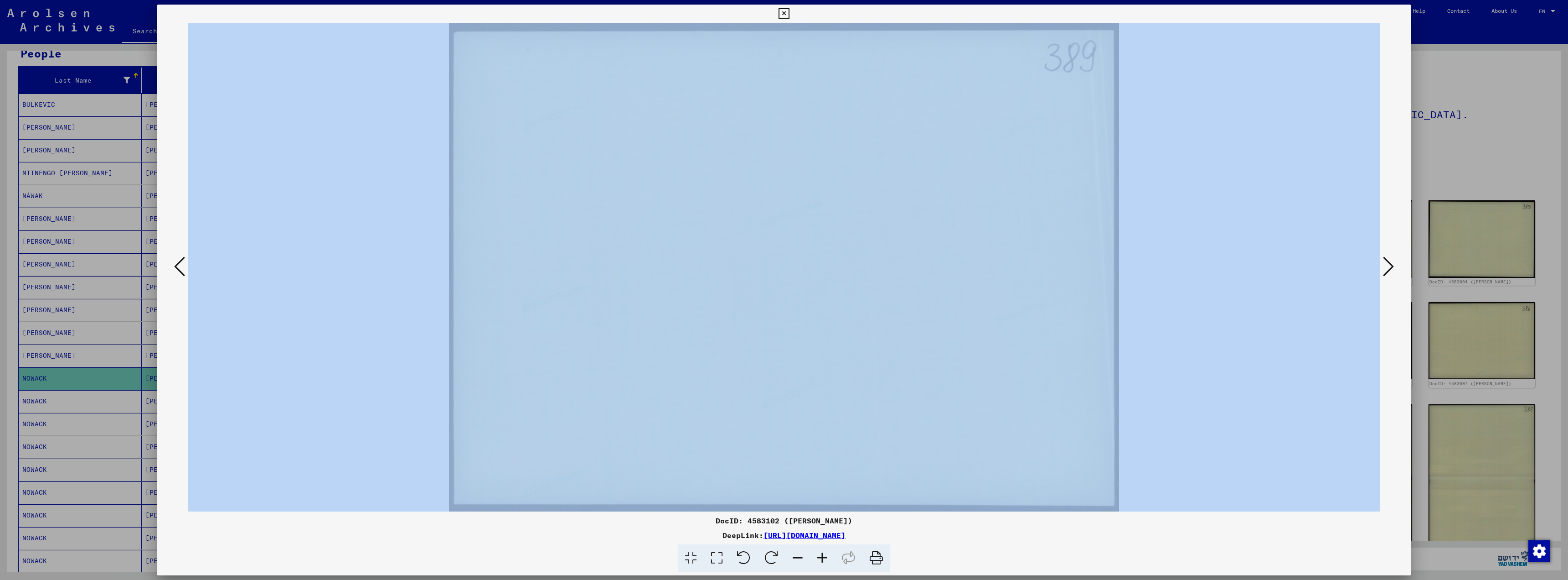
click at [1393, 263] on icon at bounding box center [1389, 266] width 11 height 22
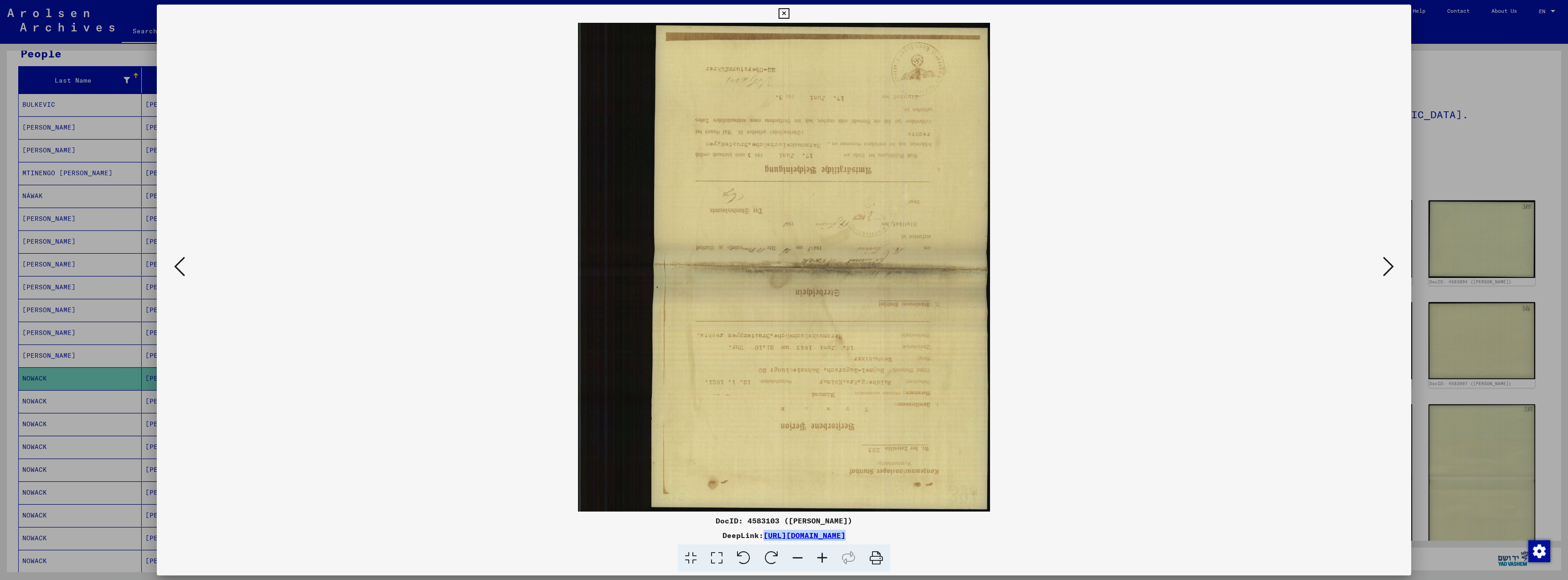
click at [750, 558] on icon at bounding box center [743, 558] width 28 height 28
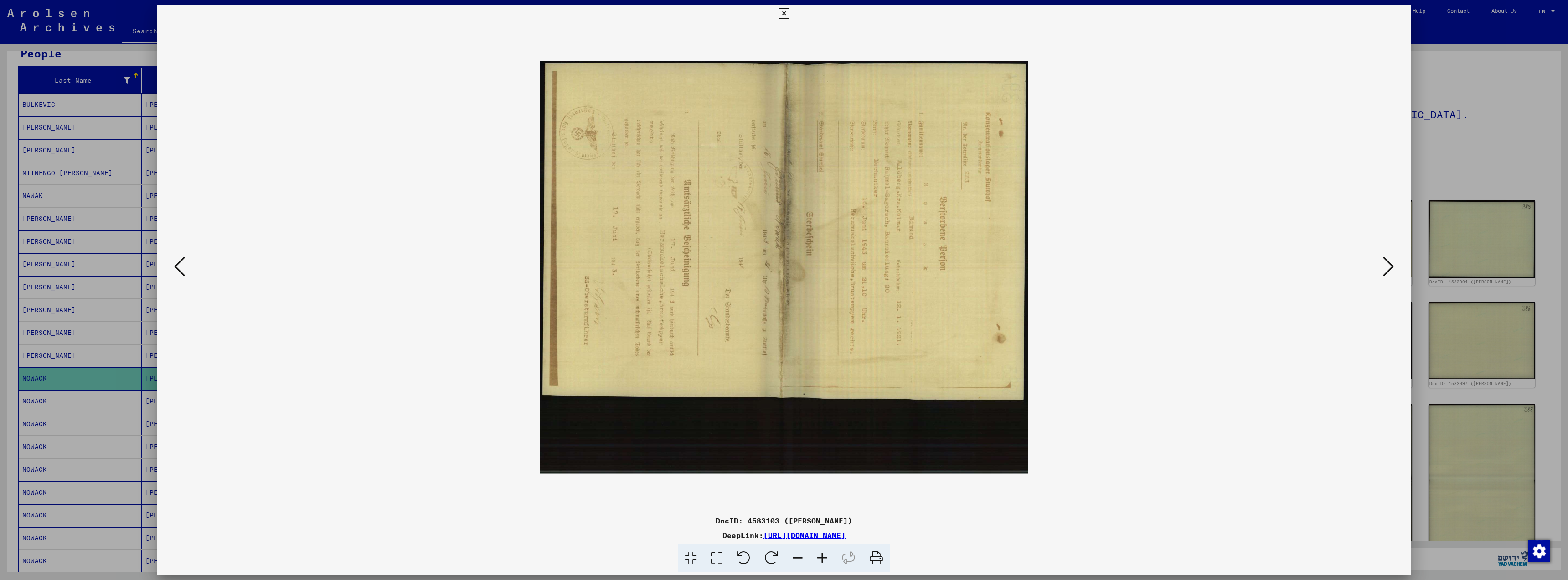
click at [751, 557] on icon at bounding box center [743, 558] width 28 height 28
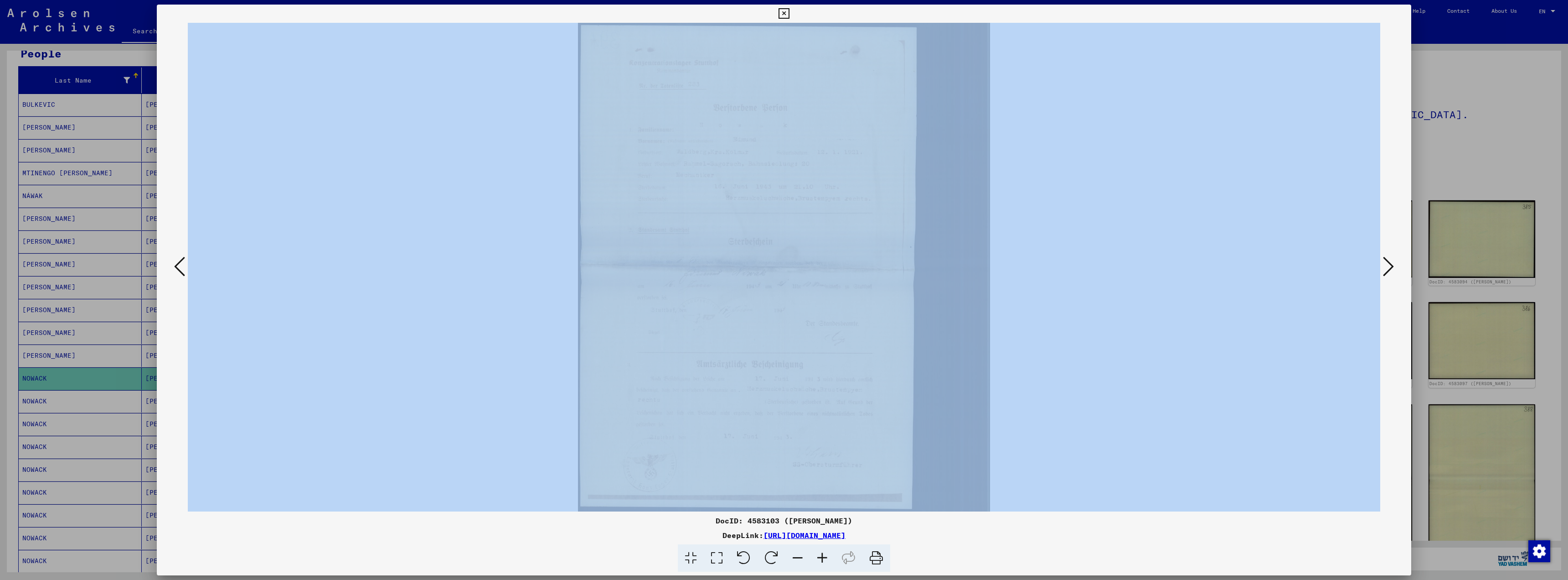
drag, startPoint x: 581, startPoint y: 20, endPoint x: 638, endPoint y: 115, distance: 110.8
click at [638, 115] on div "DocID: 4583103 ([PERSON_NAME]) DeepLink: [URL][DOMAIN_NAME]" at bounding box center [784, 288] width 1255 height 567
copy div
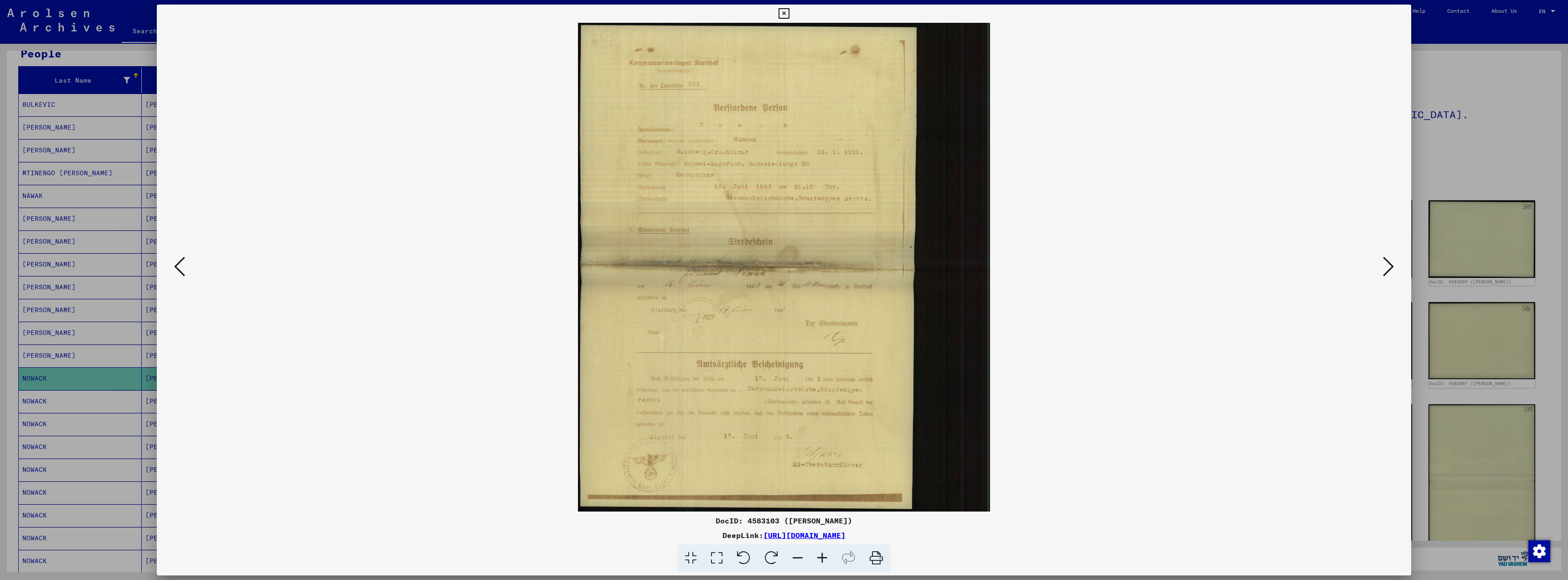
click at [1317, 534] on div "DeepLink: [URL][DOMAIN_NAME]" at bounding box center [784, 535] width 1255 height 11
click at [740, 558] on icon at bounding box center [743, 558] width 28 height 28
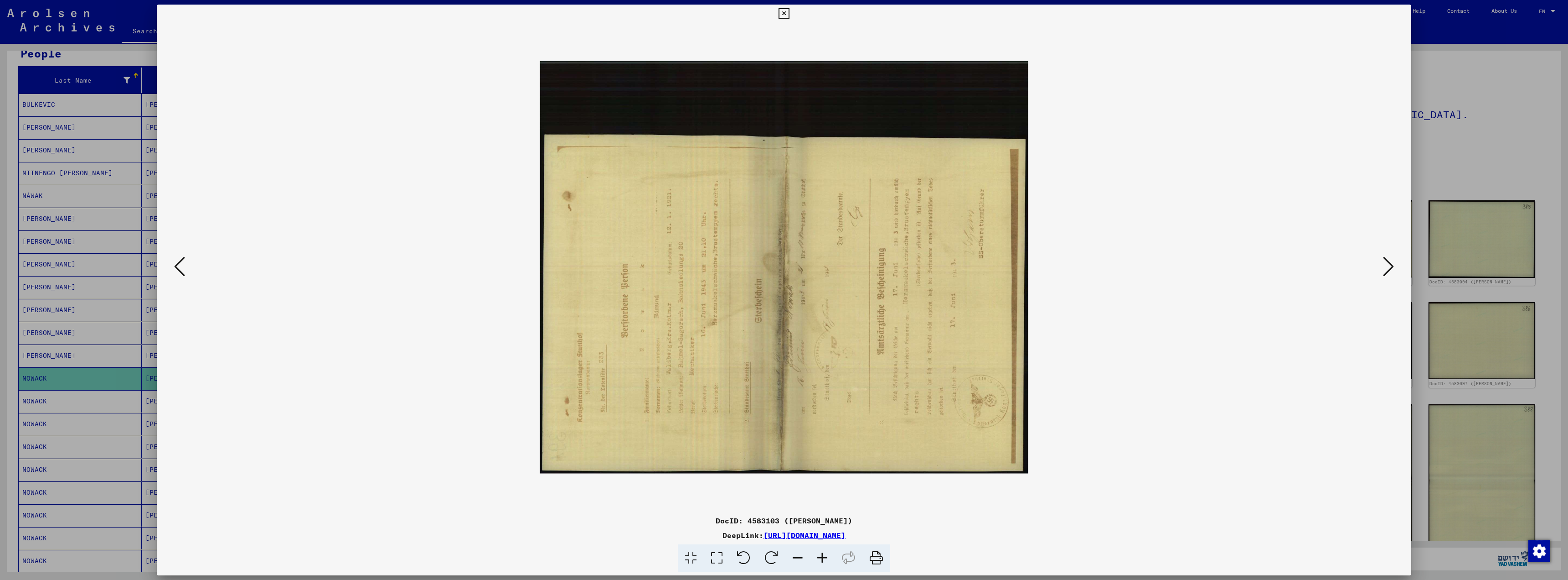
click at [740, 558] on icon at bounding box center [743, 558] width 28 height 28
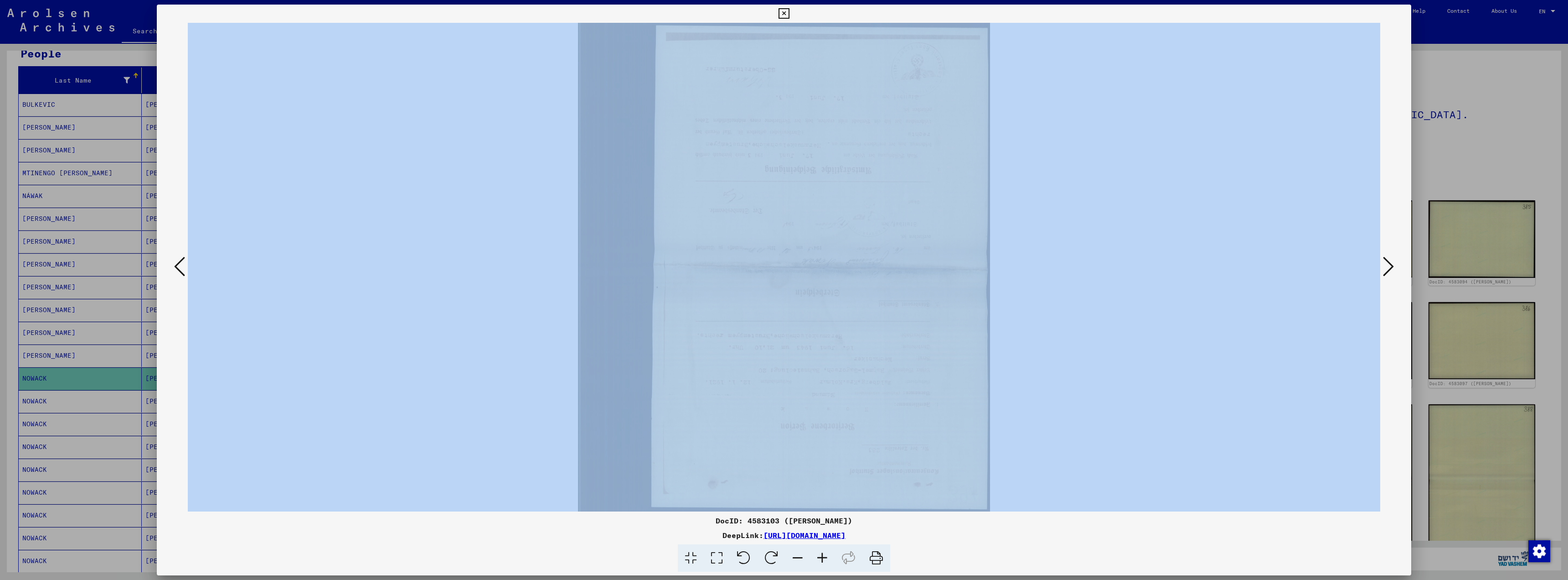
drag, startPoint x: 580, startPoint y: 21, endPoint x: 851, endPoint y: 465, distance: 520.2
click at [851, 465] on div "DocID: 4583103 ([PERSON_NAME]) DeepLink: [URL][DOMAIN_NAME]" at bounding box center [784, 288] width 1255 height 567
copy div
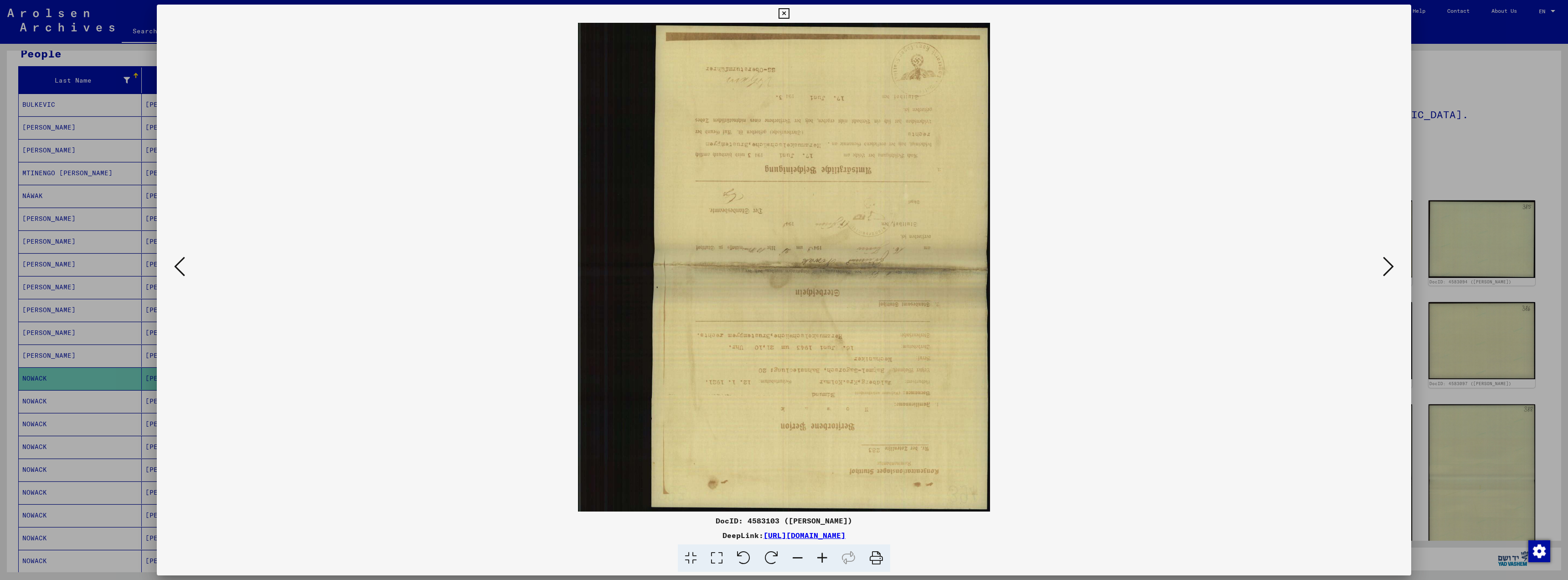
click at [1339, 554] on div at bounding box center [784, 558] width 1247 height 28
click at [1389, 266] on icon at bounding box center [1389, 266] width 11 height 22
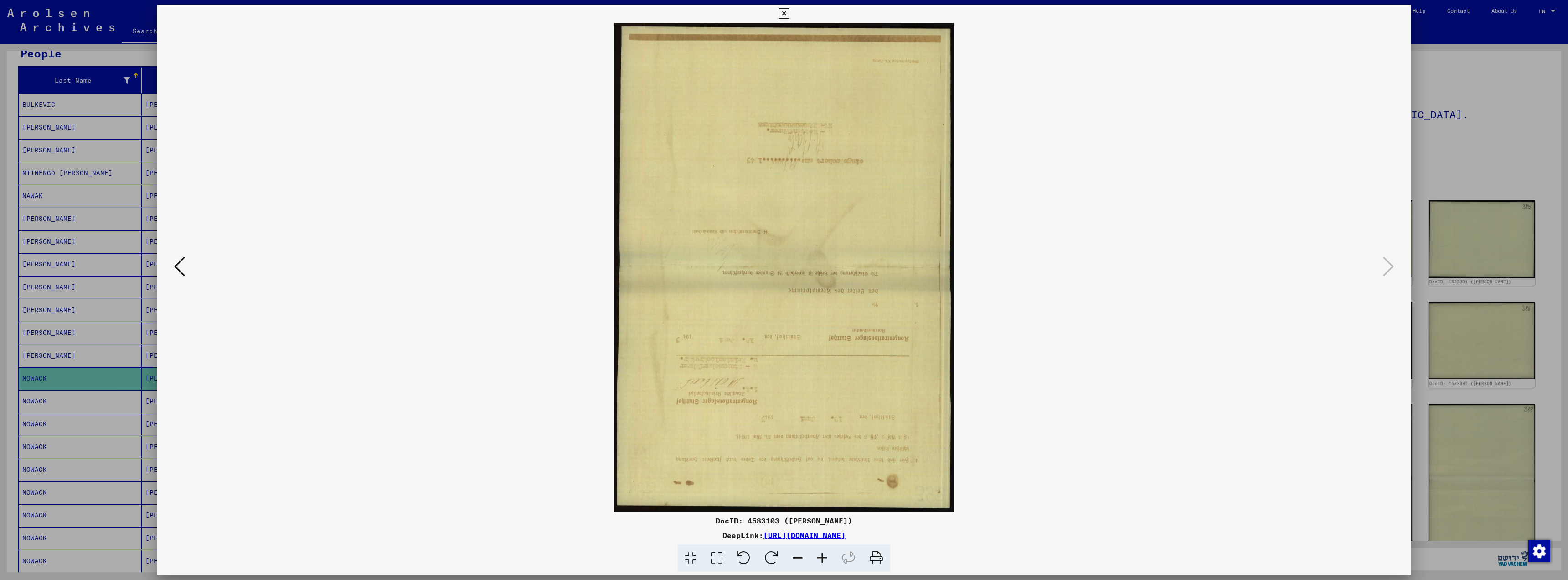
drag, startPoint x: 1353, startPoint y: 167, endPoint x: 1361, endPoint y: 167, distance: 8.0
click at [1353, 167] on img at bounding box center [784, 267] width 1193 height 489
click at [1463, 130] on div at bounding box center [784, 290] width 1568 height 580
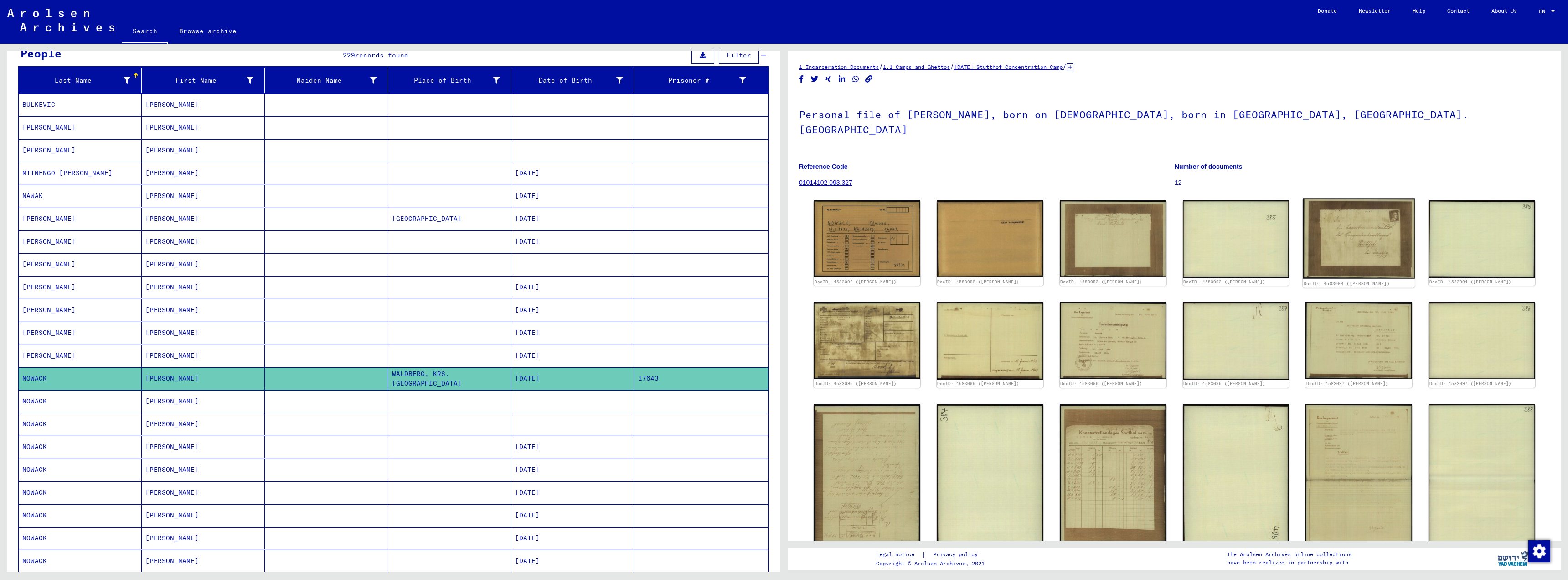
click at [1330, 230] on img at bounding box center [1359, 239] width 113 height 80
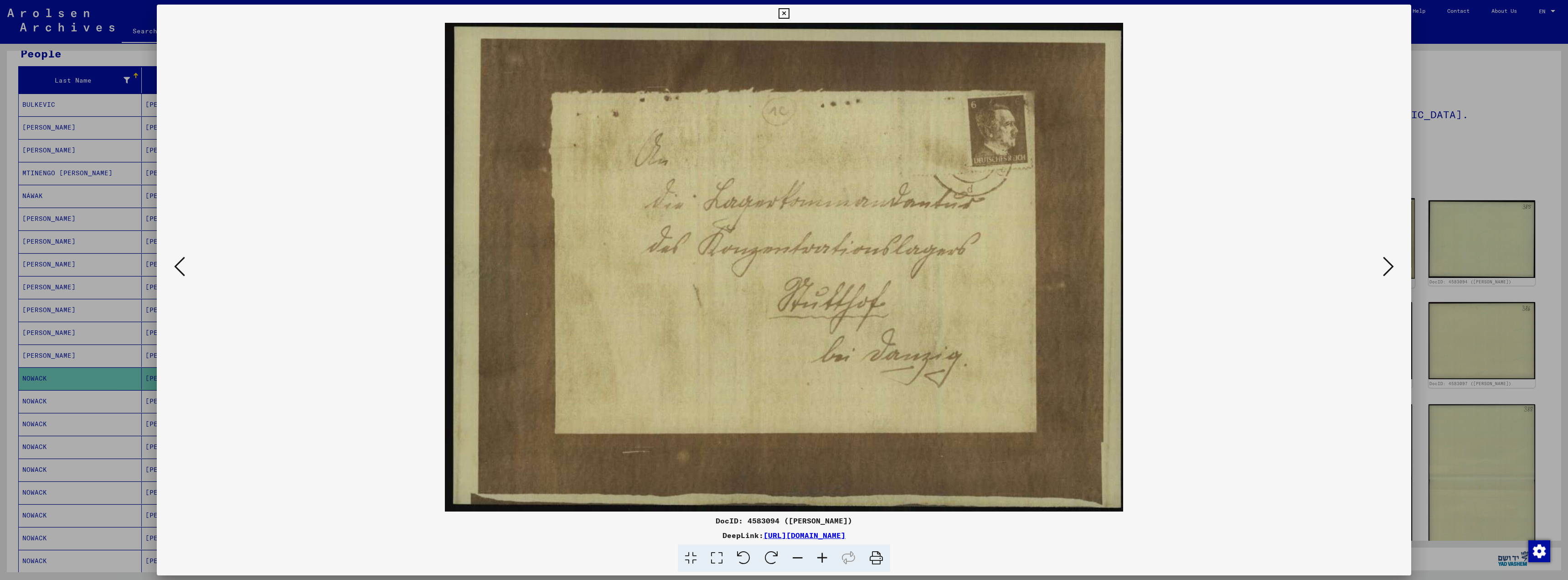
click at [1330, 230] on img at bounding box center [784, 267] width 1193 height 489
click at [776, 4] on button at bounding box center [784, 13] width 16 height 18
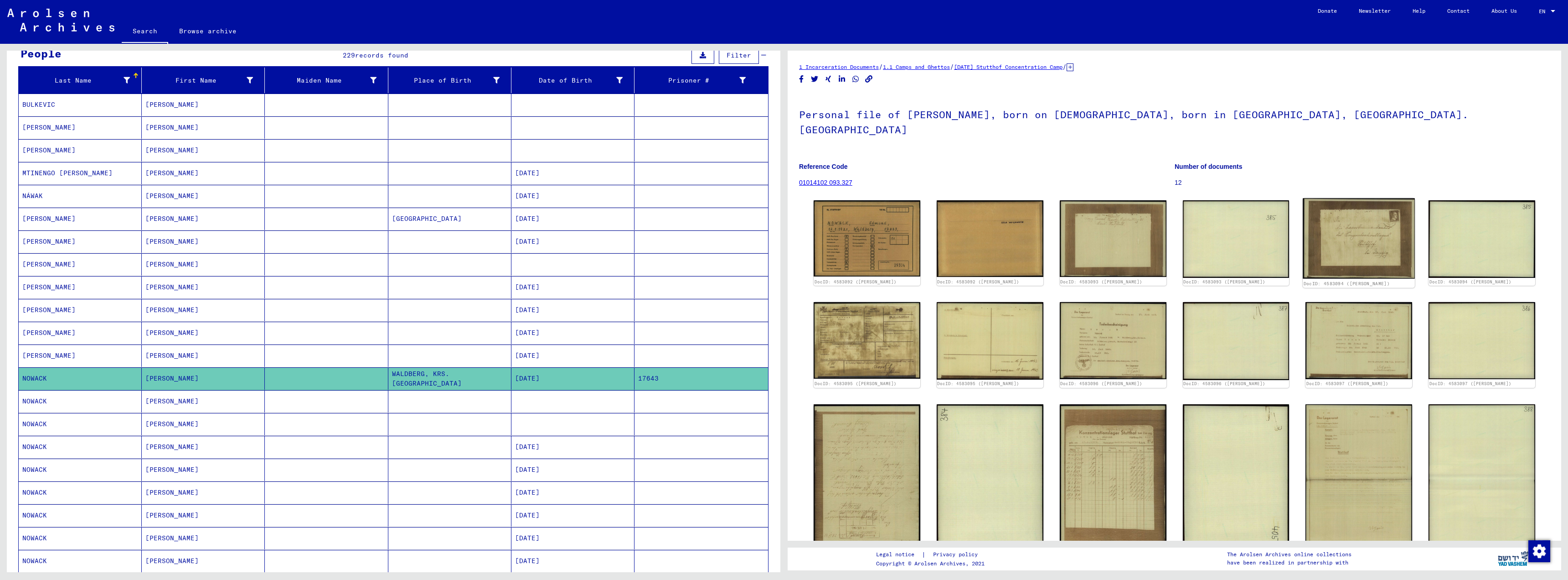
click at [1362, 214] on img at bounding box center [1359, 239] width 113 height 80
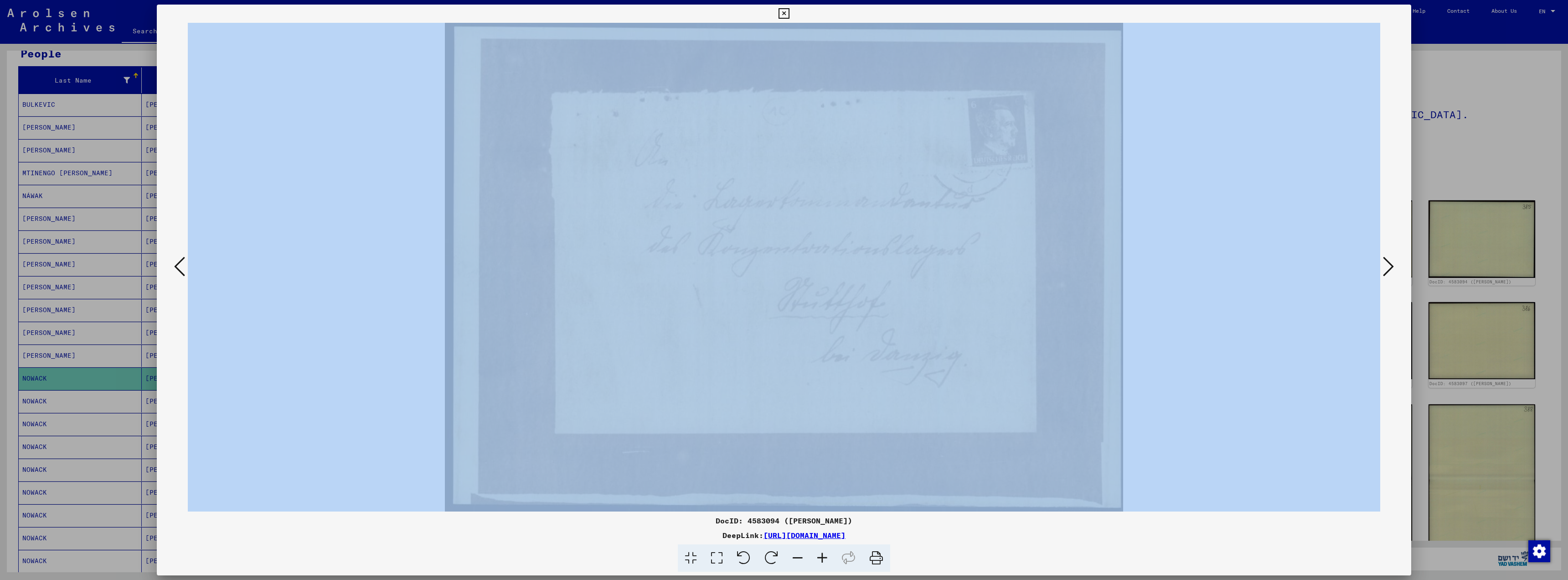
drag, startPoint x: 444, startPoint y: 19, endPoint x: 937, endPoint y: 455, distance: 658.1
click at [937, 455] on div "DocID: 4583094 ([PERSON_NAME]) DeepLink: [URL][DOMAIN_NAME]" at bounding box center [784, 288] width 1255 height 567
copy div
click at [963, 412] on img at bounding box center [784, 267] width 1193 height 489
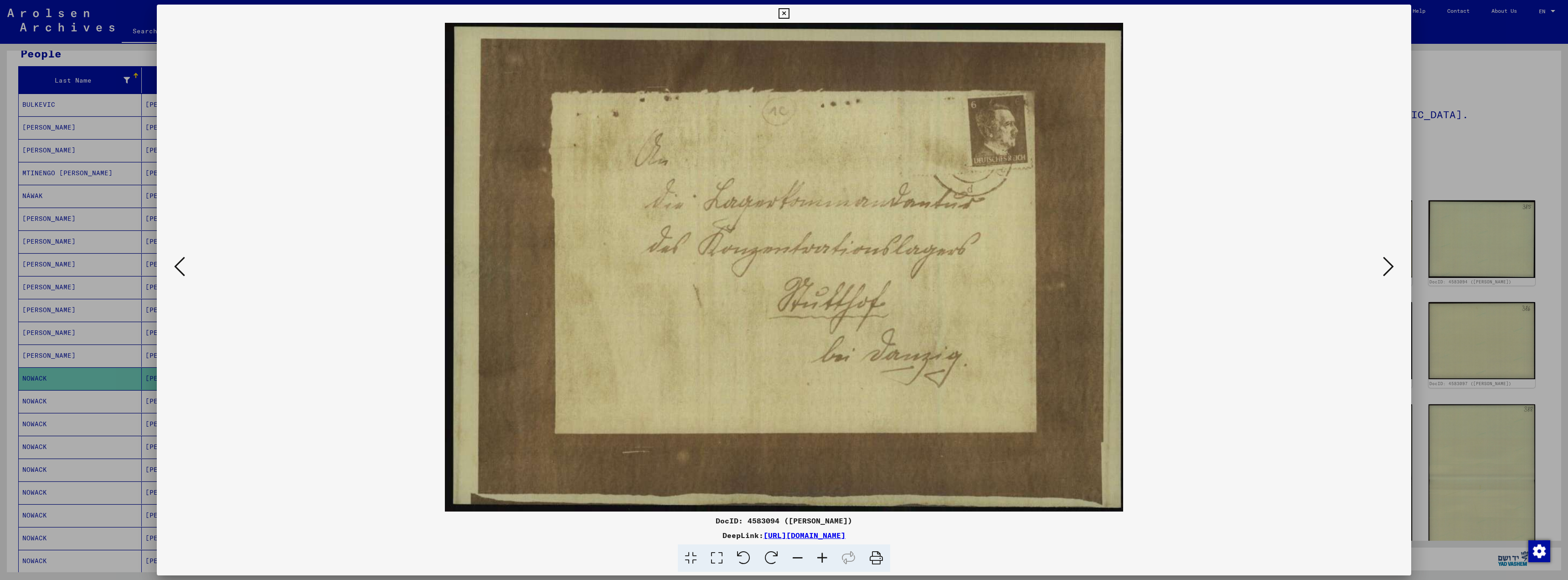
click at [1233, 556] on div at bounding box center [784, 558] width 1247 height 28
click at [1383, 265] on icon at bounding box center [1389, 266] width 11 height 22
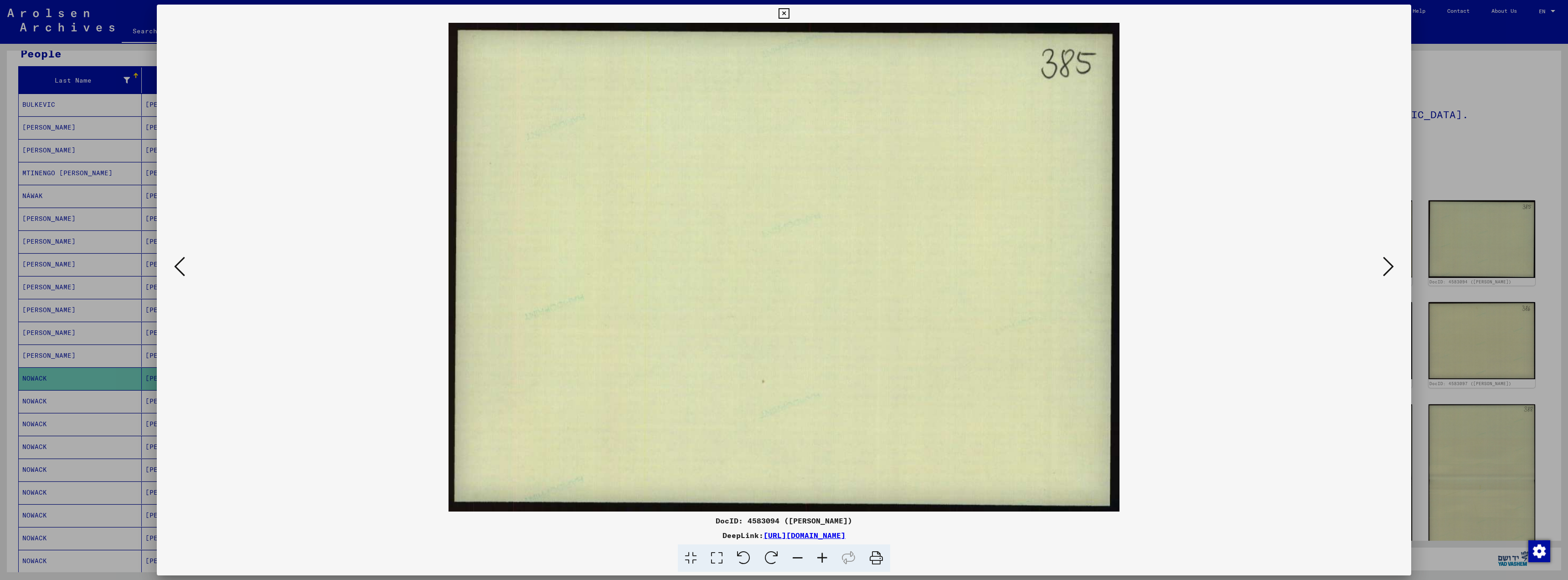
click at [1382, 272] on button at bounding box center [1389, 266] width 16 height 26
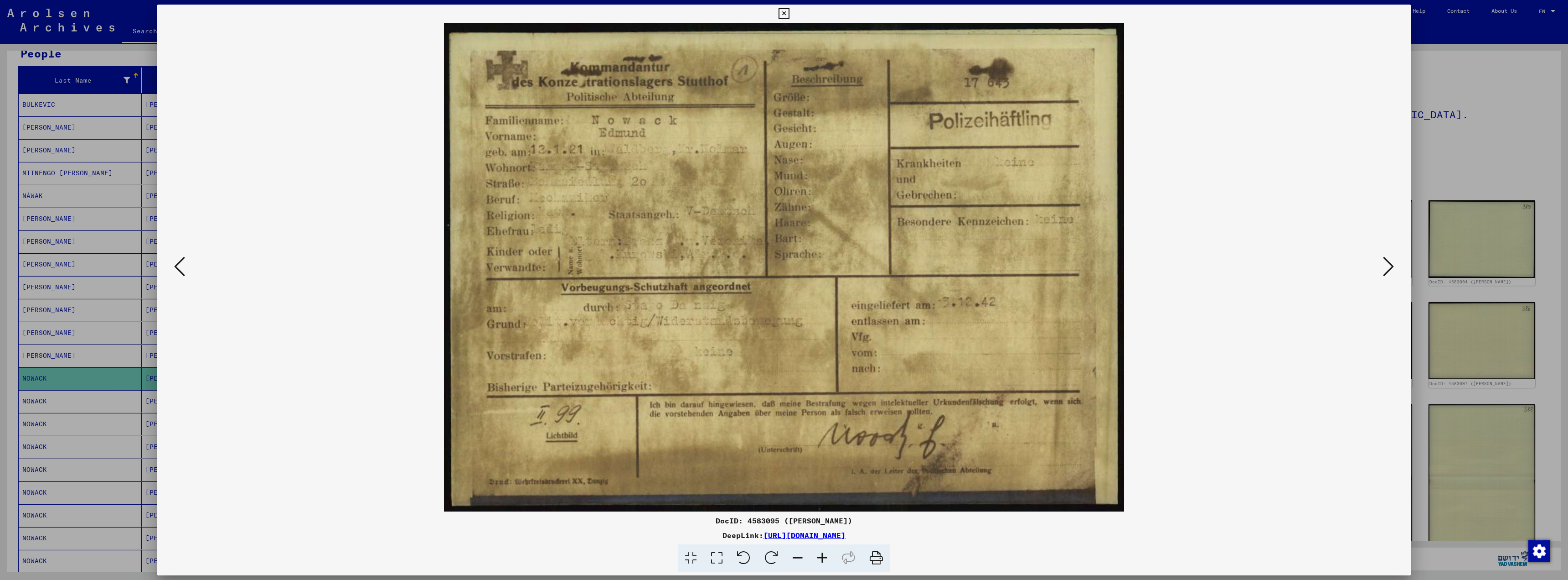
click at [1382, 272] on button at bounding box center [1389, 266] width 16 height 26
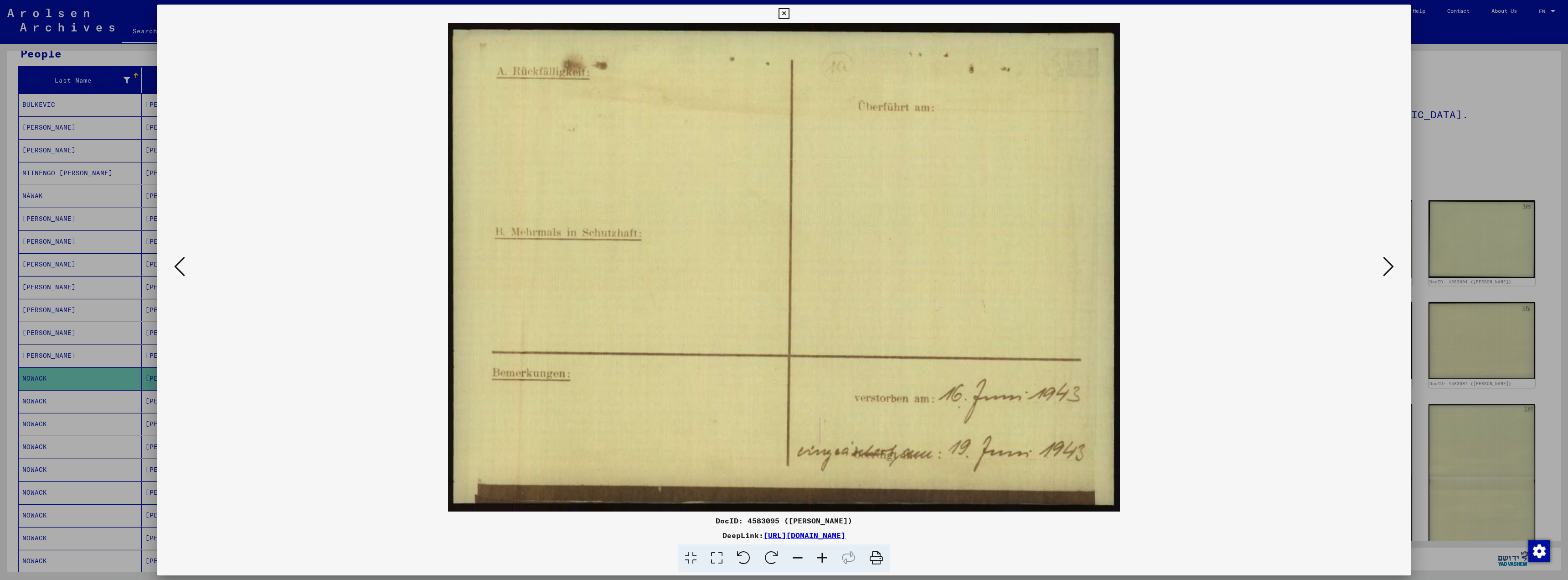
click at [1382, 271] on button at bounding box center [1389, 266] width 16 height 26
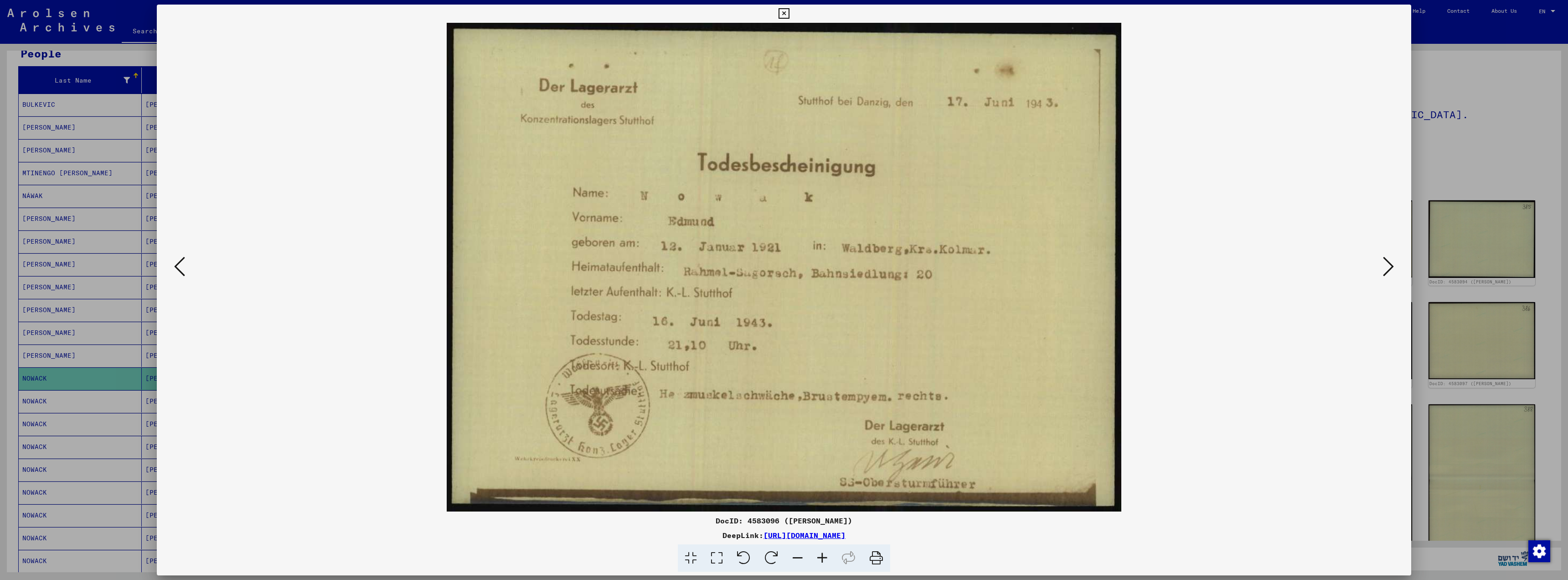
click at [1382, 271] on button at bounding box center [1389, 266] width 16 height 26
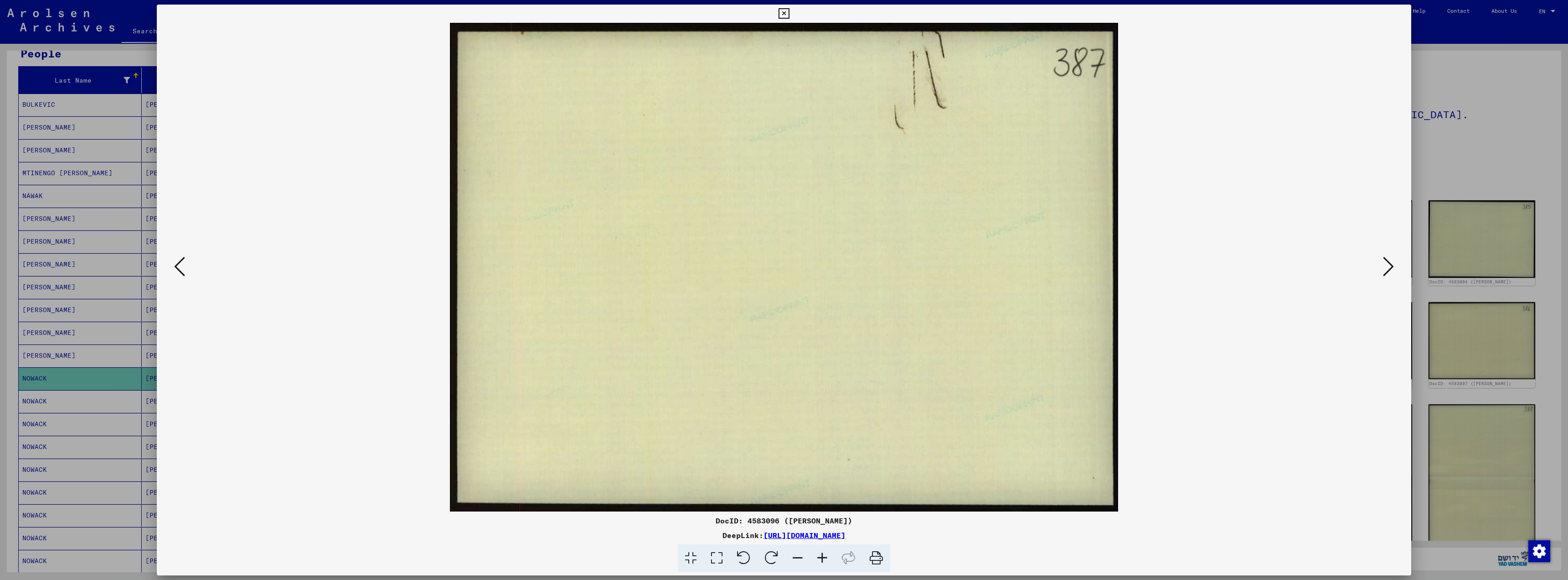
click at [1382, 270] on button at bounding box center [1389, 266] width 16 height 26
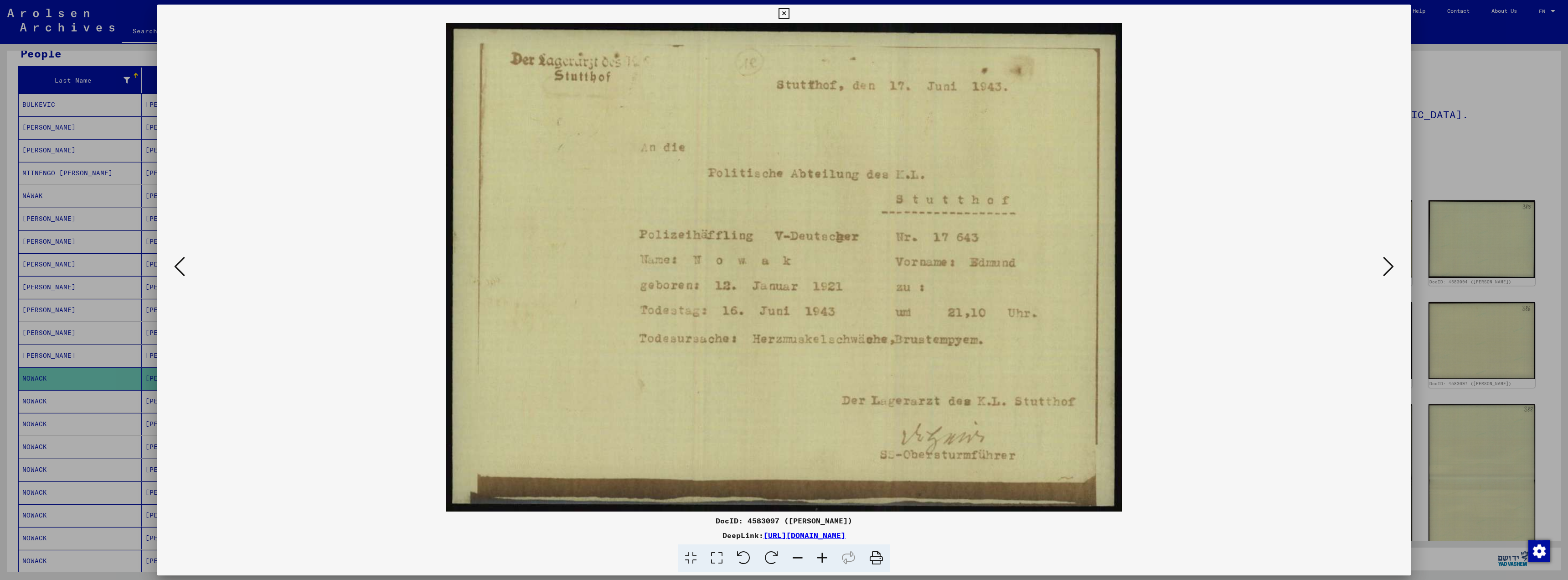
click at [1382, 270] on button at bounding box center [1389, 266] width 16 height 26
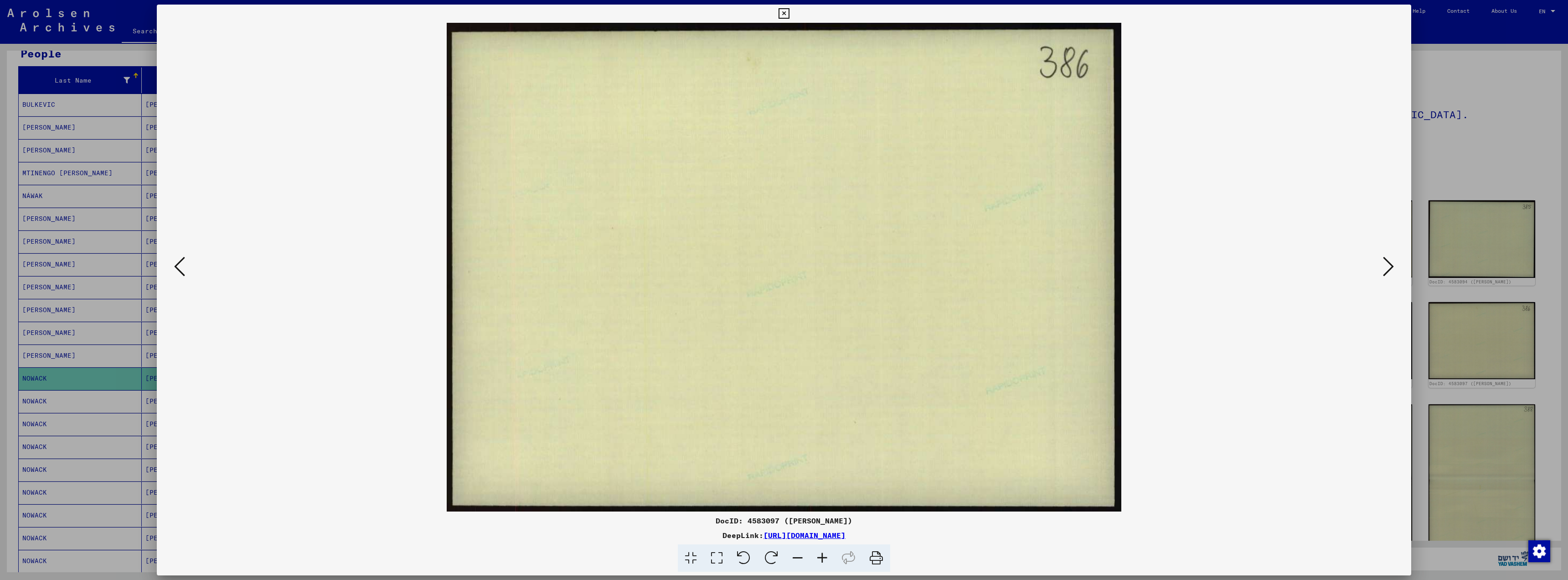
click at [1382, 270] on button at bounding box center [1389, 266] width 16 height 26
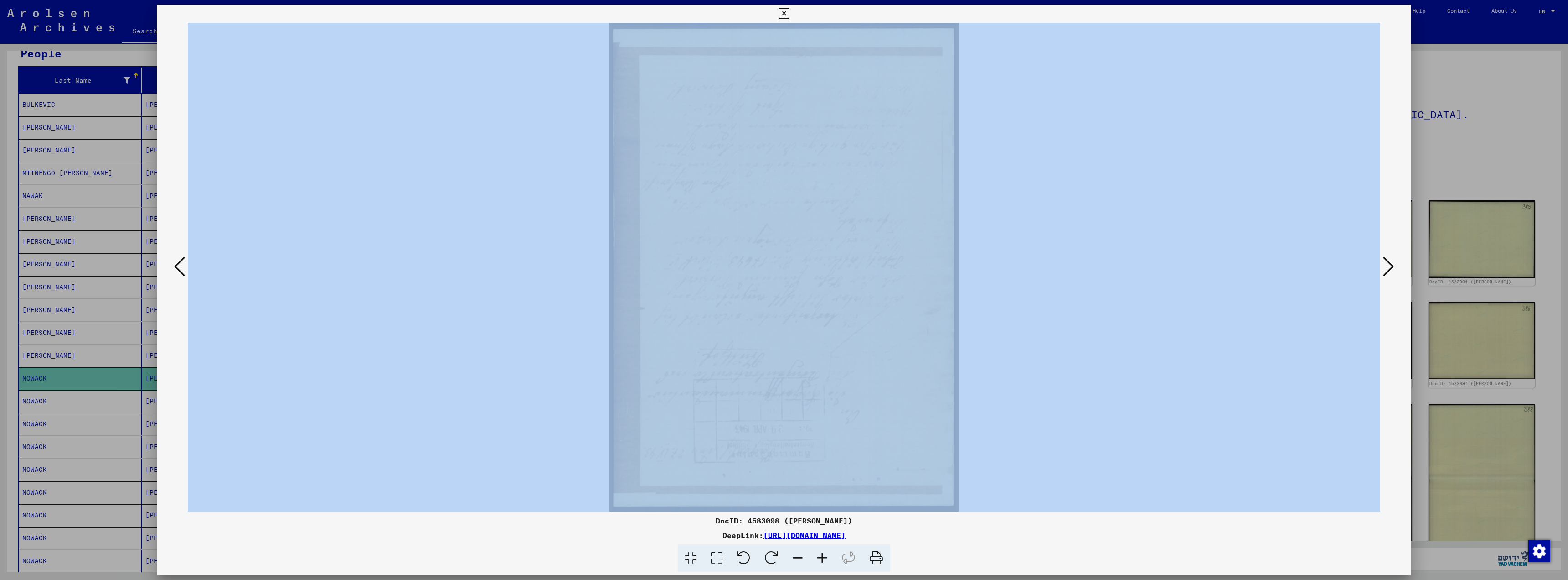
drag, startPoint x: 604, startPoint y: 18, endPoint x: 819, endPoint y: 334, distance: 382.2
click at [819, 334] on div "DocID: 4583098 ([PERSON_NAME]) DeepLink: [URL][DOMAIN_NAME]" at bounding box center [784, 288] width 1255 height 567
copy div
click at [1396, 308] on div at bounding box center [784, 267] width 1255 height 489
